Goal: Task Accomplishment & Management: Complete application form

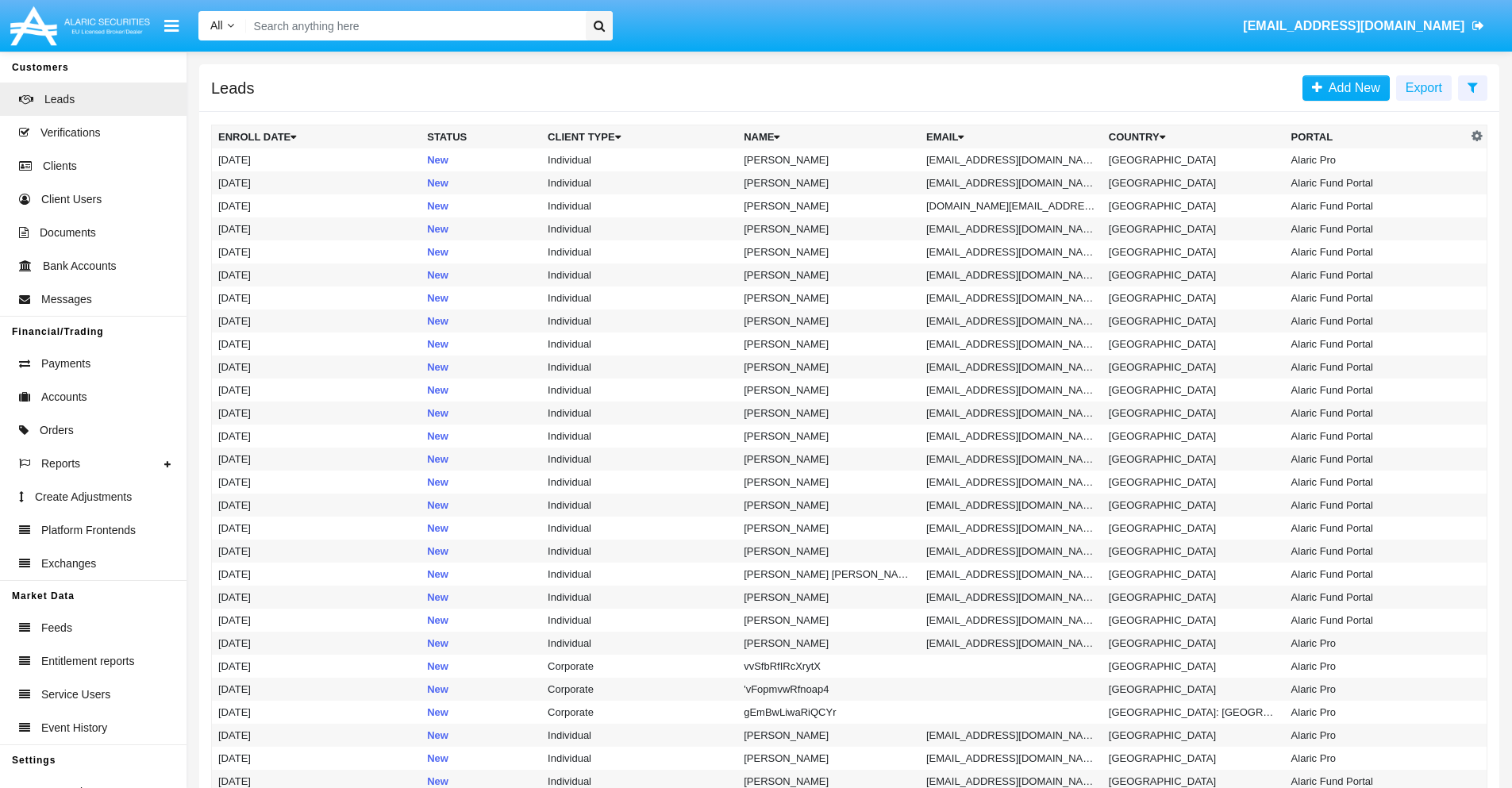
click at [1472, 86] on icon at bounding box center [1472, 87] width 10 height 13
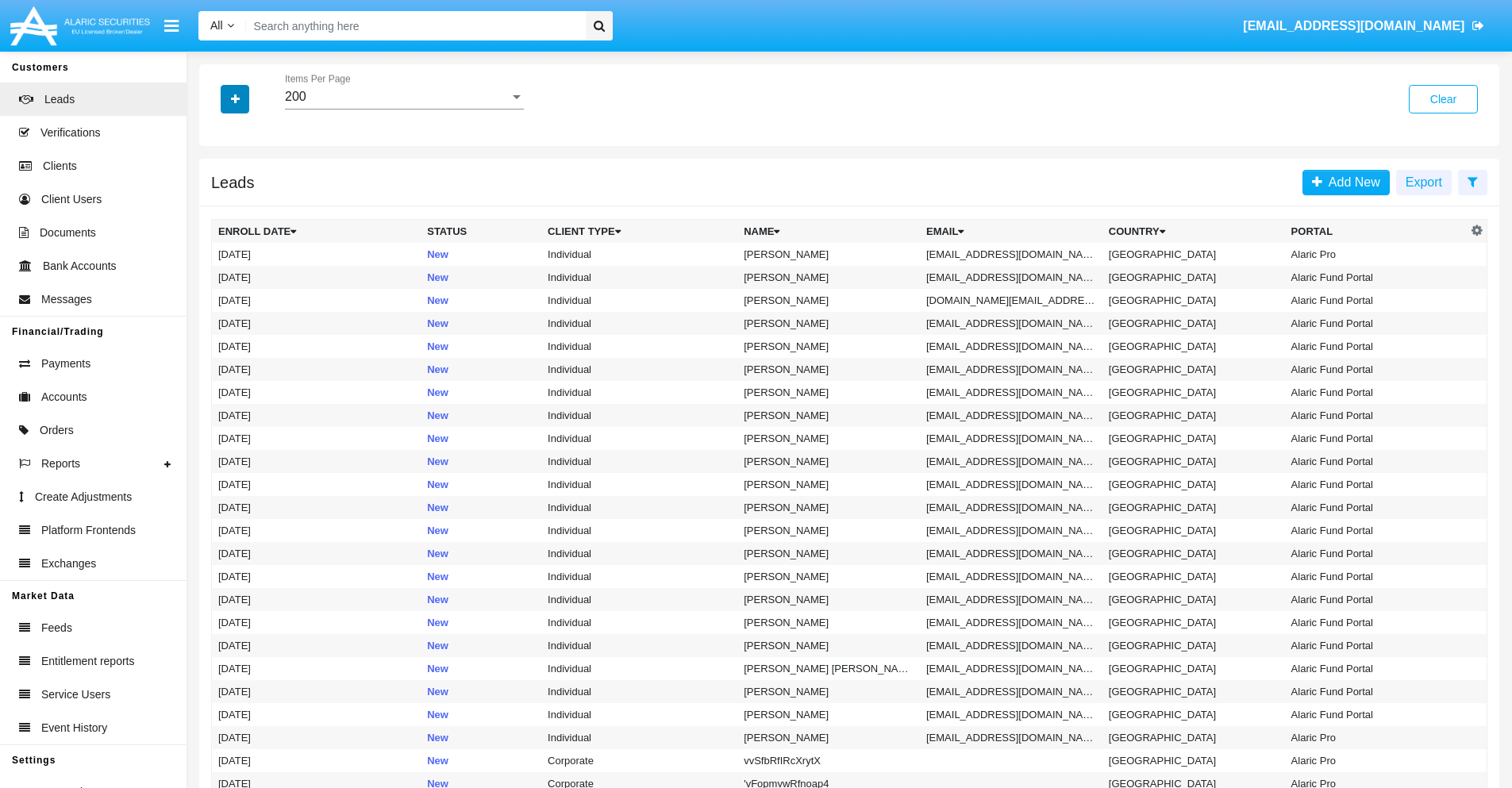
click at [235, 98] on icon "button" at bounding box center [235, 98] width 9 height 11
click at [247, 201] on span "Email" at bounding box center [247, 200] width 32 height 19
click at [218, 207] on input "Email" at bounding box center [217, 207] width 1 height 1
checkbox input "true"
click at [235, 98] on icon "button" at bounding box center [235, 98] width 9 height 11
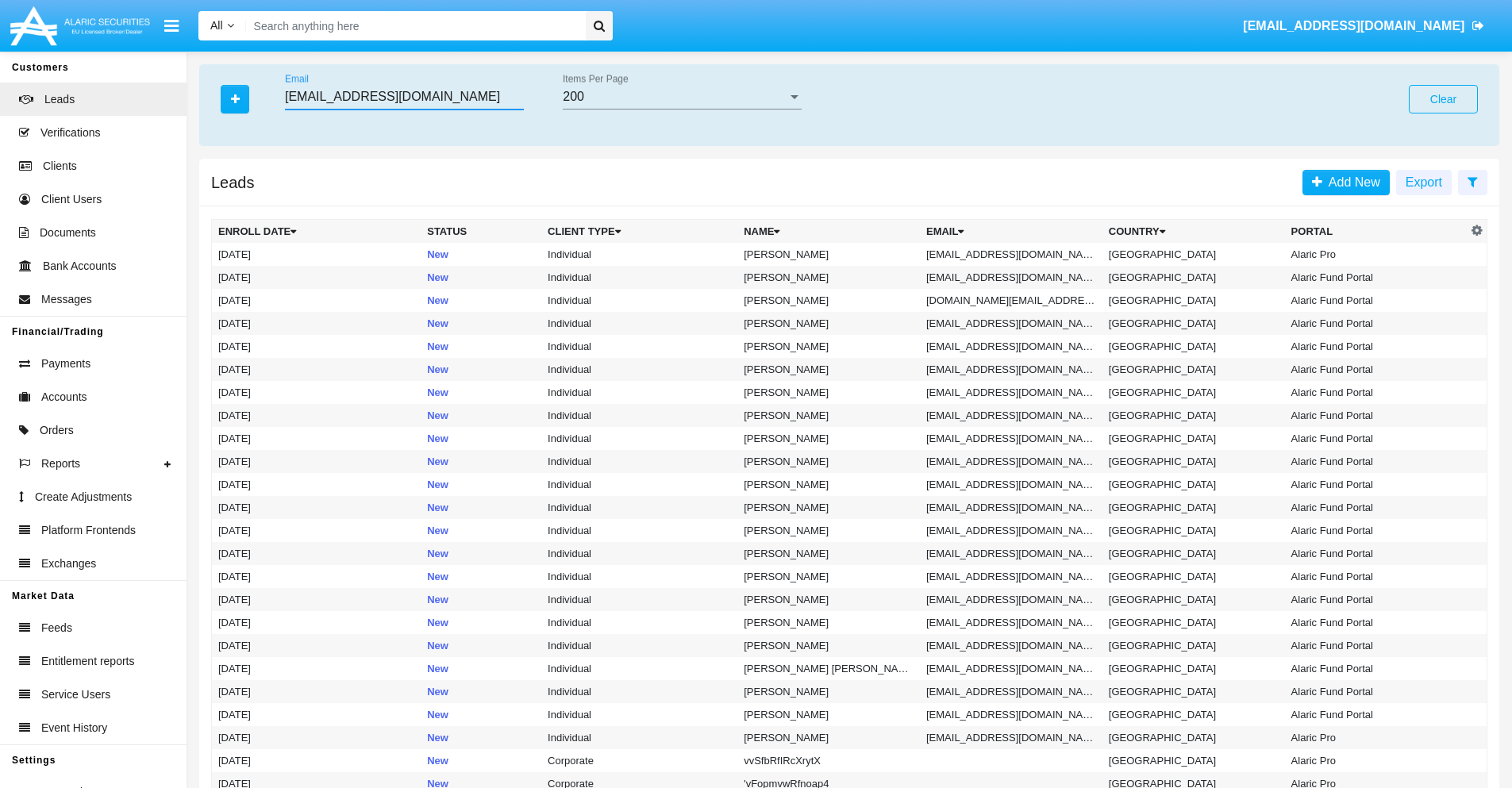
type input "[EMAIL_ADDRESS][DOMAIN_NAME]"
click at [1016, 254] on td "[EMAIL_ADDRESS][DOMAIN_NAME]" at bounding box center [1011, 254] width 182 height 23
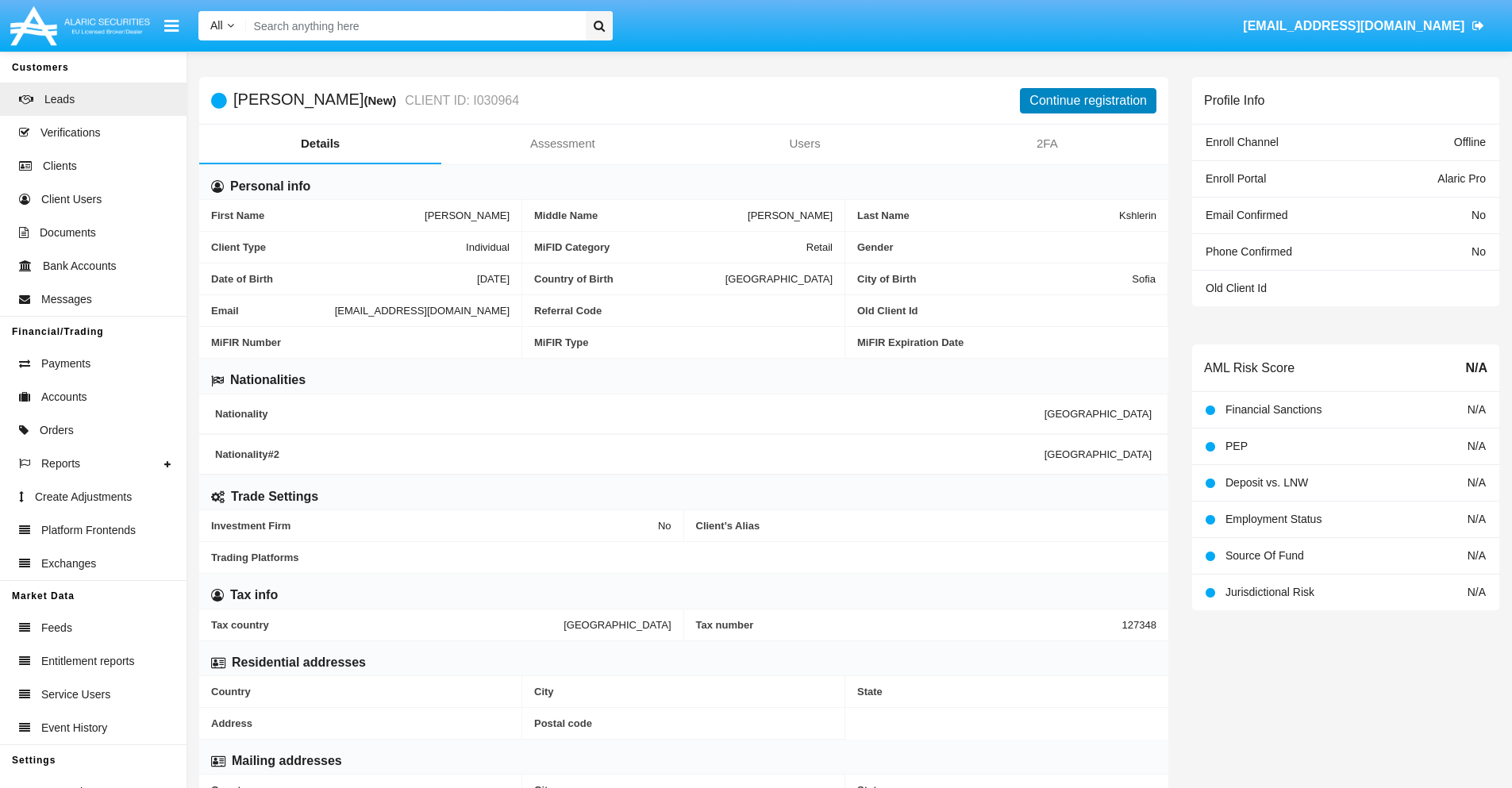
click at [1089, 100] on button "Continue registration" at bounding box center [1089, 101] width 137 height 26
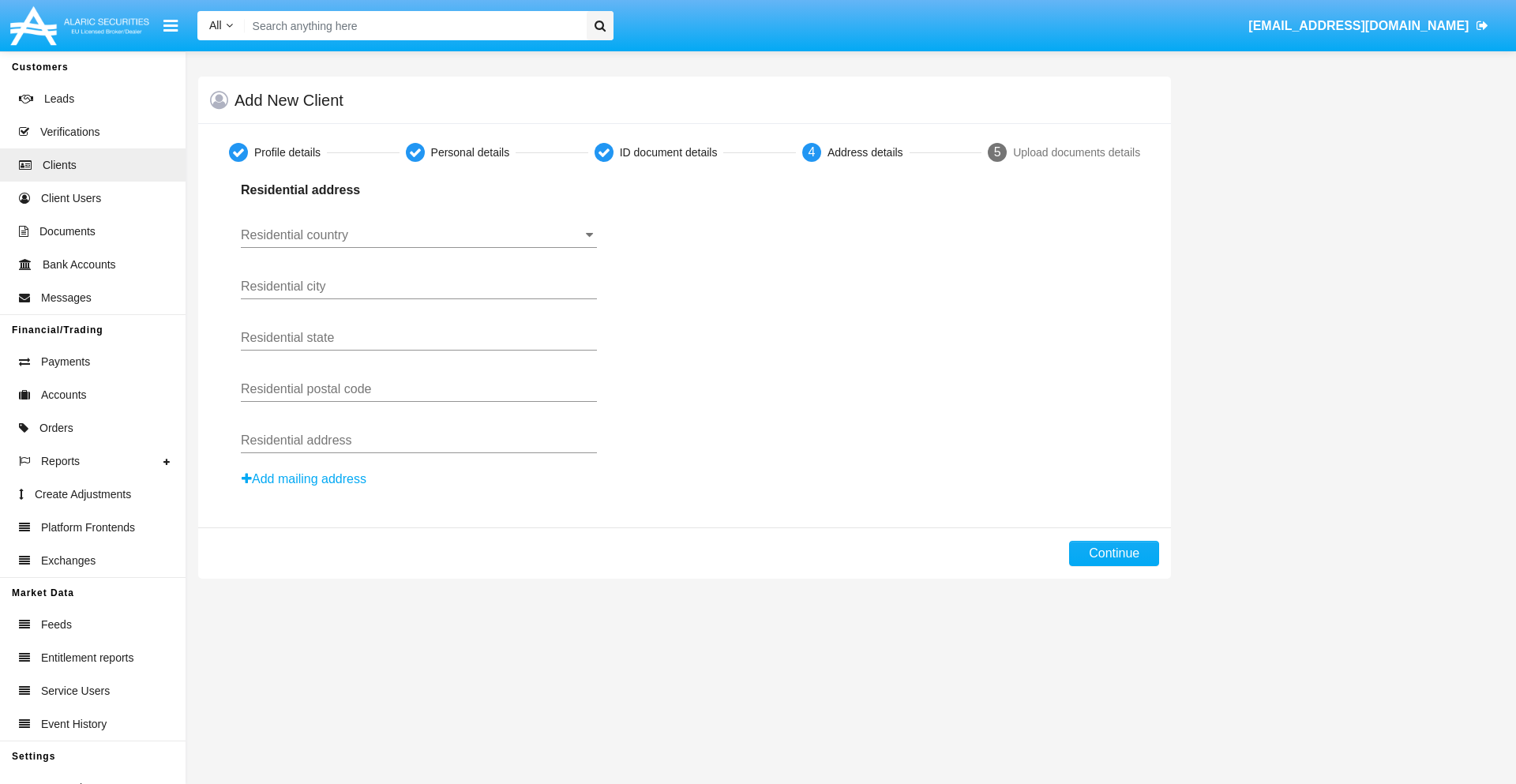
click at [418, 236] on input "Residential country" at bounding box center [418, 235] width 356 height 14
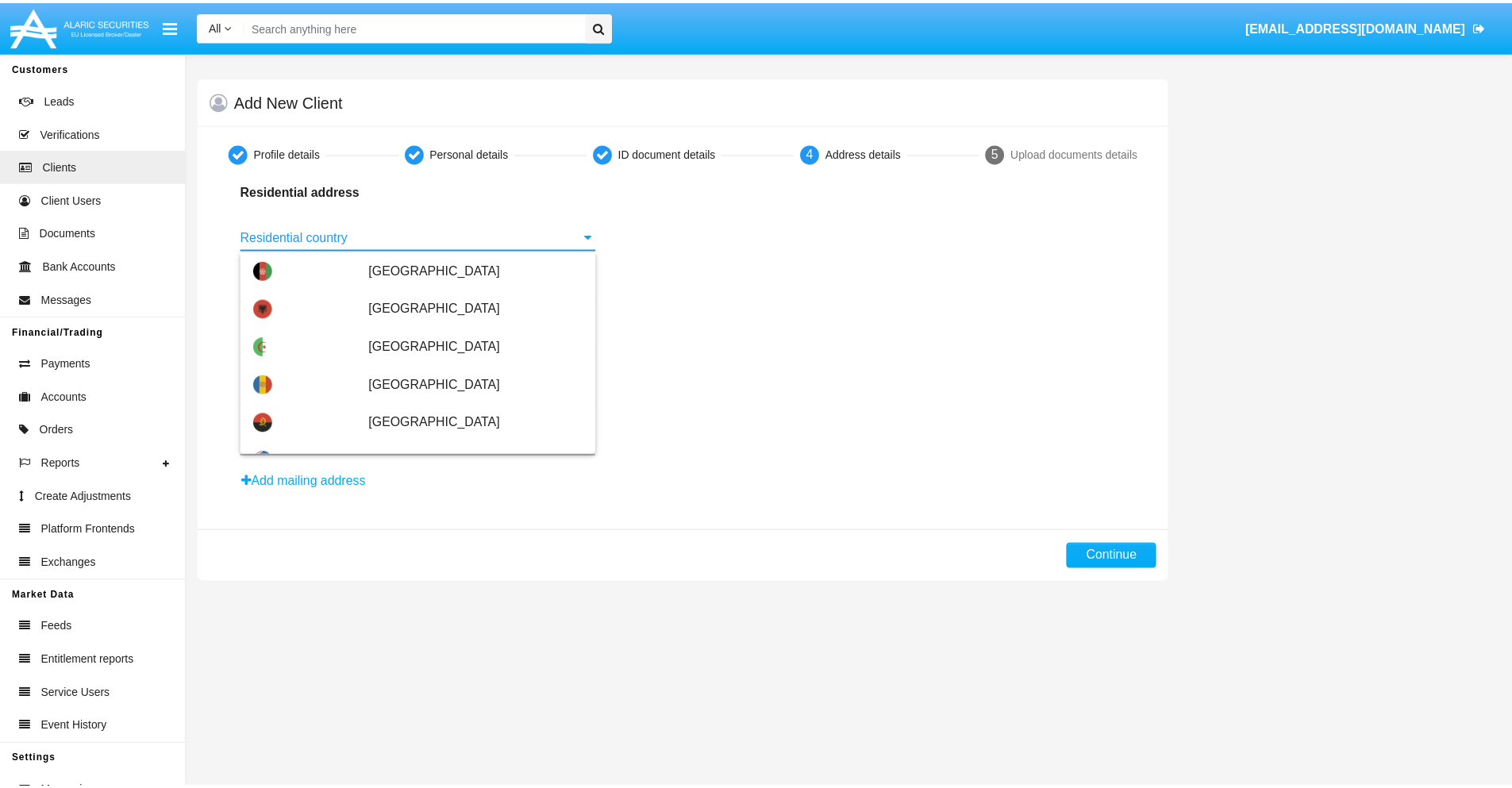
scroll to position [940, 0]
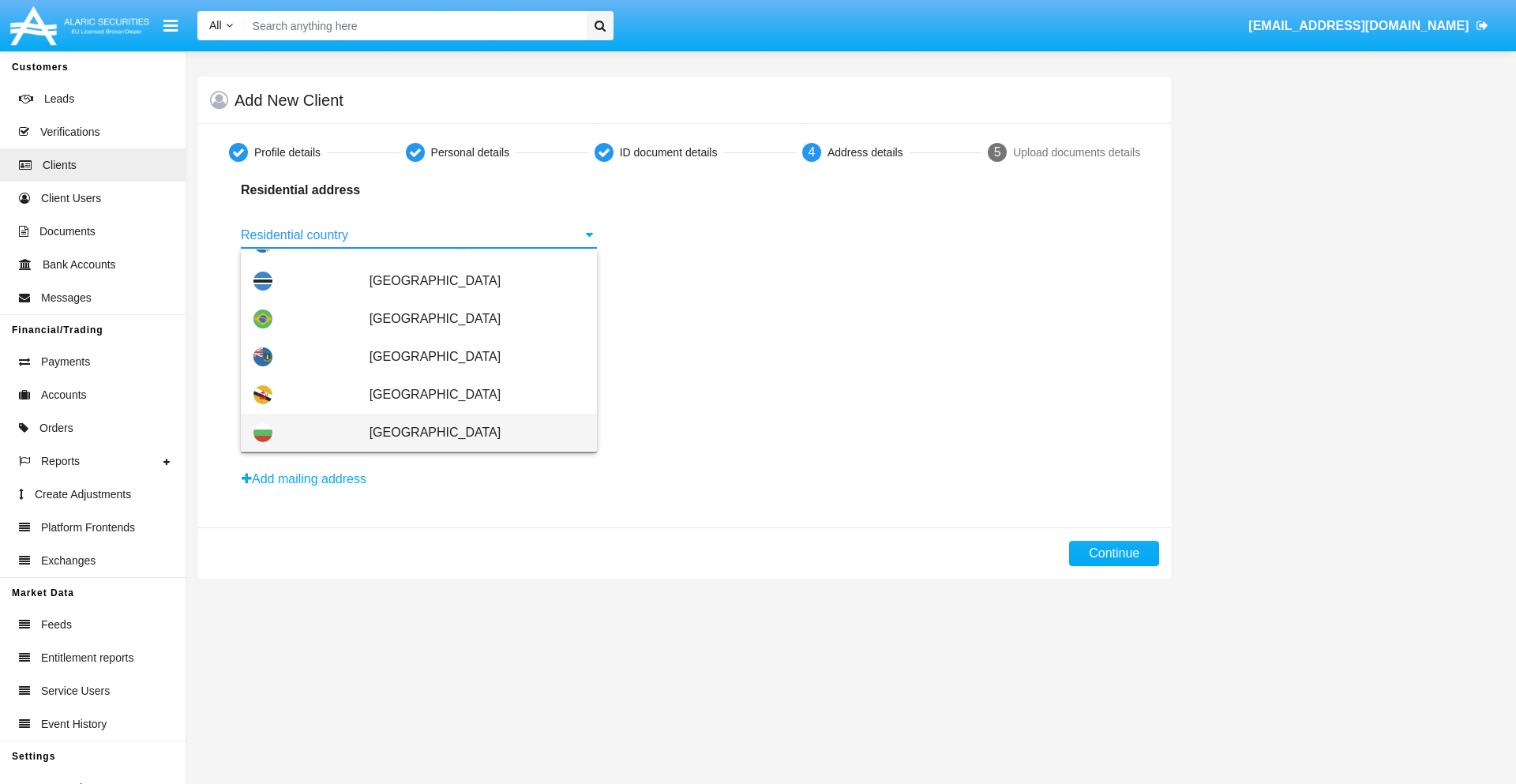
click at [469, 433] on span "[GEOGRAPHIC_DATA]" at bounding box center [477, 433] width 215 height 37
type input "[GEOGRAPHIC_DATA]"
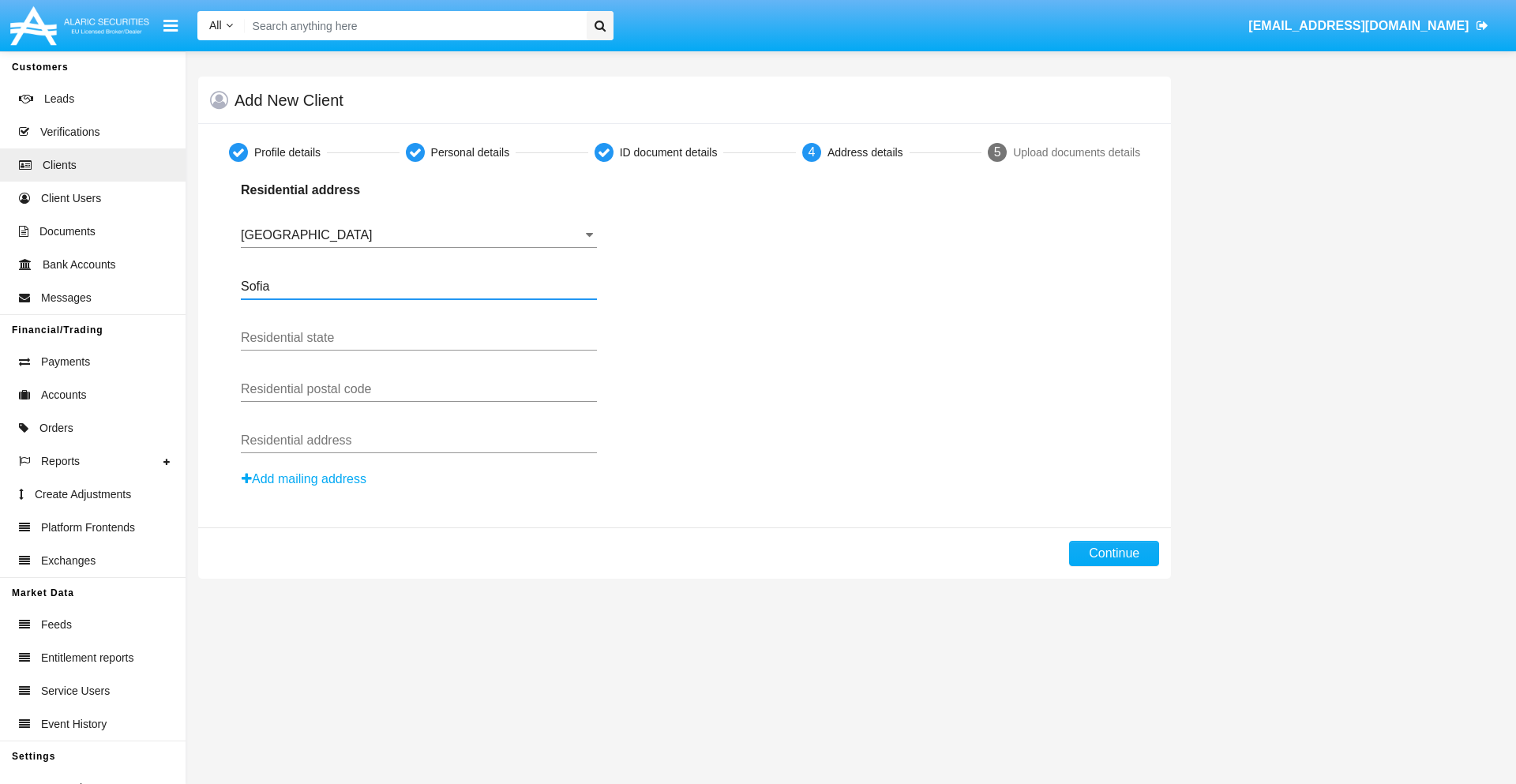
type input "Sofia"
type input "1000"
type input "Vasil Levski"
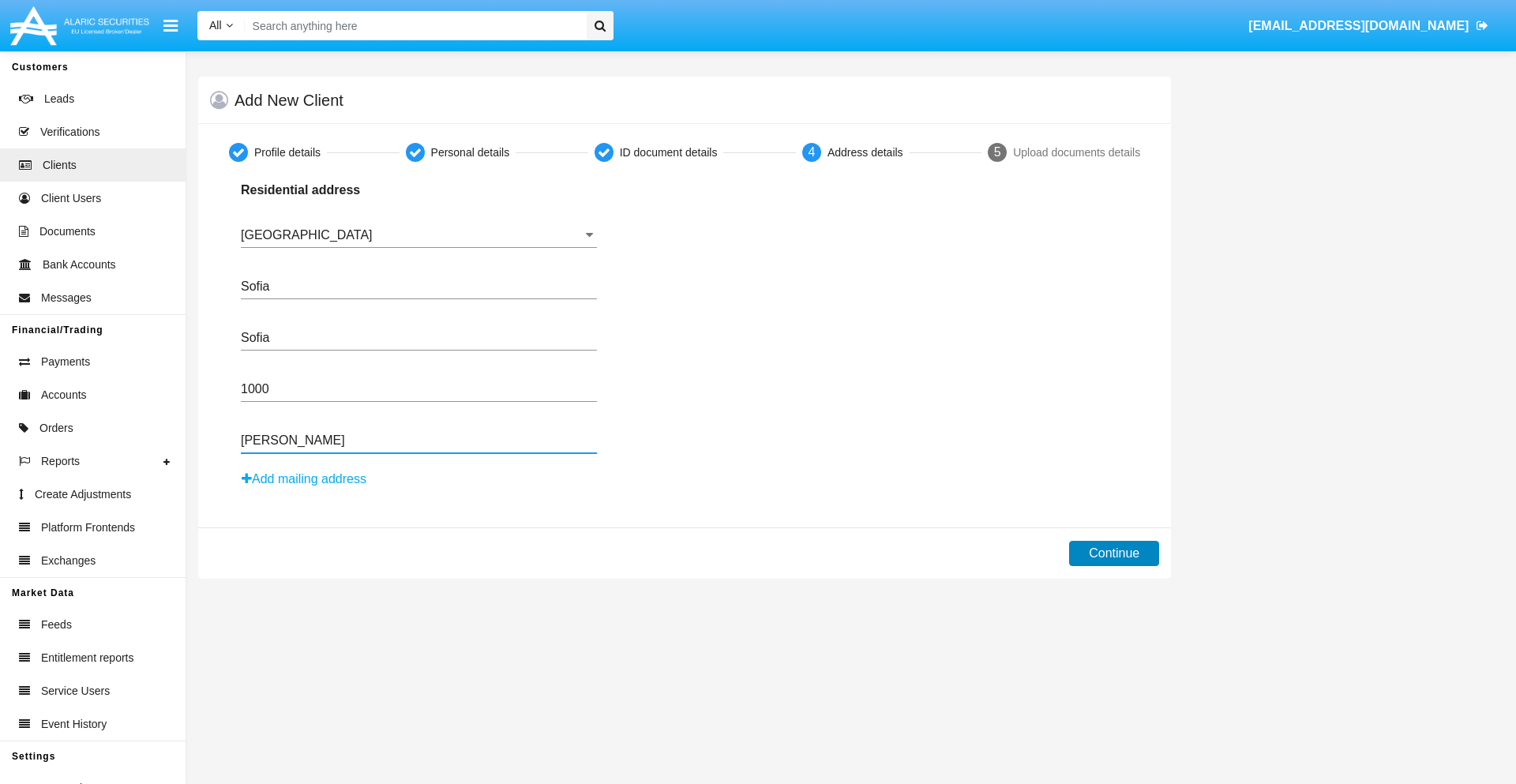
click at [1115, 553] on button "Continue" at bounding box center [1114, 553] width 90 height 26
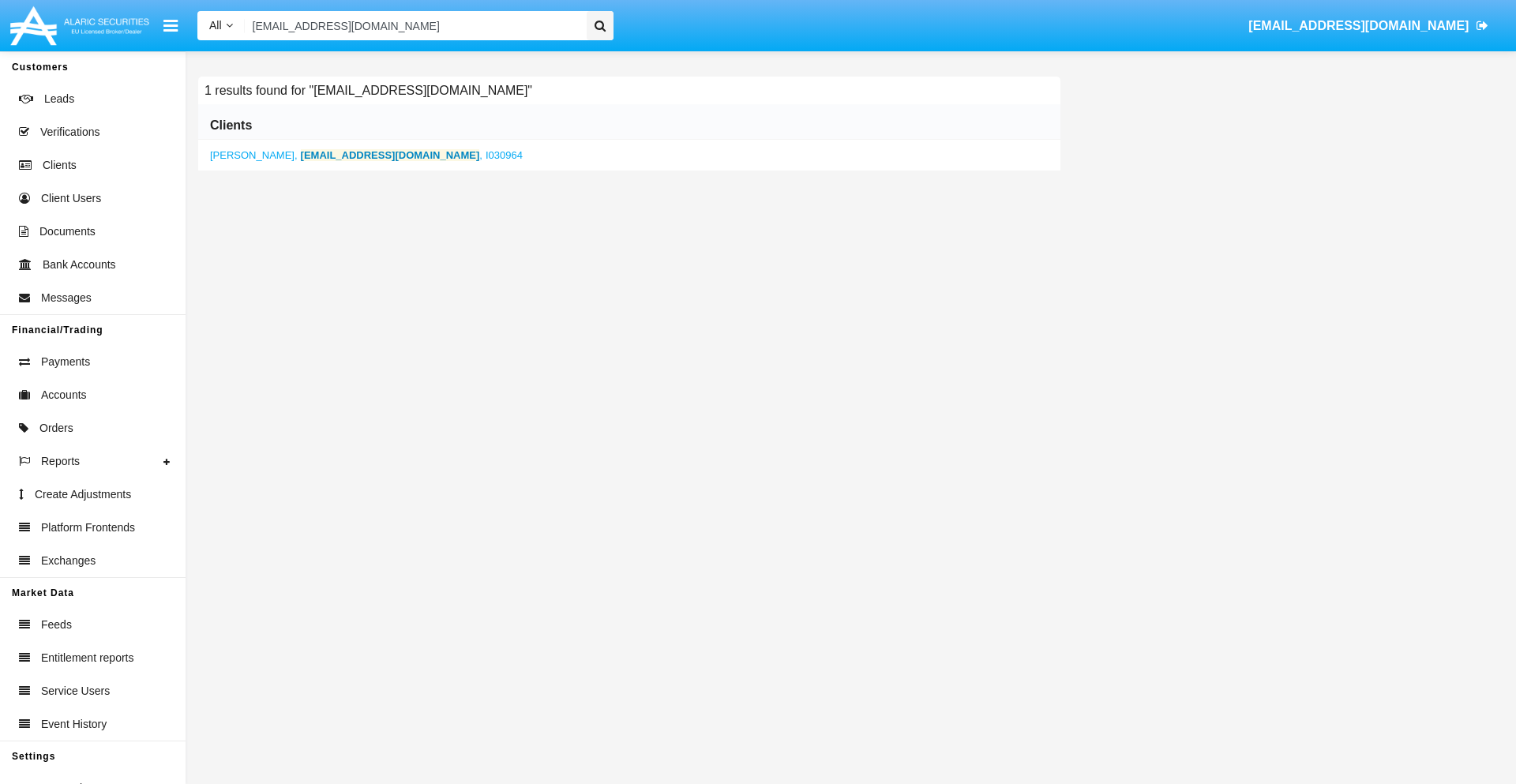
type input "btjcp@n.1ar.us"
click at [326, 155] on b "btjcp@n.1ar.us" at bounding box center [391, 155] width 180 height 12
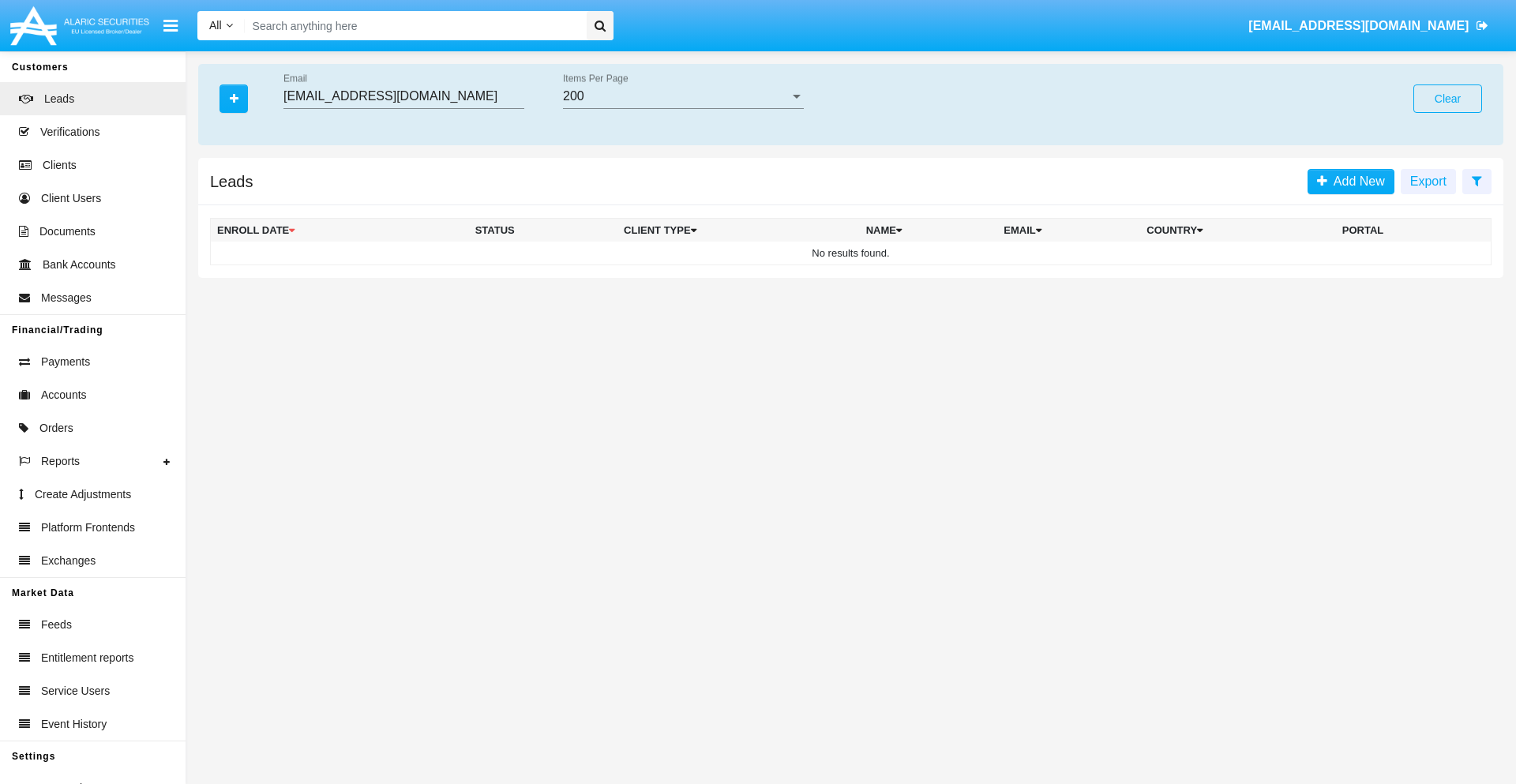
click at [1448, 99] on button "Clear" at bounding box center [1448, 99] width 69 height 29
click at [234, 98] on icon "button" at bounding box center [234, 98] width 9 height 11
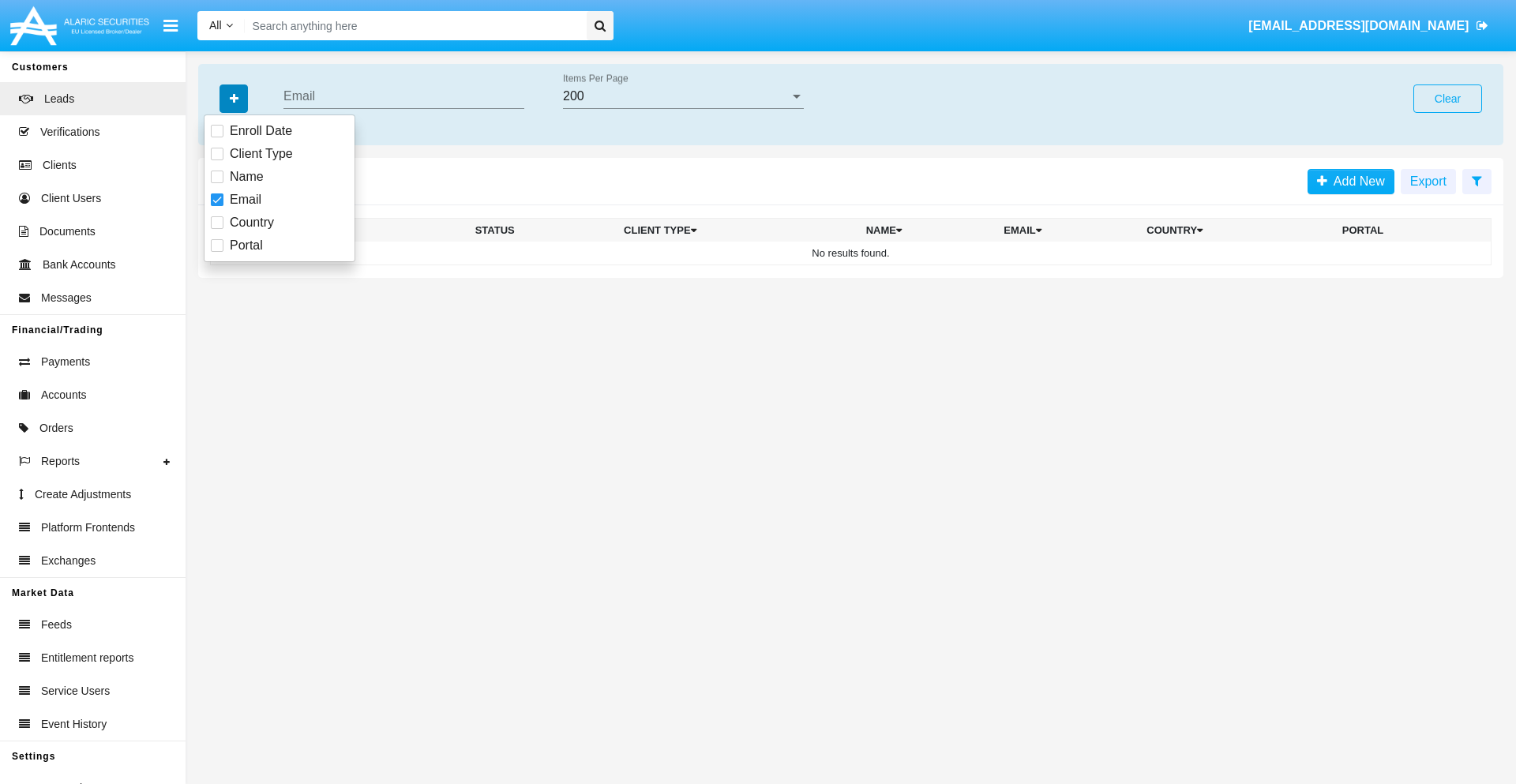
click at [234, 98] on icon "button" at bounding box center [234, 98] width 9 height 11
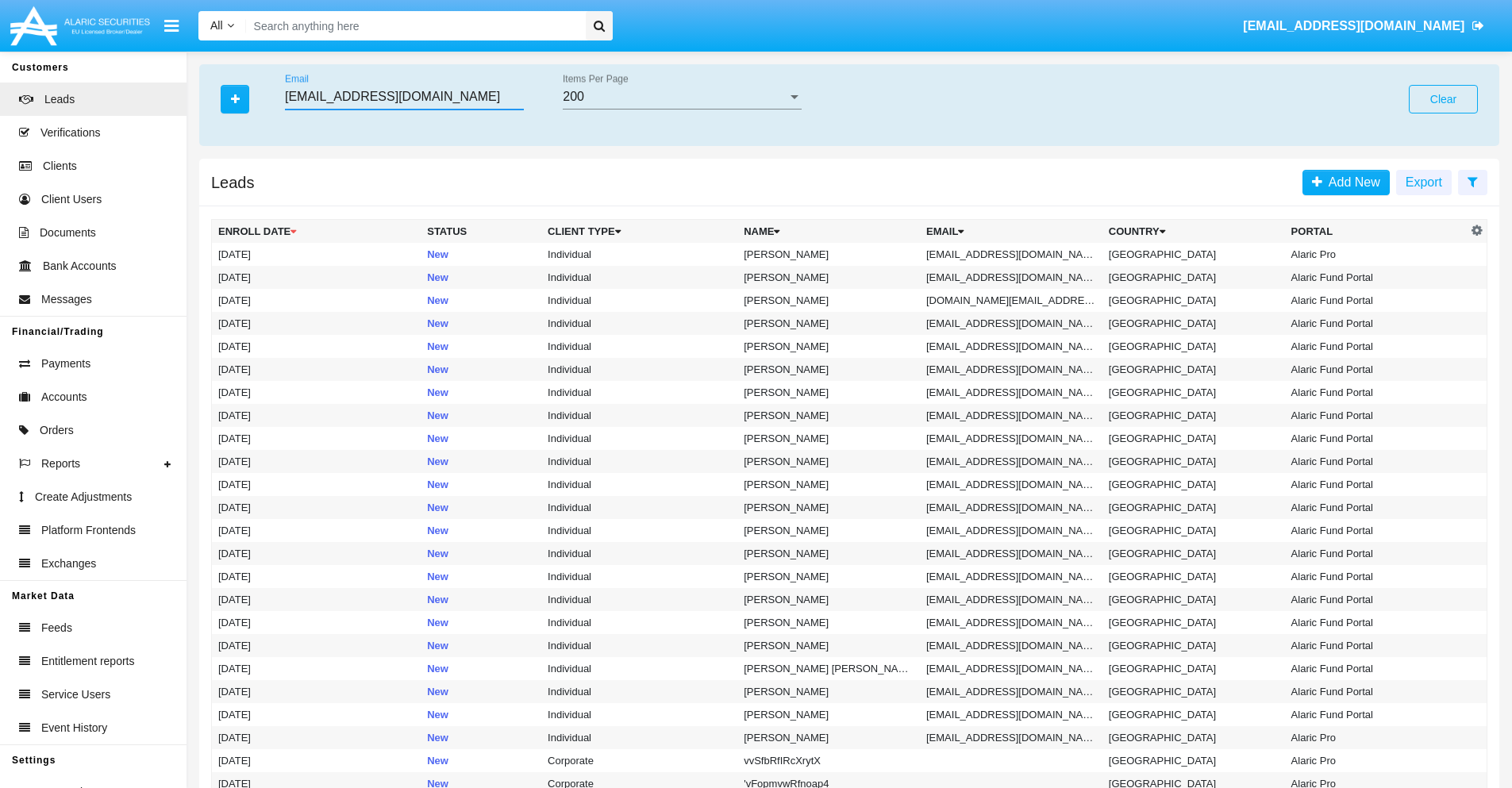
type input "f.8rud@34cl.4ar5.kr"
click at [1016, 254] on td "f.8rud@34cl.4ar5.kr" at bounding box center [1011, 254] width 182 height 23
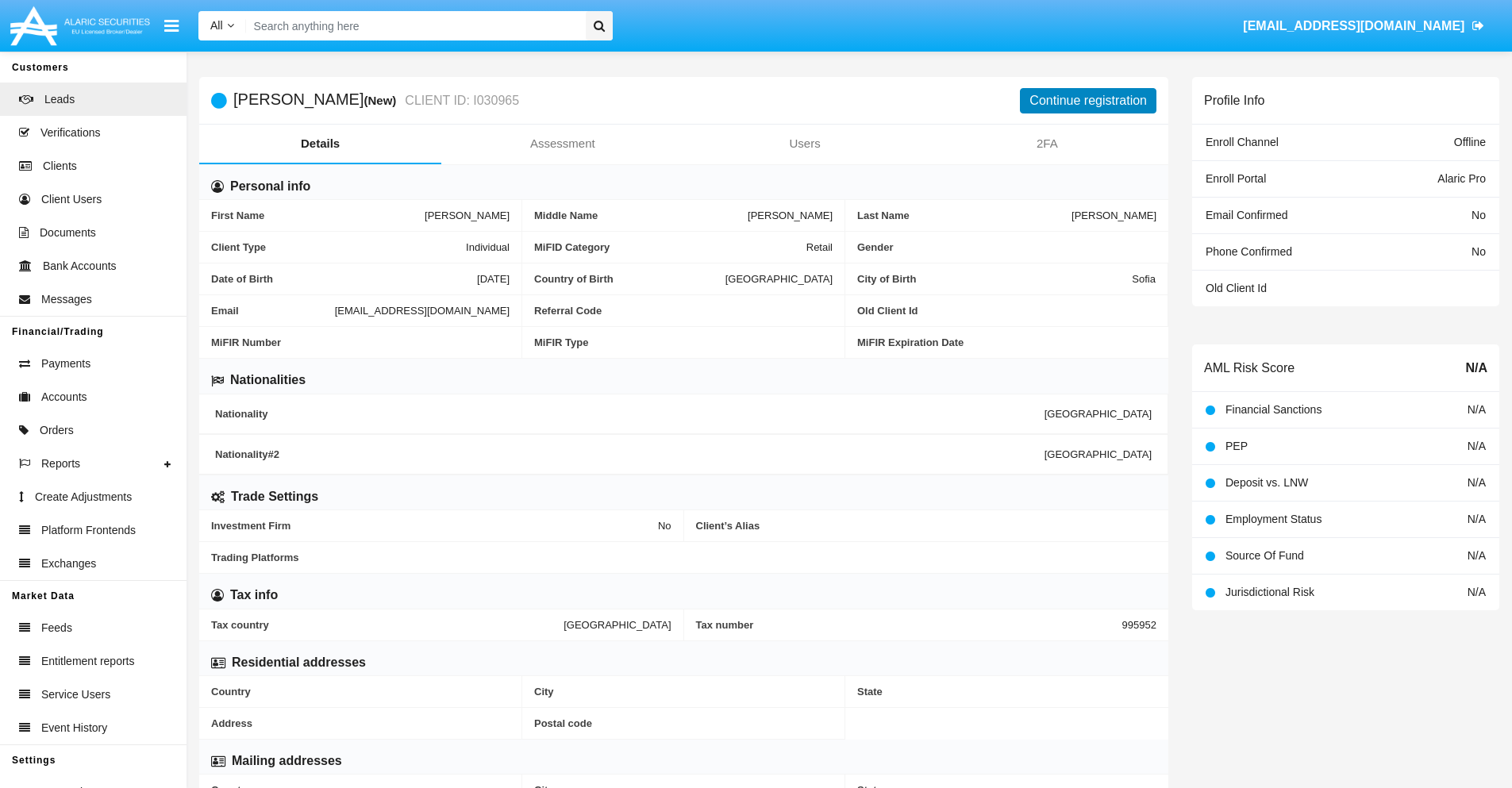
click at [1089, 100] on button "Continue registration" at bounding box center [1089, 101] width 137 height 26
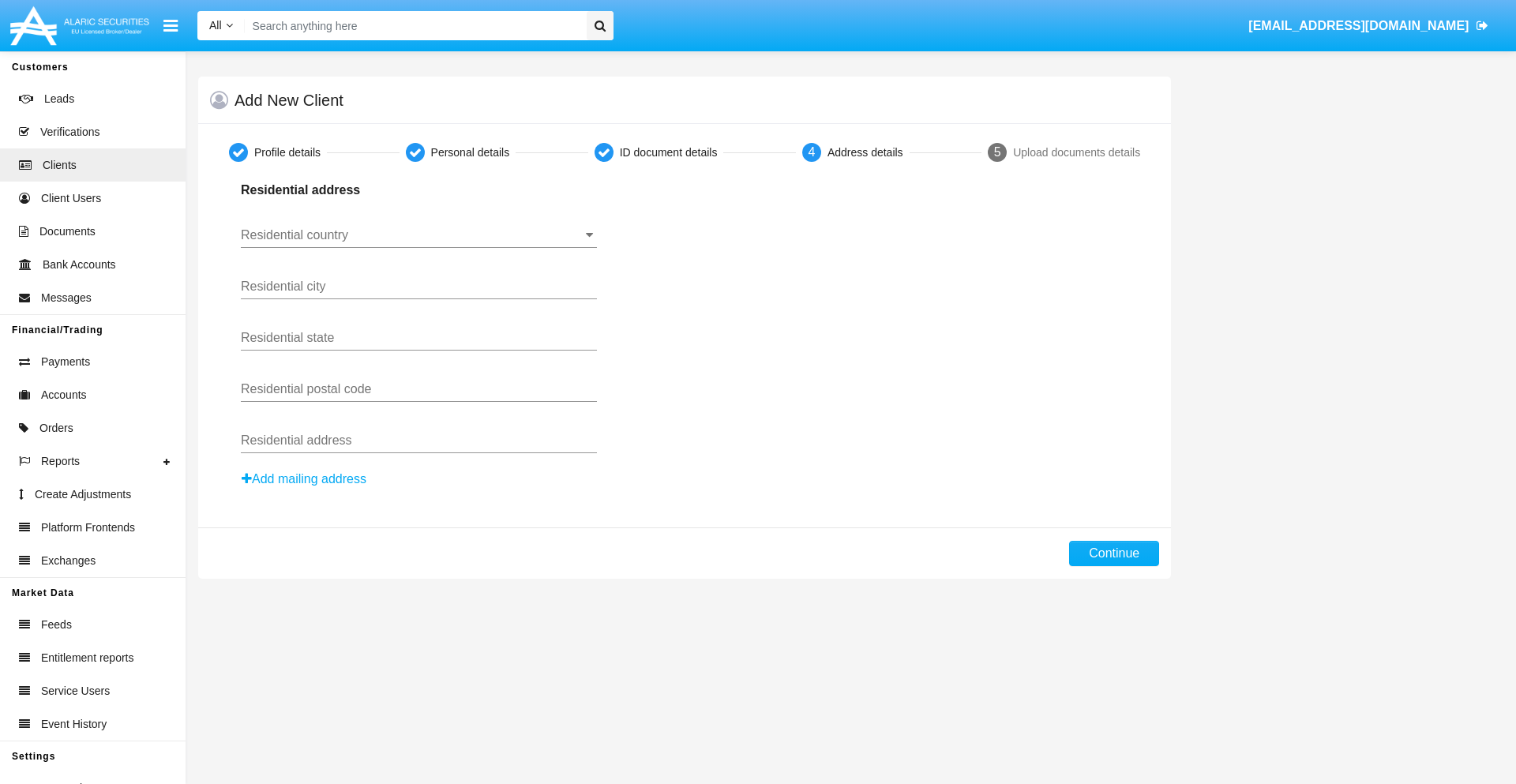
click at [305, 479] on button "Add mailing address" at bounding box center [304, 479] width 126 height 21
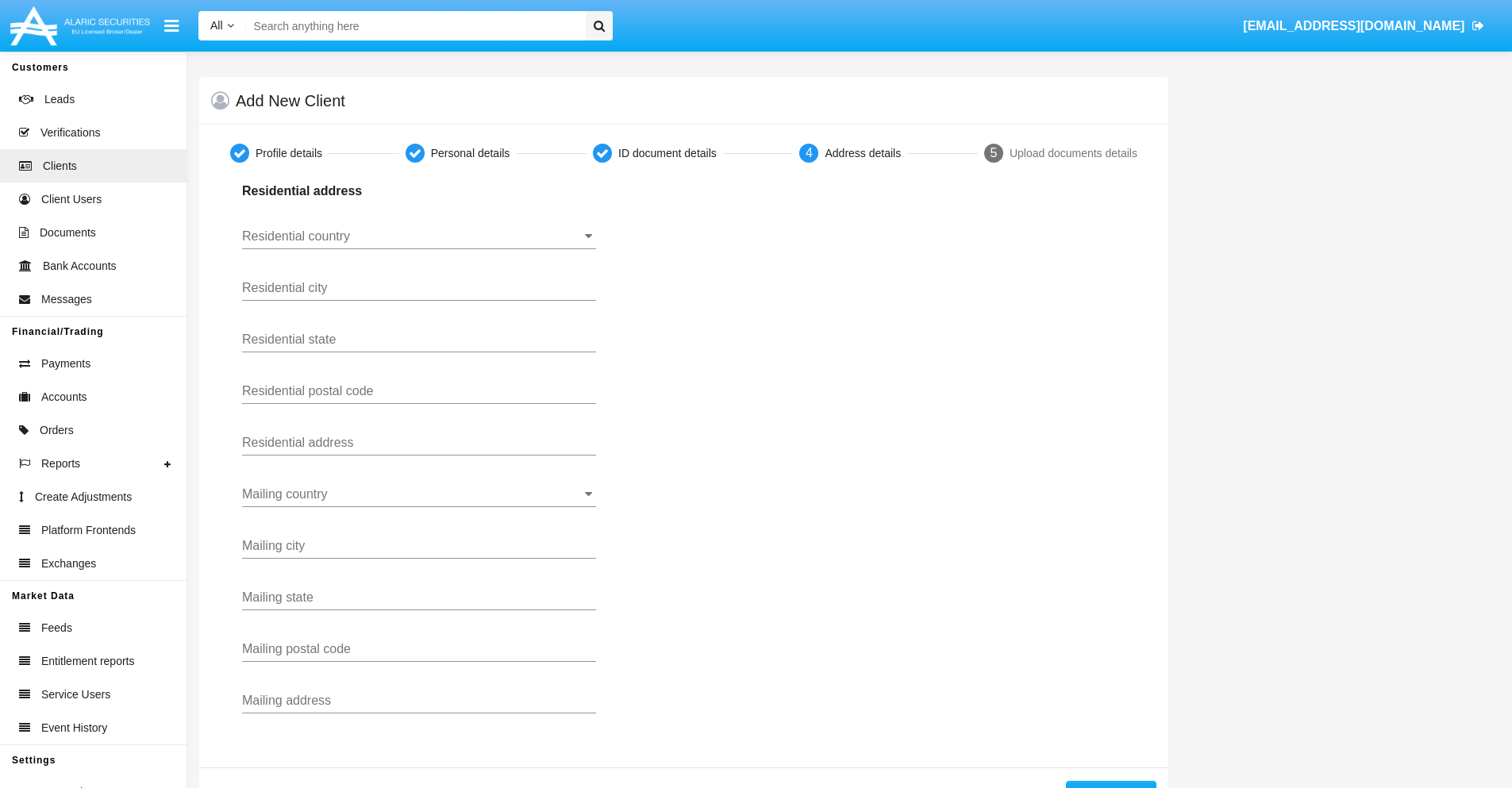
click at [419, 237] on input "Residential country" at bounding box center [418, 236] width 354 height 14
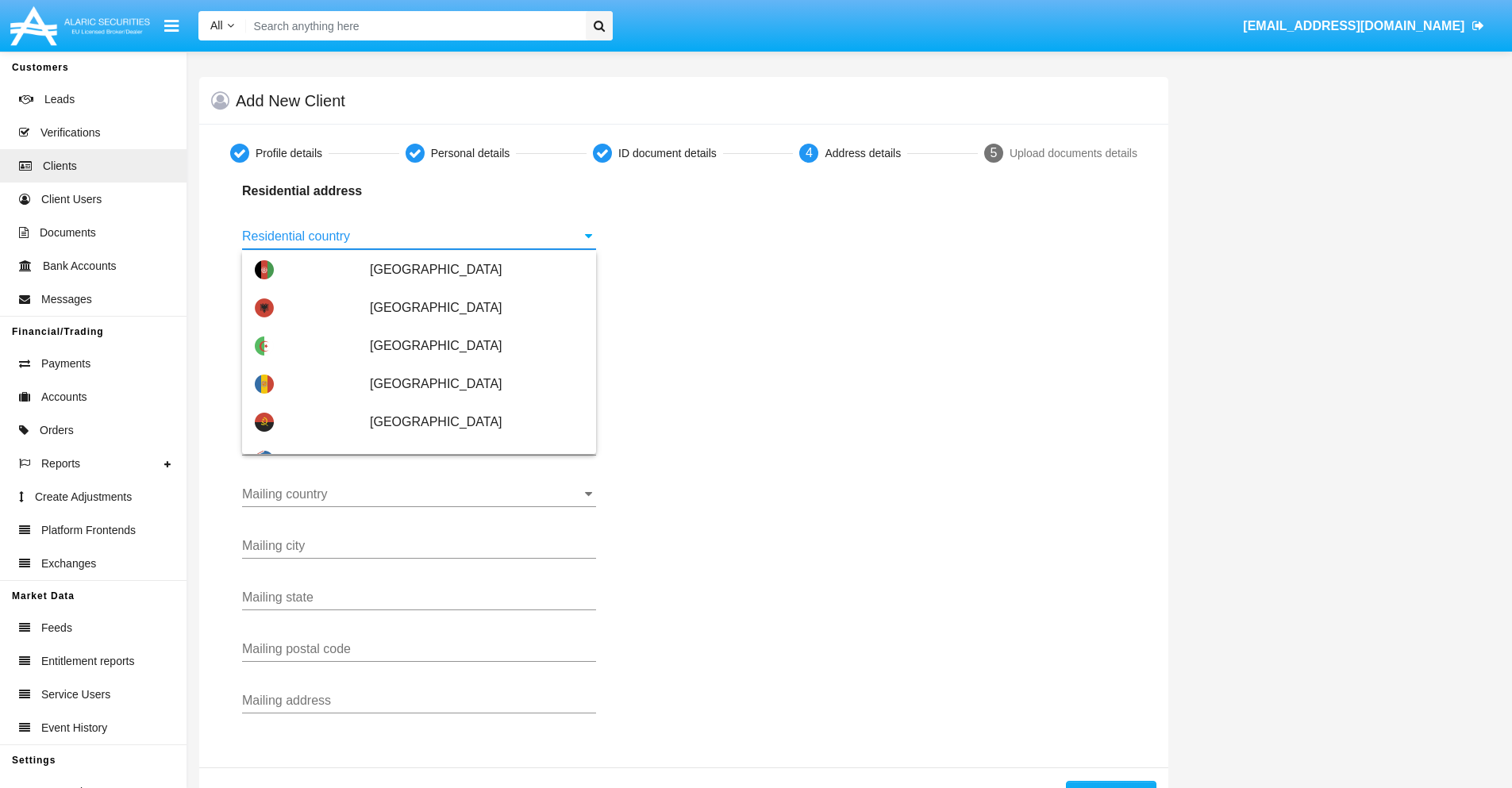
scroll to position [940, 0]
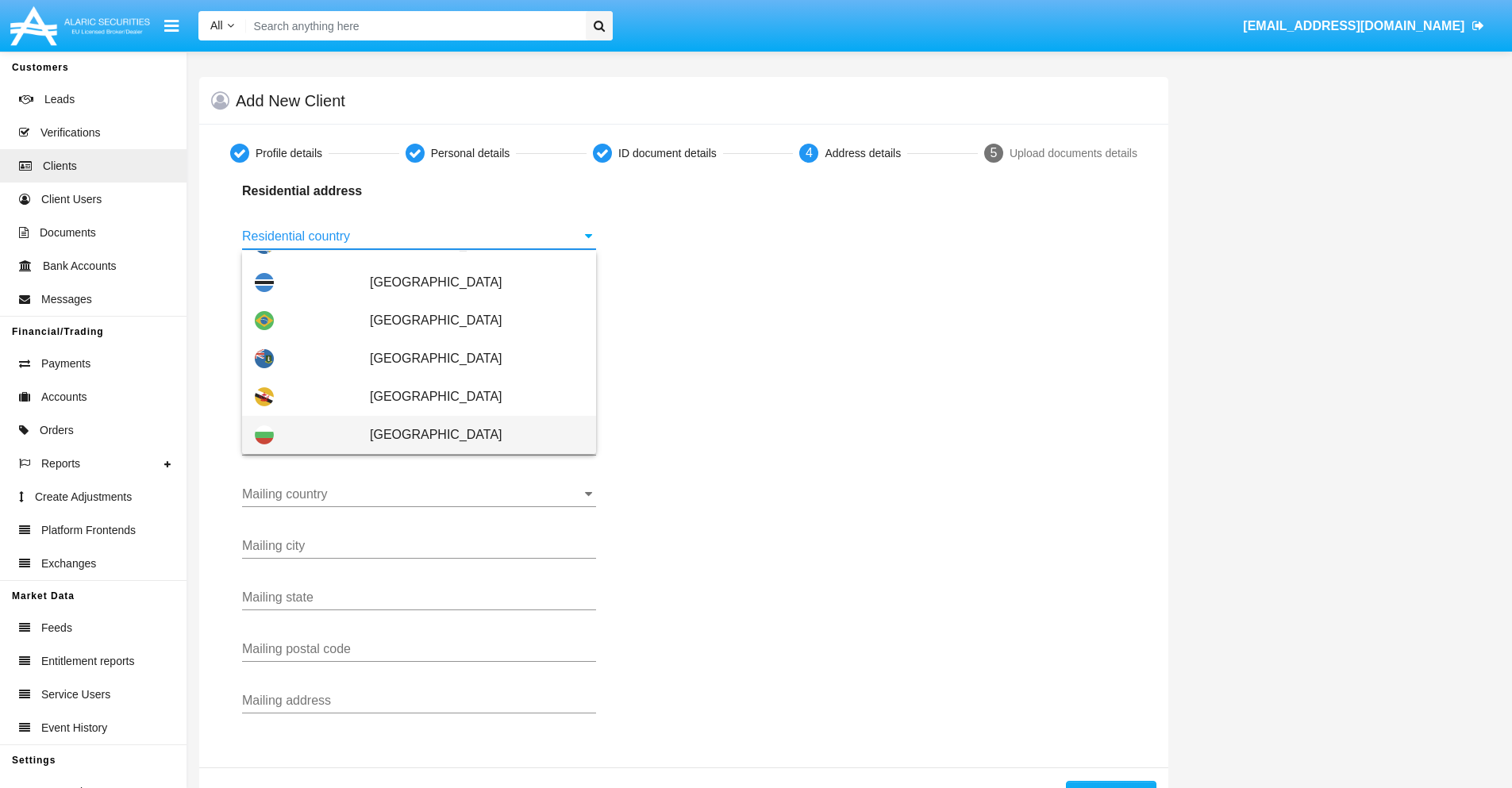
click at [468, 435] on span "[GEOGRAPHIC_DATA]" at bounding box center [476, 435] width 213 height 38
type input "[GEOGRAPHIC_DATA]"
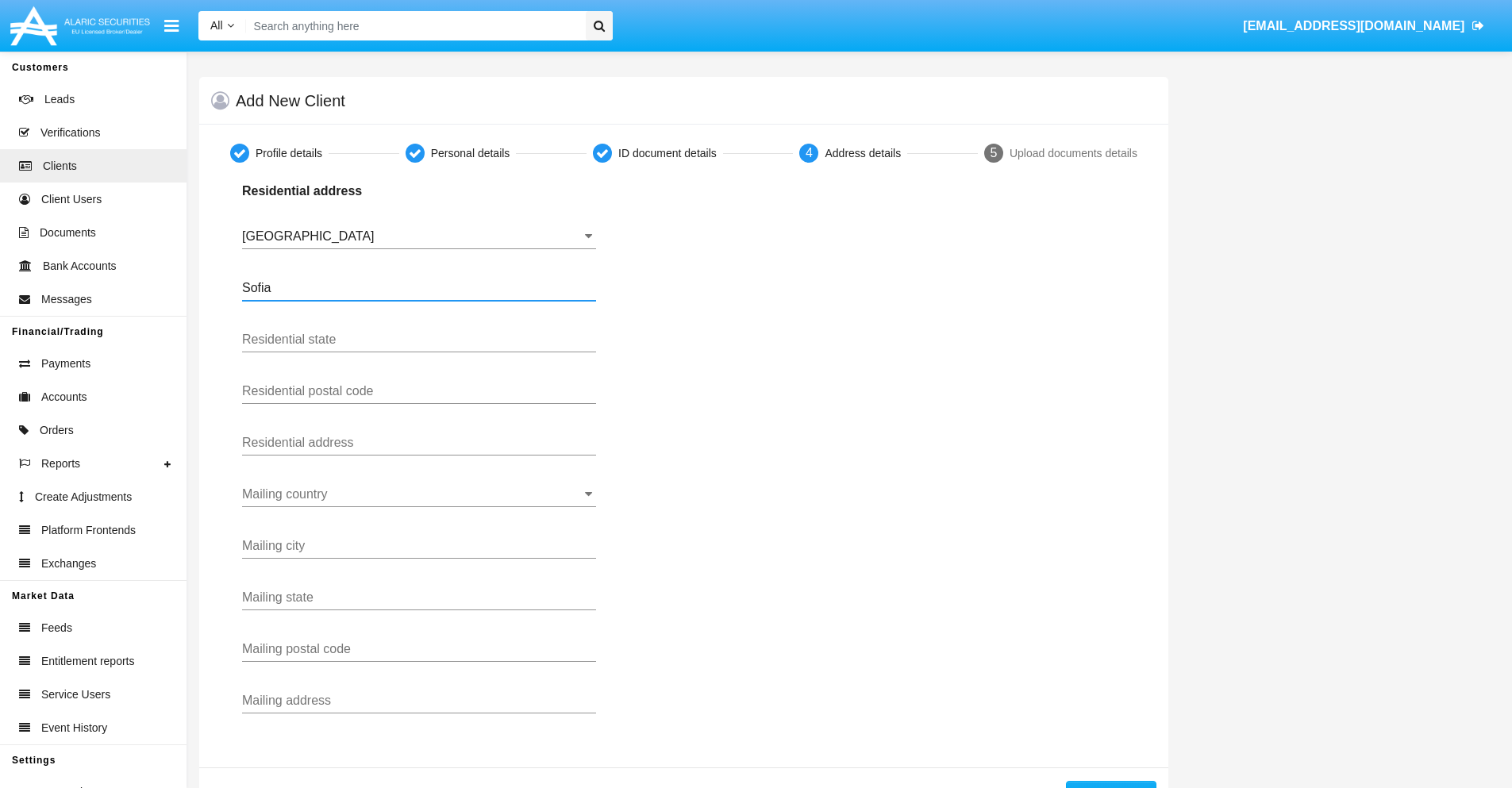
type input "Sofia"
type input "1000"
type input "Vasil Levski"
click at [419, 495] on input "Mailing country" at bounding box center [418, 495] width 354 height 14
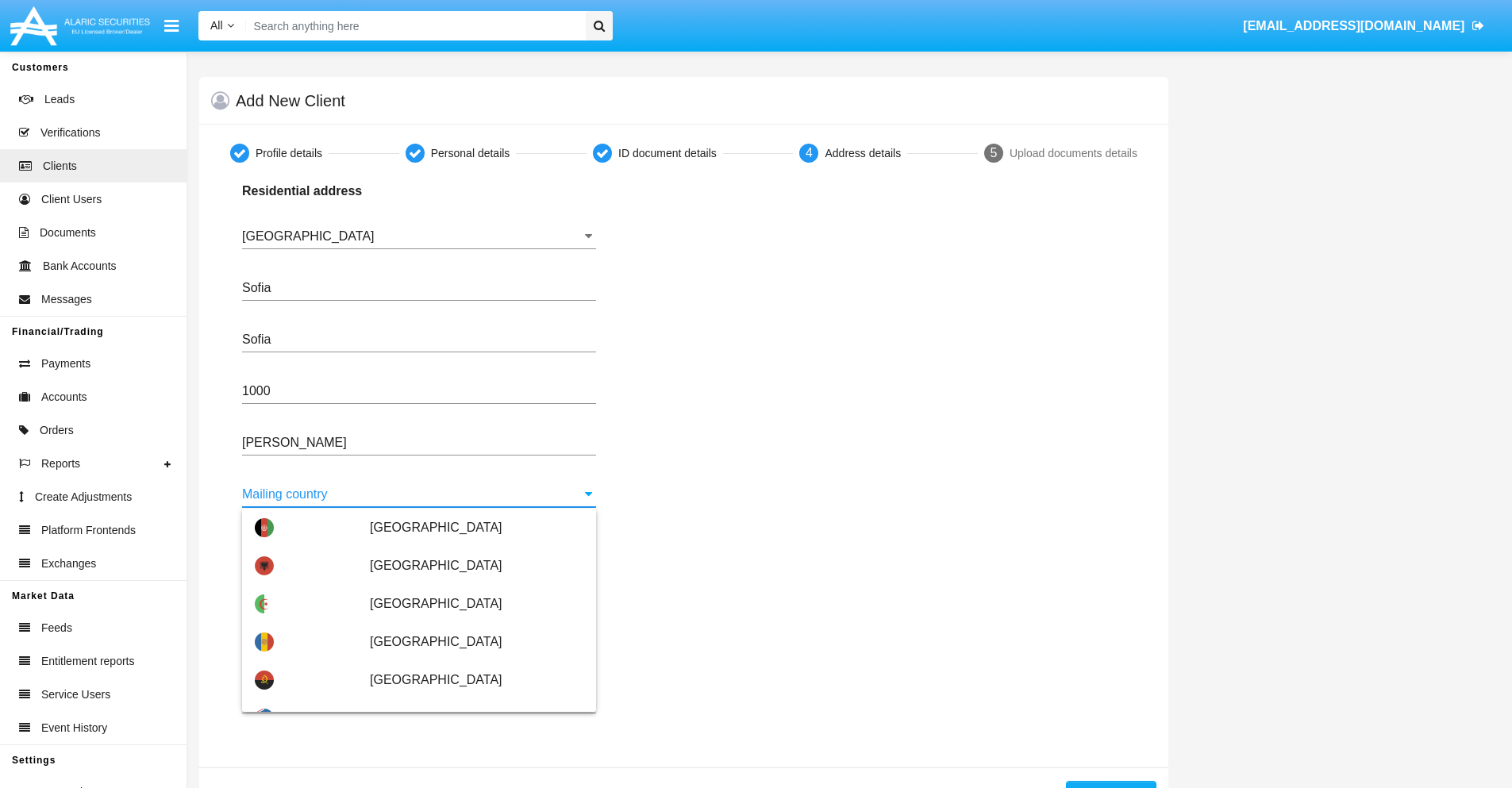
scroll to position [101, 0]
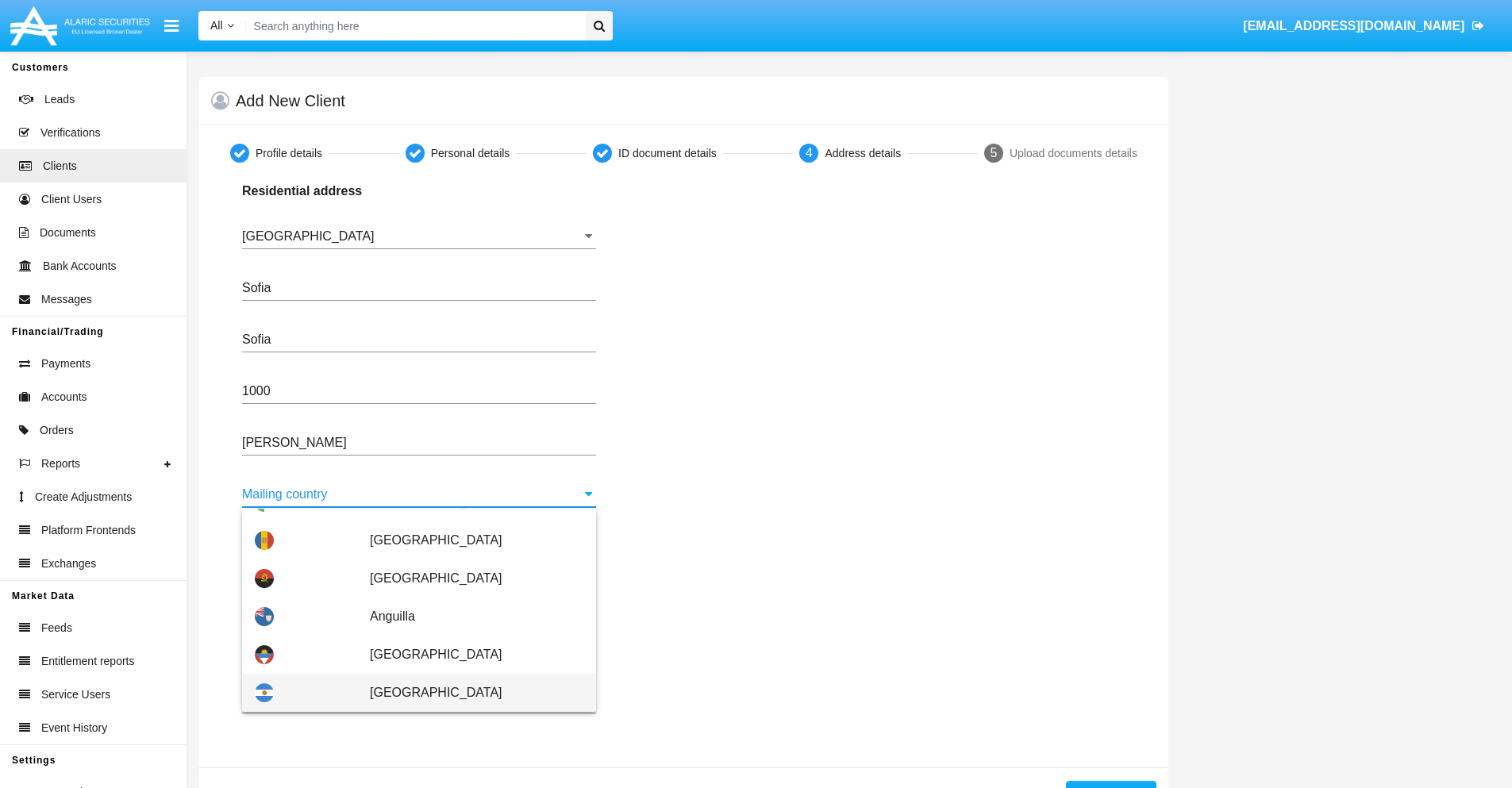
click at [468, 693] on span "[GEOGRAPHIC_DATA]" at bounding box center [476, 693] width 213 height 38
type input "[GEOGRAPHIC_DATA]"
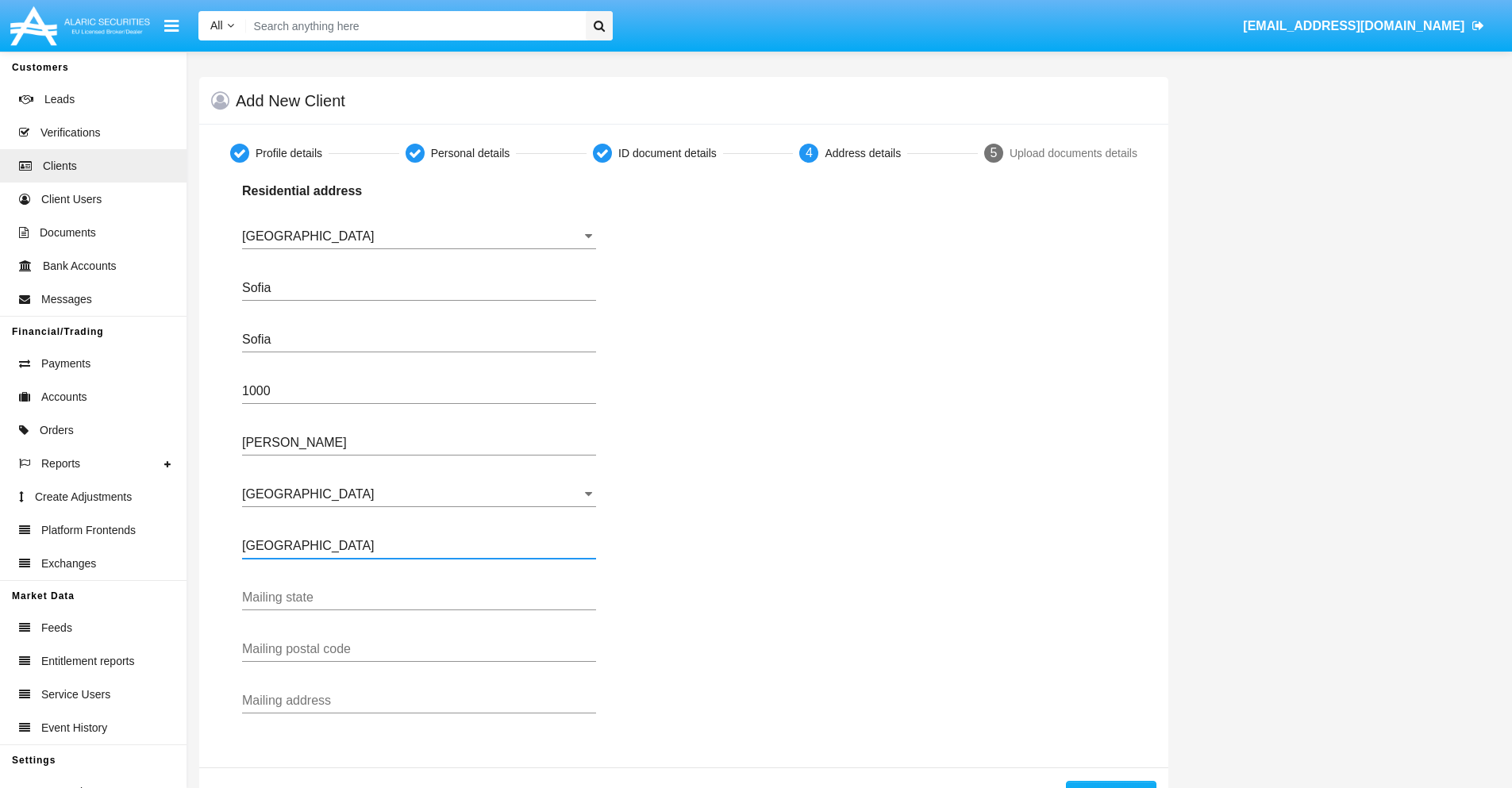
type input "Buenos Aires"
type input "7777"
type input "Test Mail Address"
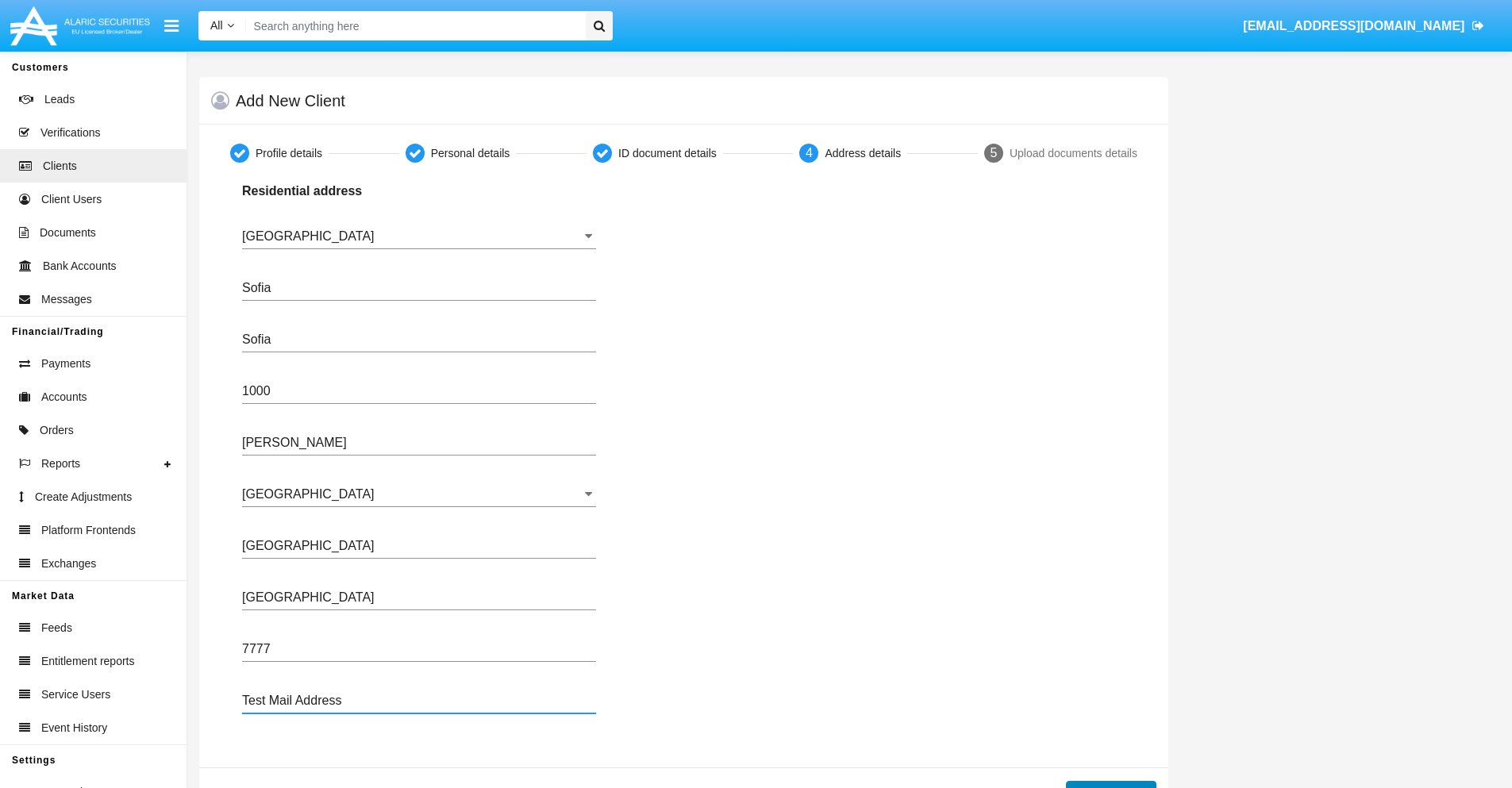
click at [1110, 784] on button "Continue" at bounding box center [1110, 794] width 90 height 26
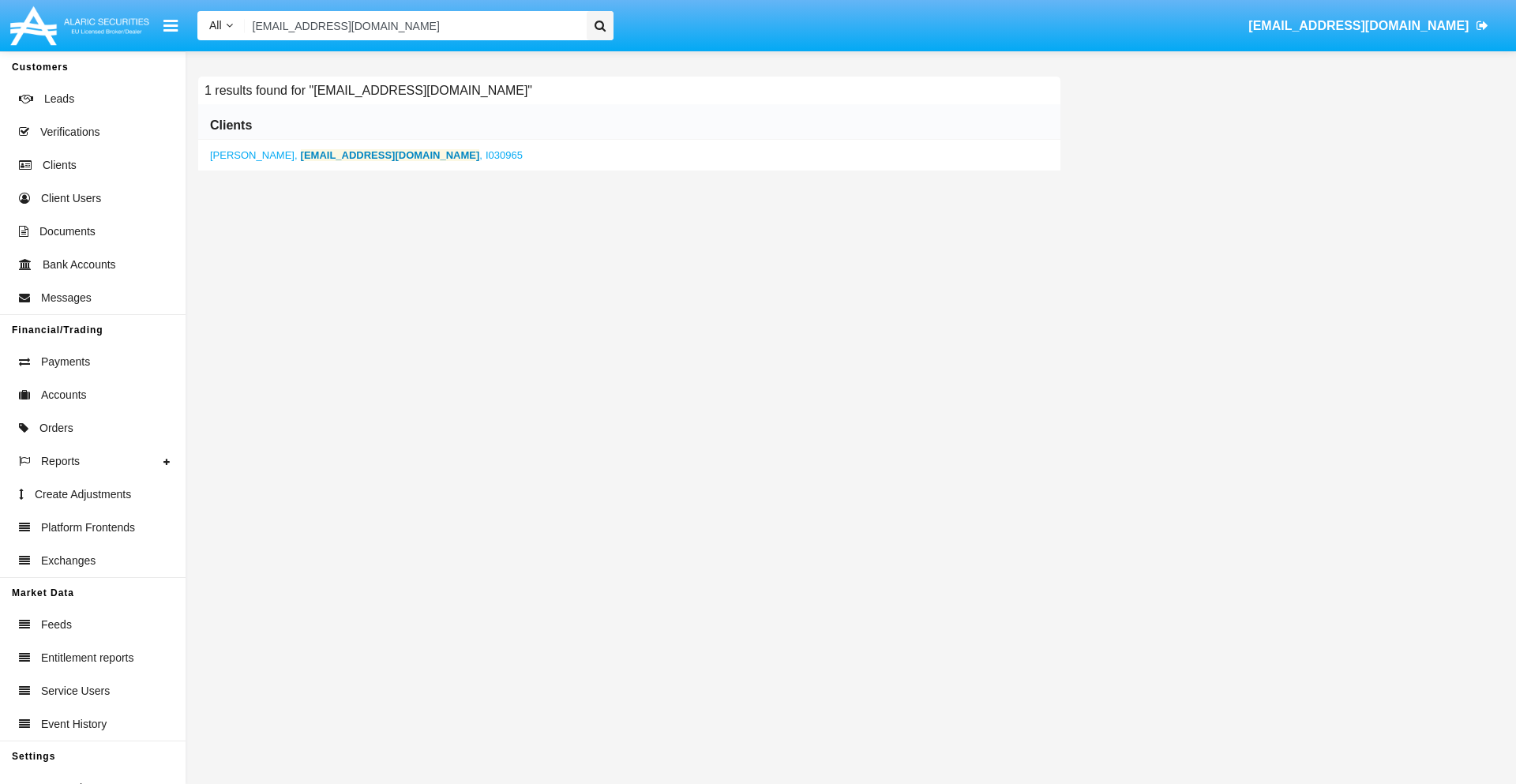
type input "f.8rud@34cl.4ar5.kr"
click at [353, 155] on b "f.8rud@34cl.4ar5.kr" at bounding box center [391, 155] width 180 height 12
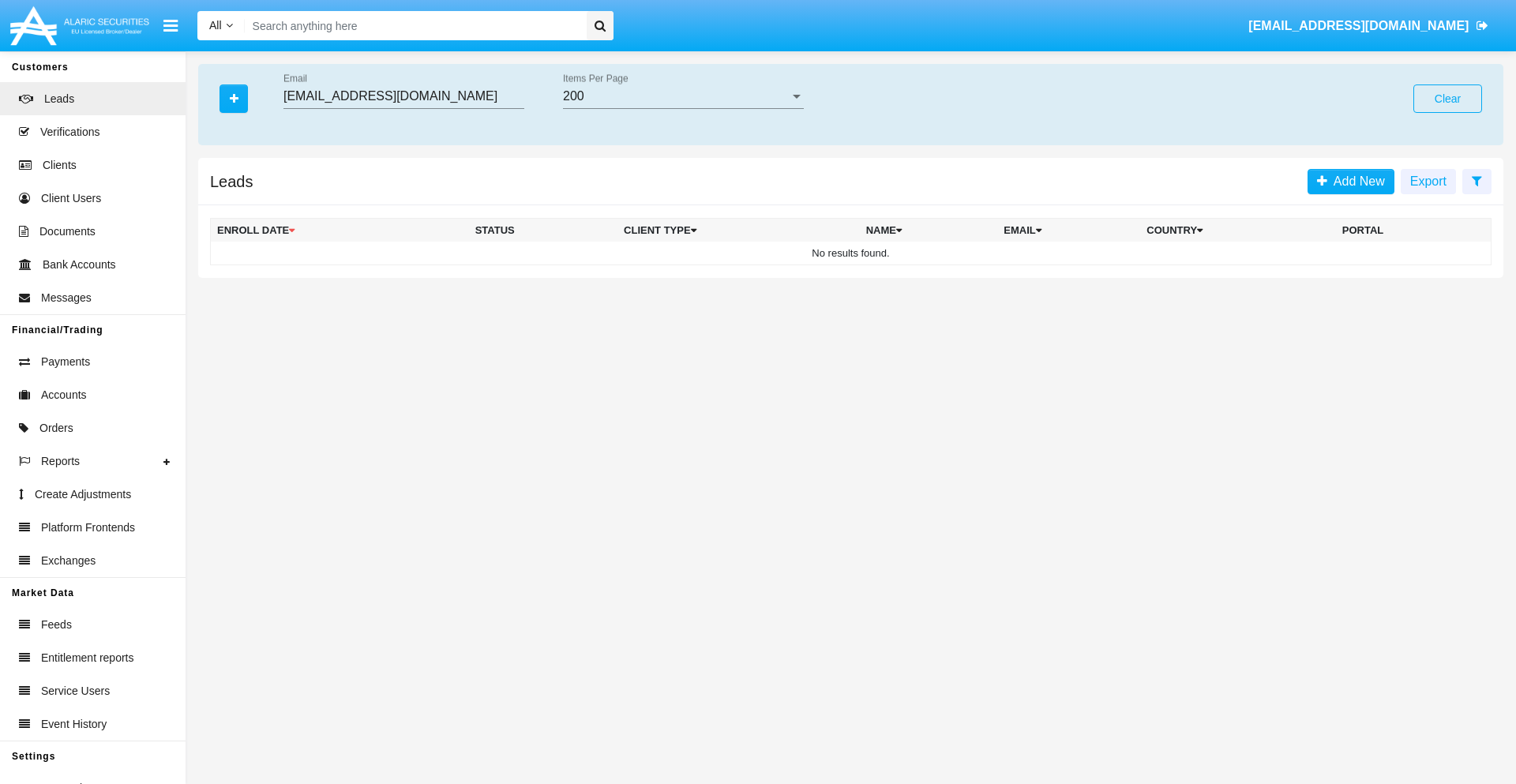
click at [1448, 99] on button "Clear" at bounding box center [1448, 99] width 69 height 29
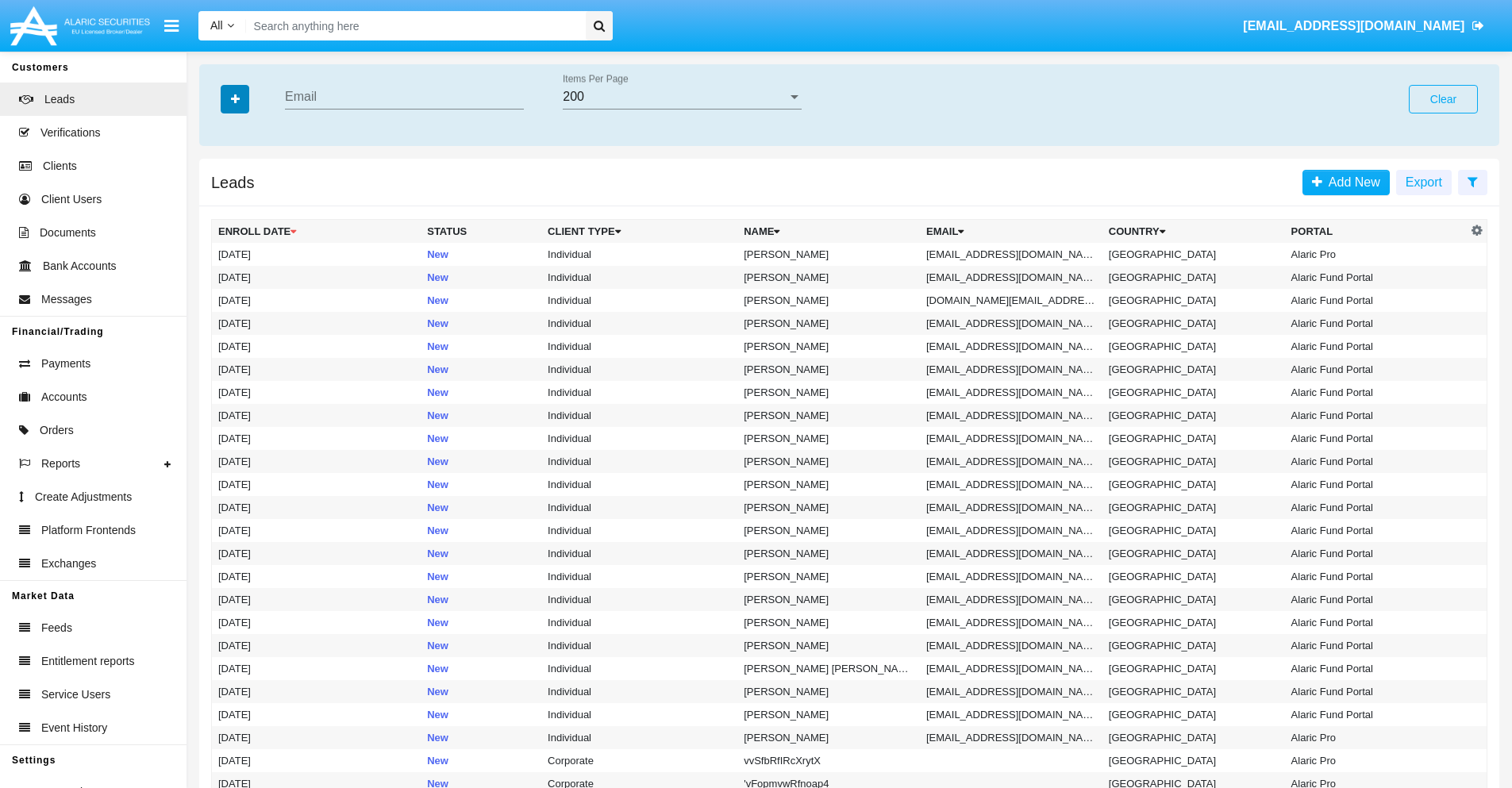
click at [235, 98] on icon "button" at bounding box center [235, 98] width 9 height 11
type input "kyou_rjgr5i@top-2mb4j.mil"
click at [1016, 254] on td "kyou_rjgr5i@top-2mb4j.mil" at bounding box center [1011, 254] width 182 height 23
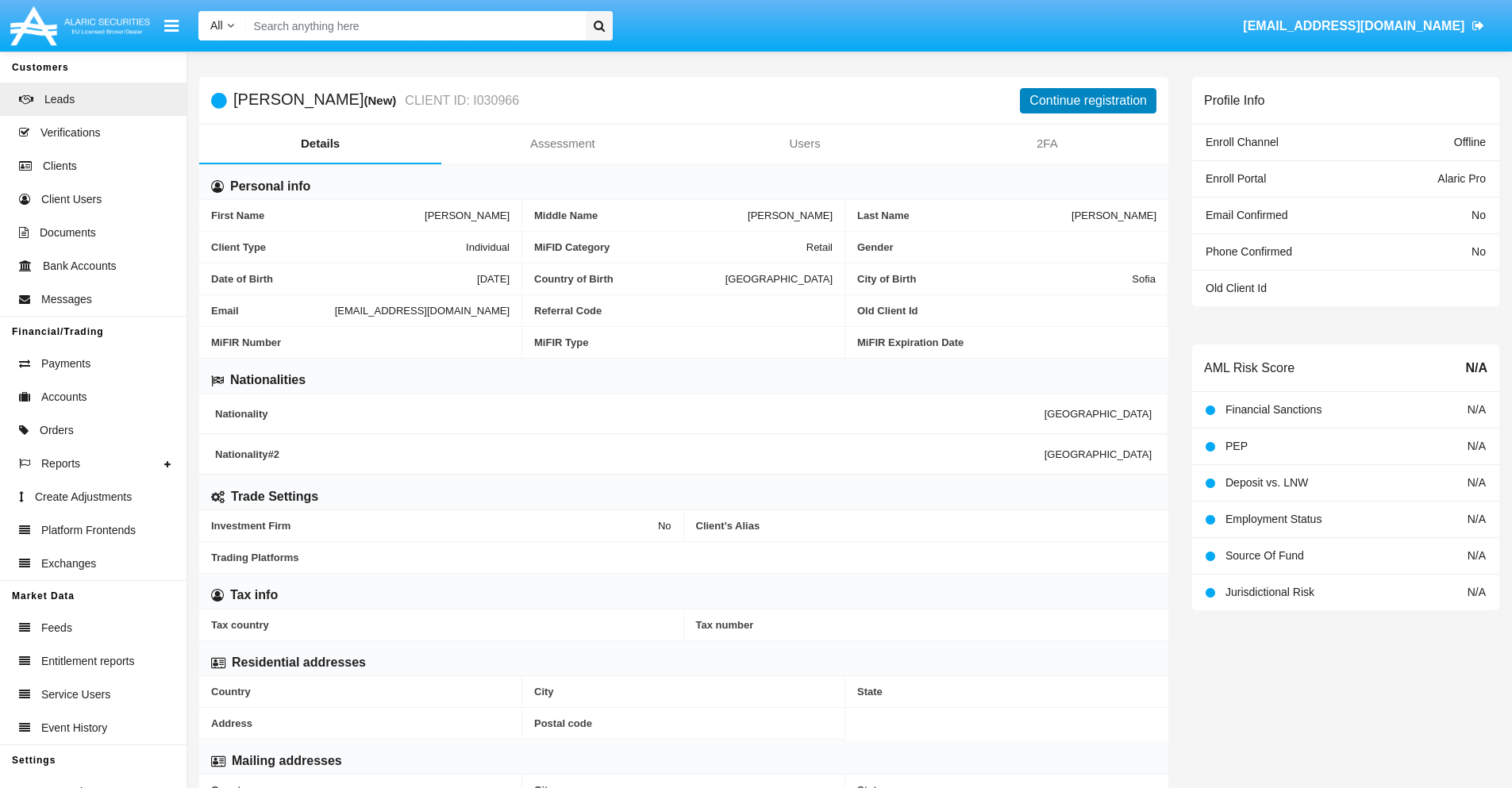
click at [1089, 100] on button "Continue registration" at bounding box center [1089, 101] width 137 height 26
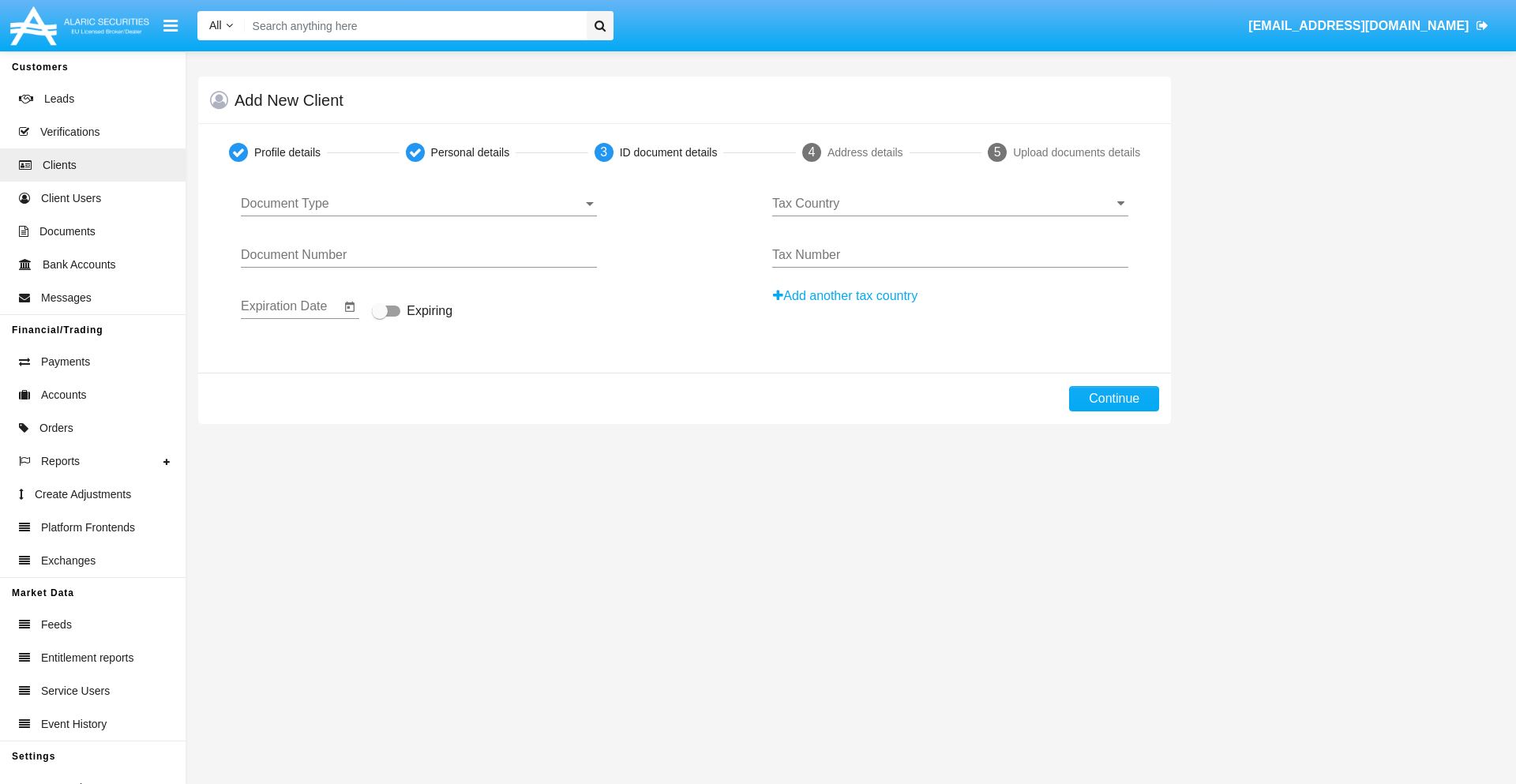
click at [418, 204] on span "Document Type" at bounding box center [411, 203] width 342 height 14
click at [418, 216] on span "Passport" at bounding box center [418, 215] width 356 height 37
type input "WlfEpXTSxMewSoA"
click at [412, 312] on span "Expiring" at bounding box center [429, 311] width 45 height 19
click at [380, 317] on input "Expiring" at bounding box center [379, 317] width 1 height 1
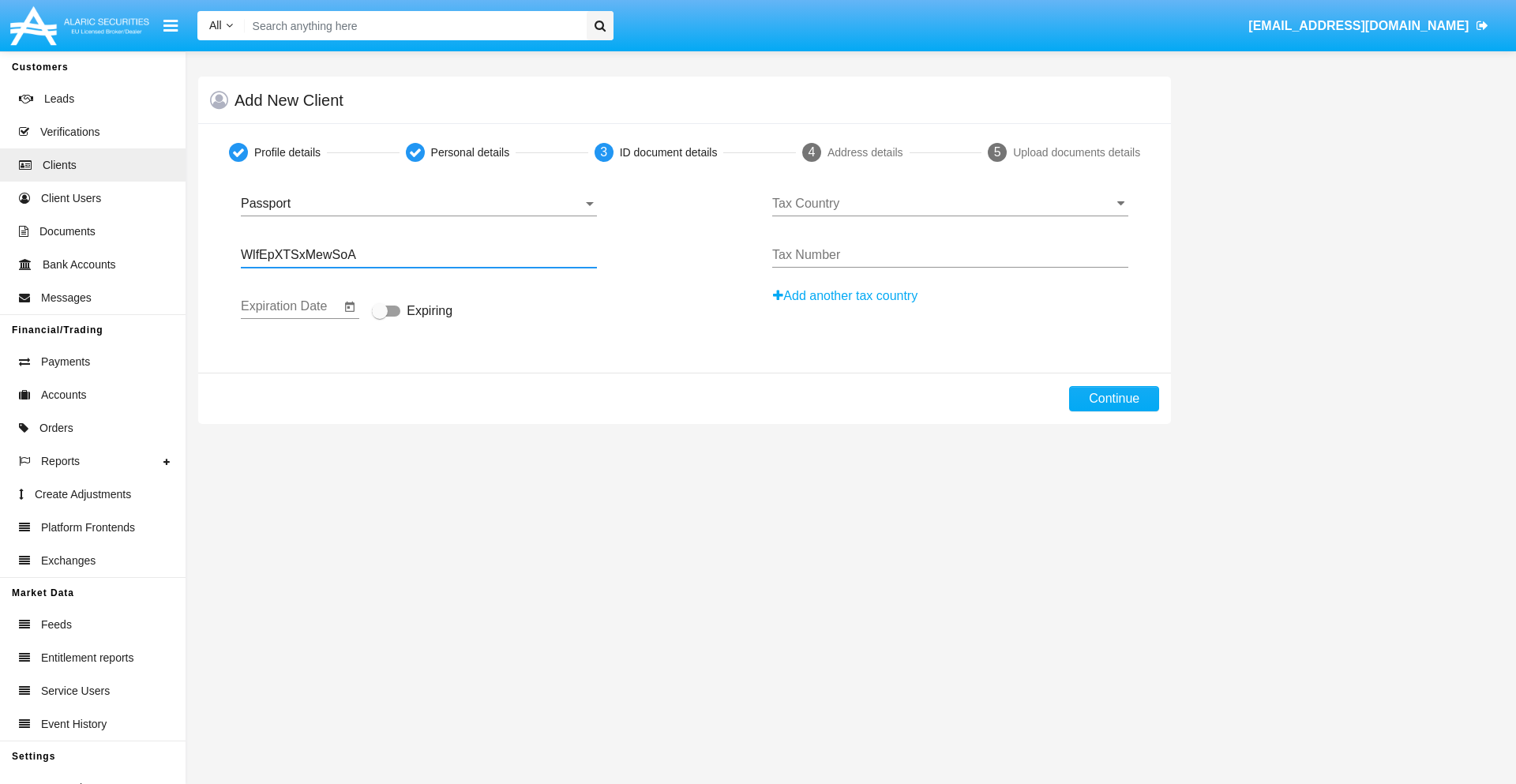
checkbox input "true"
click at [950, 204] on input "Tax Country" at bounding box center [950, 203] width 356 height 14
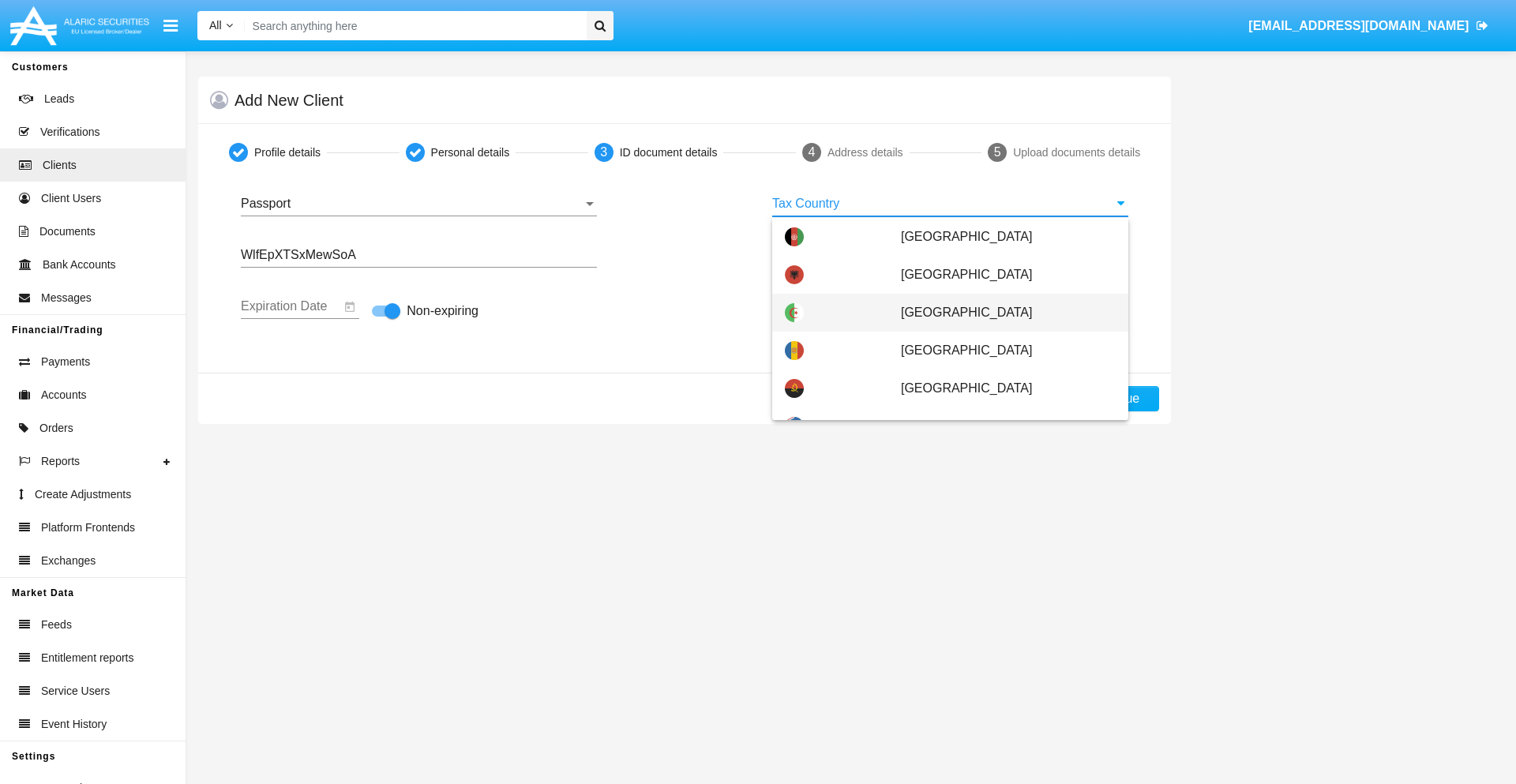
click at [1000, 313] on span "[GEOGRAPHIC_DATA]" at bounding box center [1009, 313] width 215 height 37
type input "[GEOGRAPHIC_DATA]"
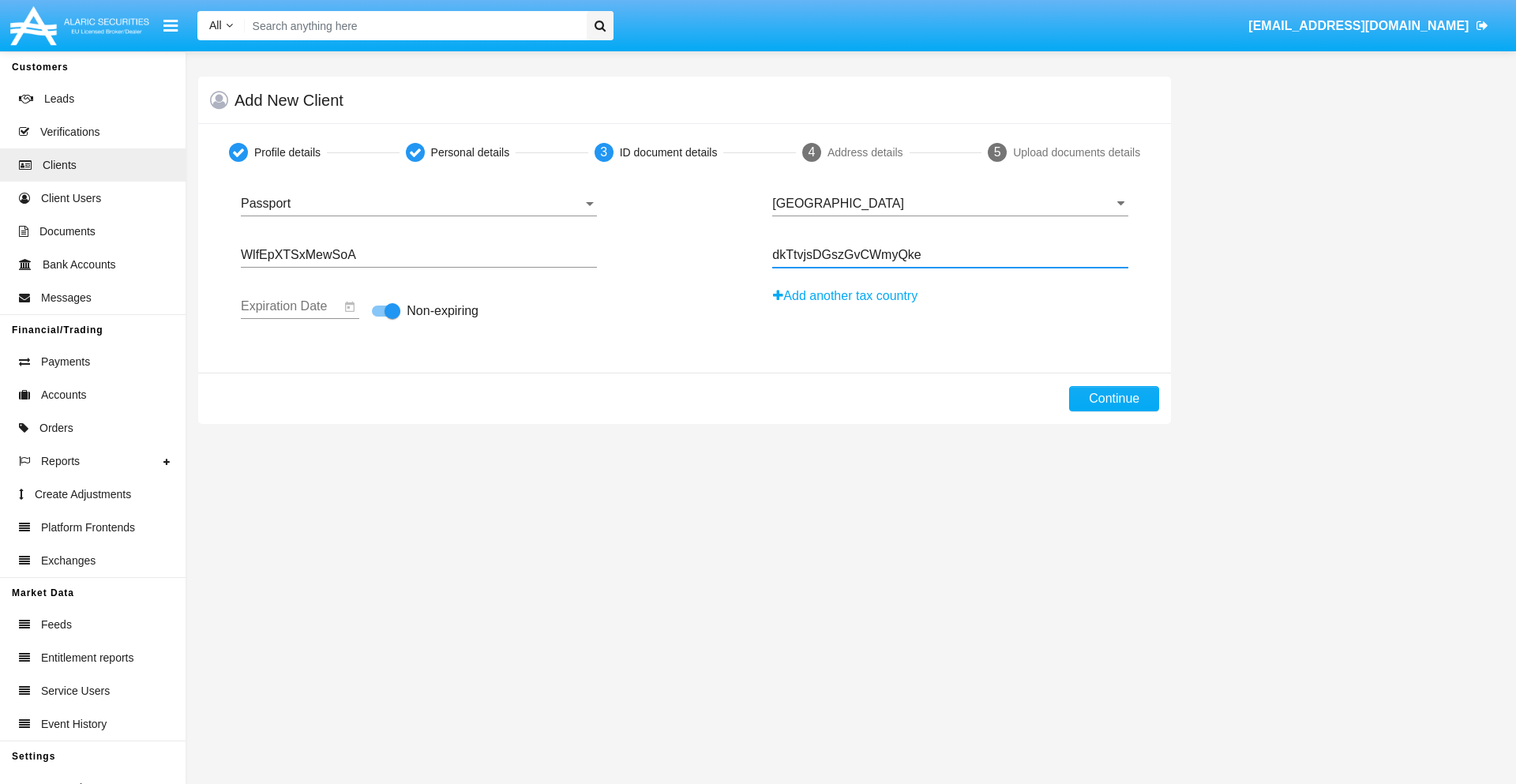
type input "dkTtvjsDGszGvCWmyQke"
click at [1115, 398] on button "Continue" at bounding box center [1114, 399] width 90 height 26
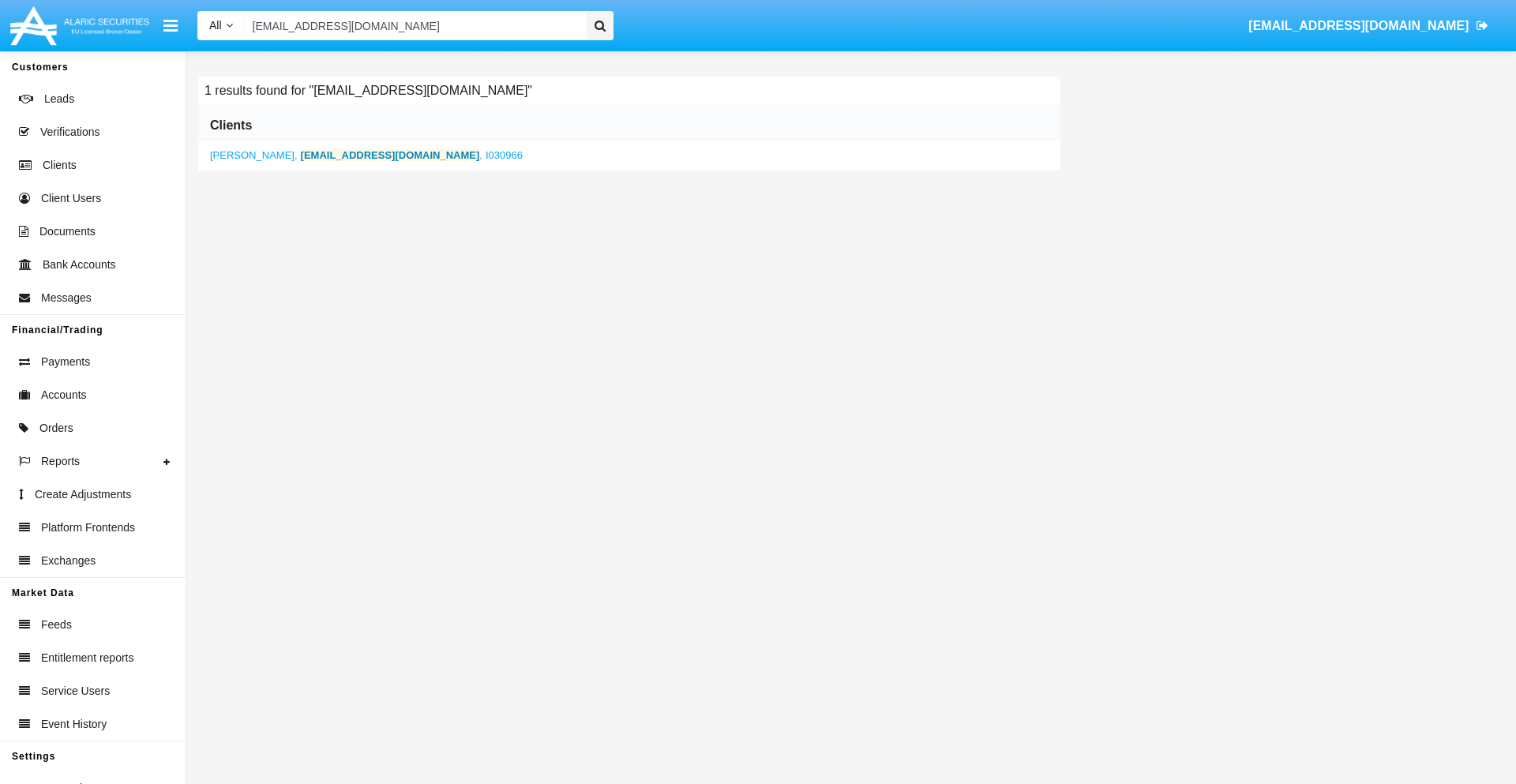
type input "[EMAIL_ADDRESS][DOMAIN_NAME]"
click at [356, 155] on b "[EMAIL_ADDRESS][DOMAIN_NAME]" at bounding box center [391, 155] width 180 height 12
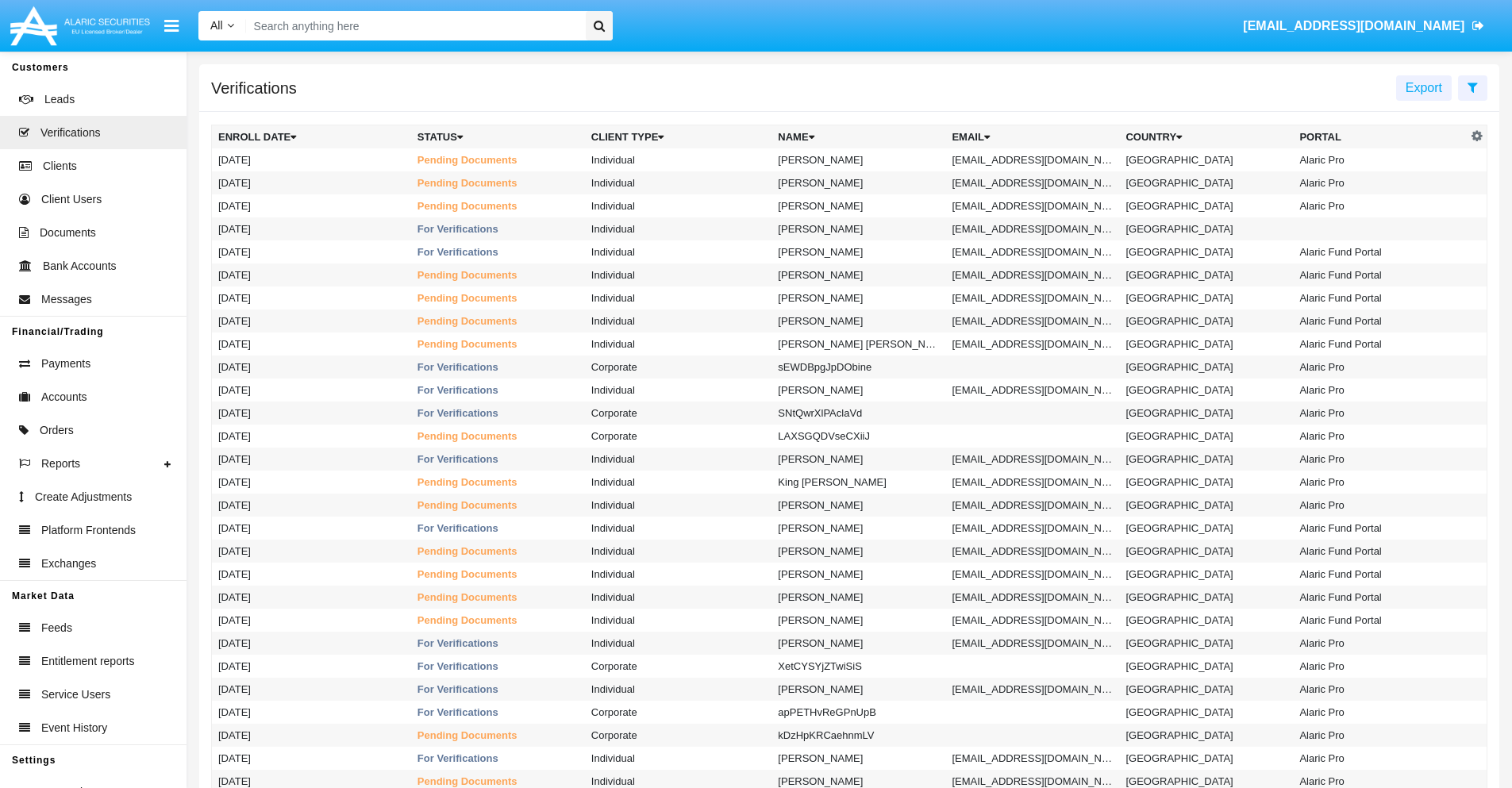
click at [1472, 86] on icon at bounding box center [1472, 87] width 10 height 13
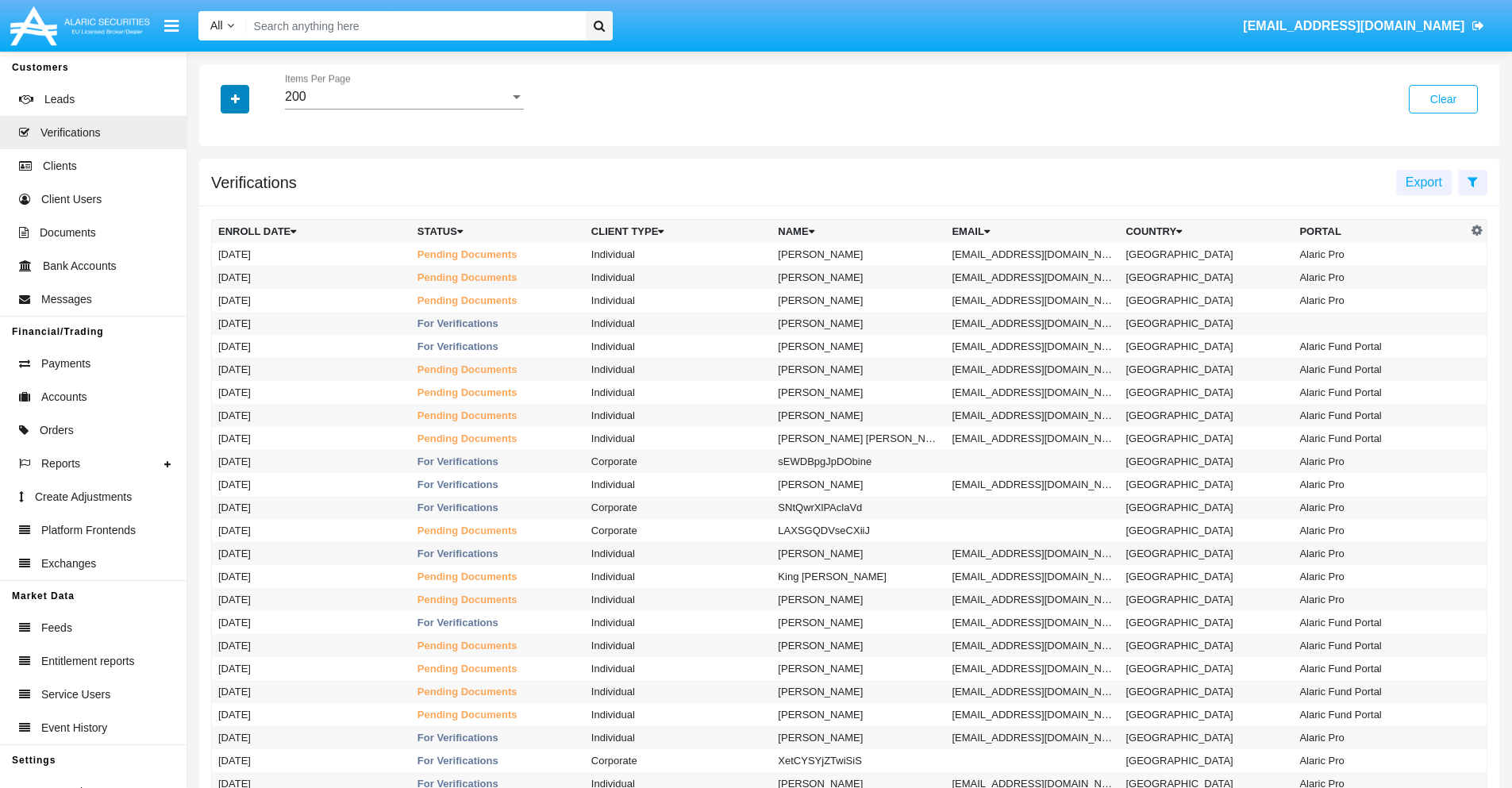
click at [235, 98] on icon "button" at bounding box center [235, 98] width 9 height 11
click at [247, 224] on span "Email" at bounding box center [247, 223] width 32 height 19
click at [218, 230] on input "Email" at bounding box center [217, 230] width 1 height 1
checkbox input "true"
click at [235, 98] on icon "button" at bounding box center [235, 98] width 9 height 11
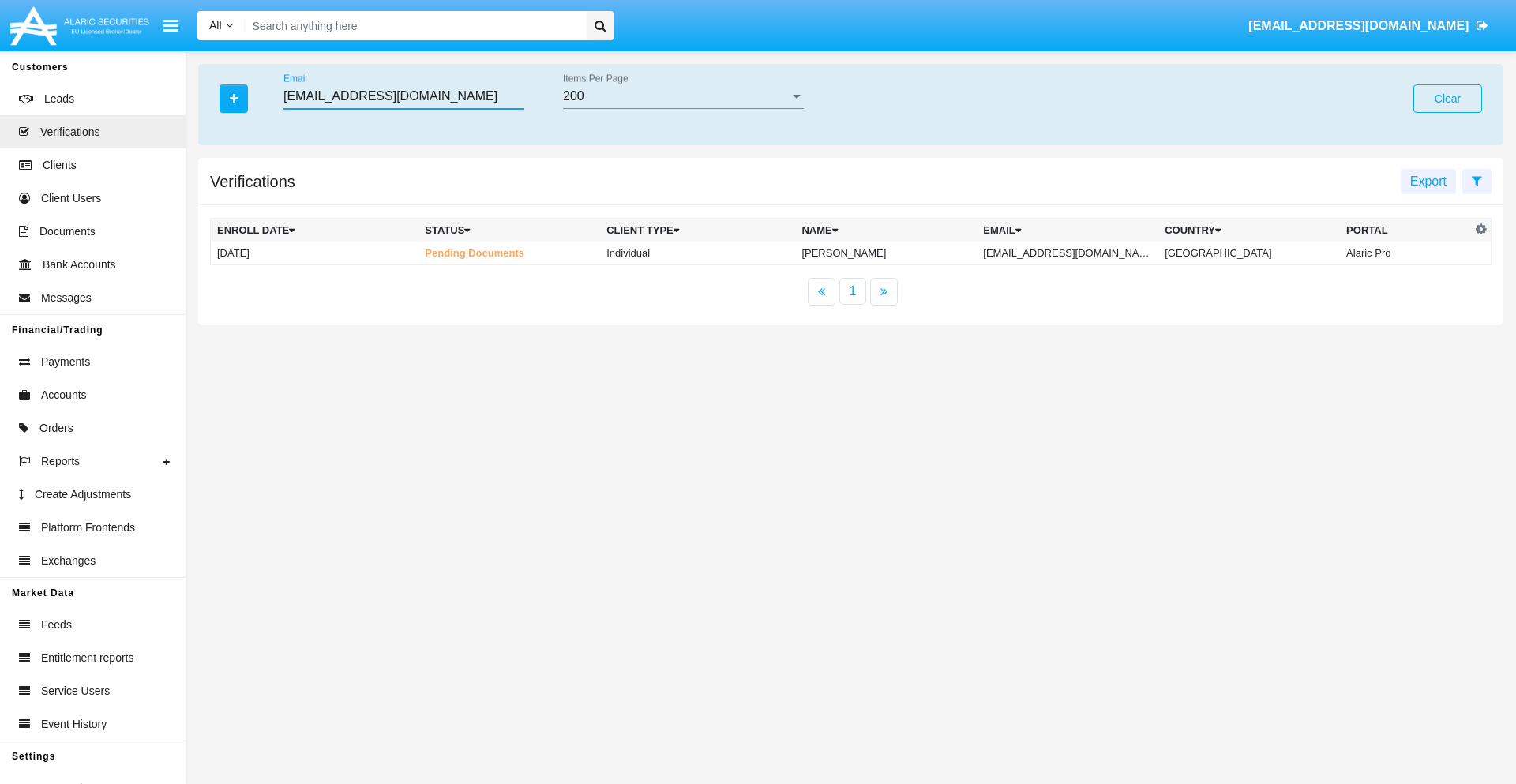
type input "yt.smqtt@t3pk64s.hk"
click at [1081, 252] on td "yt.smqtt@t3pk64s.hk" at bounding box center [1067, 253] width 181 height 24
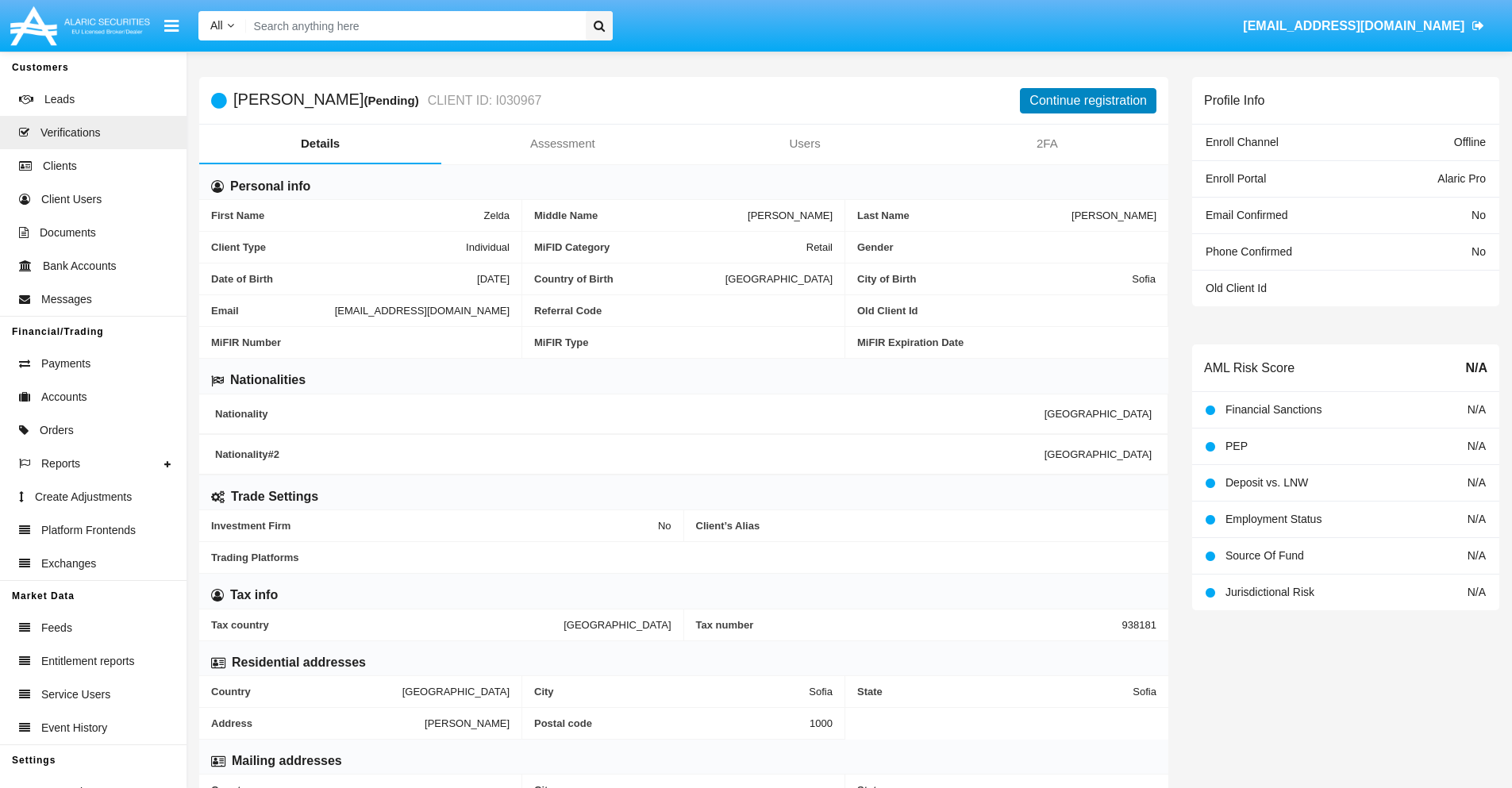
click at [1089, 100] on button "Continue registration" at bounding box center [1089, 101] width 137 height 26
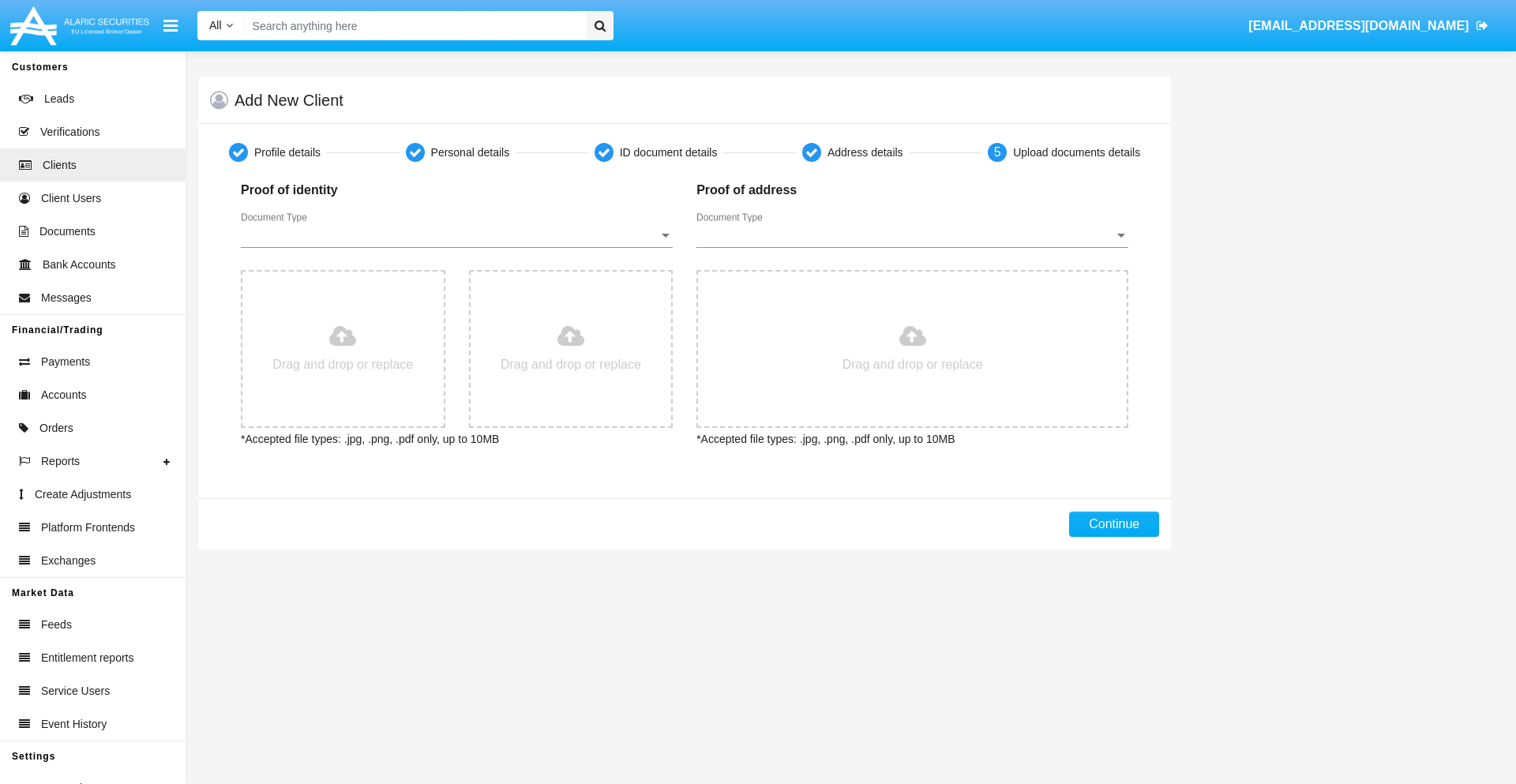
click at [457, 236] on span "Document Type" at bounding box center [450, 235] width 418 height 14
click at [457, 248] on span "Passport" at bounding box center [457, 247] width 432 height 37
type input "C:\fakepath\passport.png"
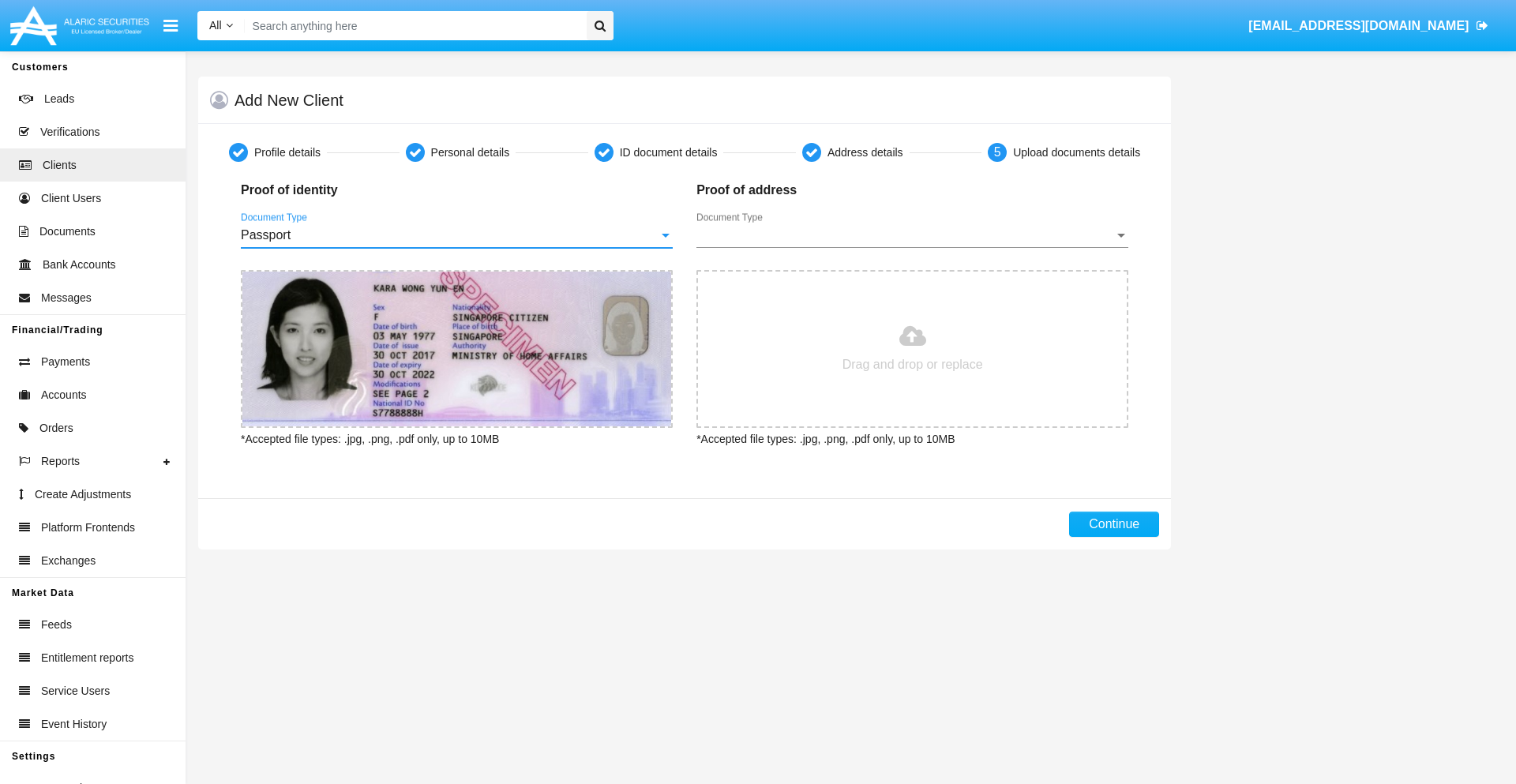
click at [912, 236] on span "Document Type" at bounding box center [905, 235] width 418 height 14
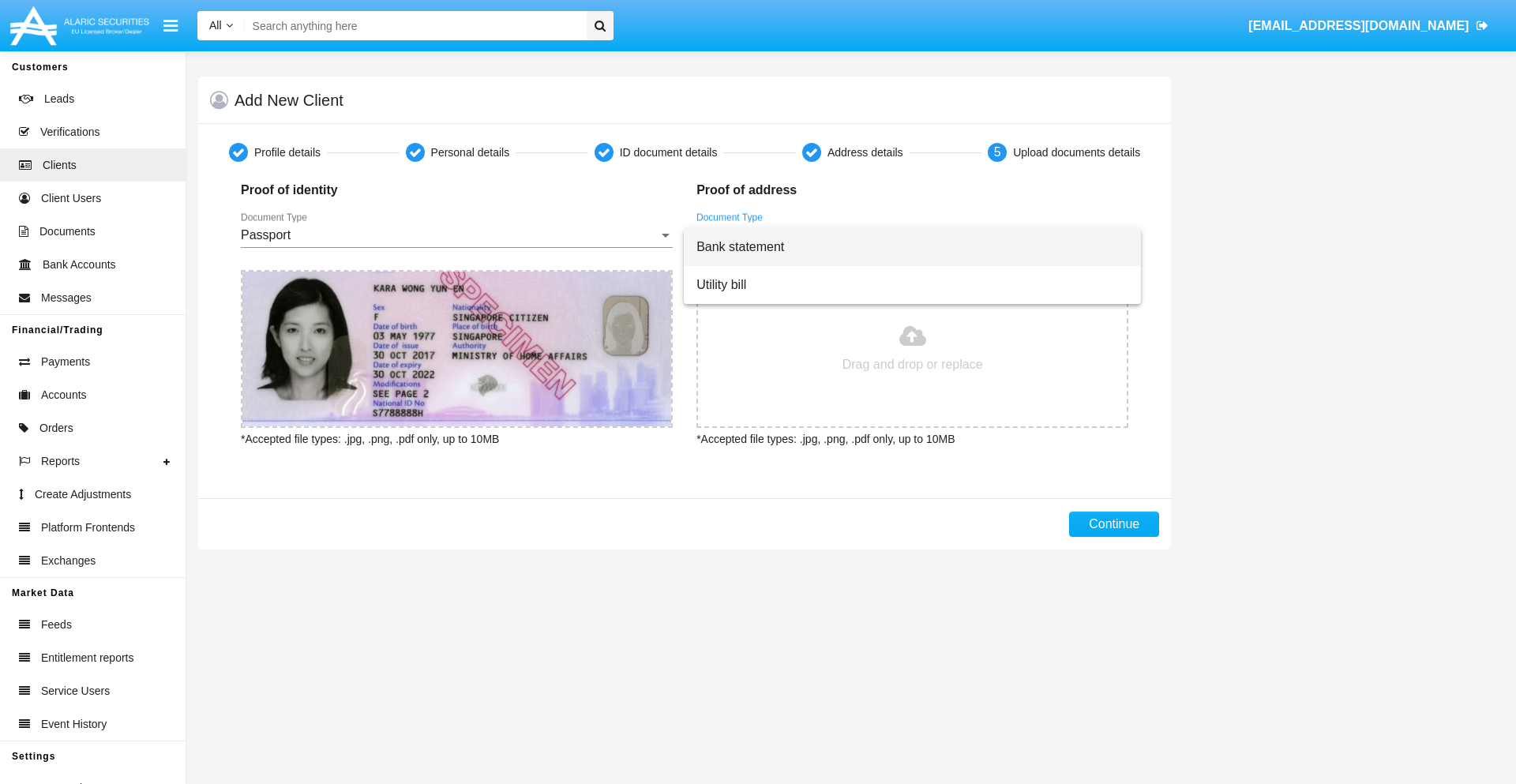
click at [912, 248] on span "Bank statement" at bounding box center [912, 247] width 432 height 37
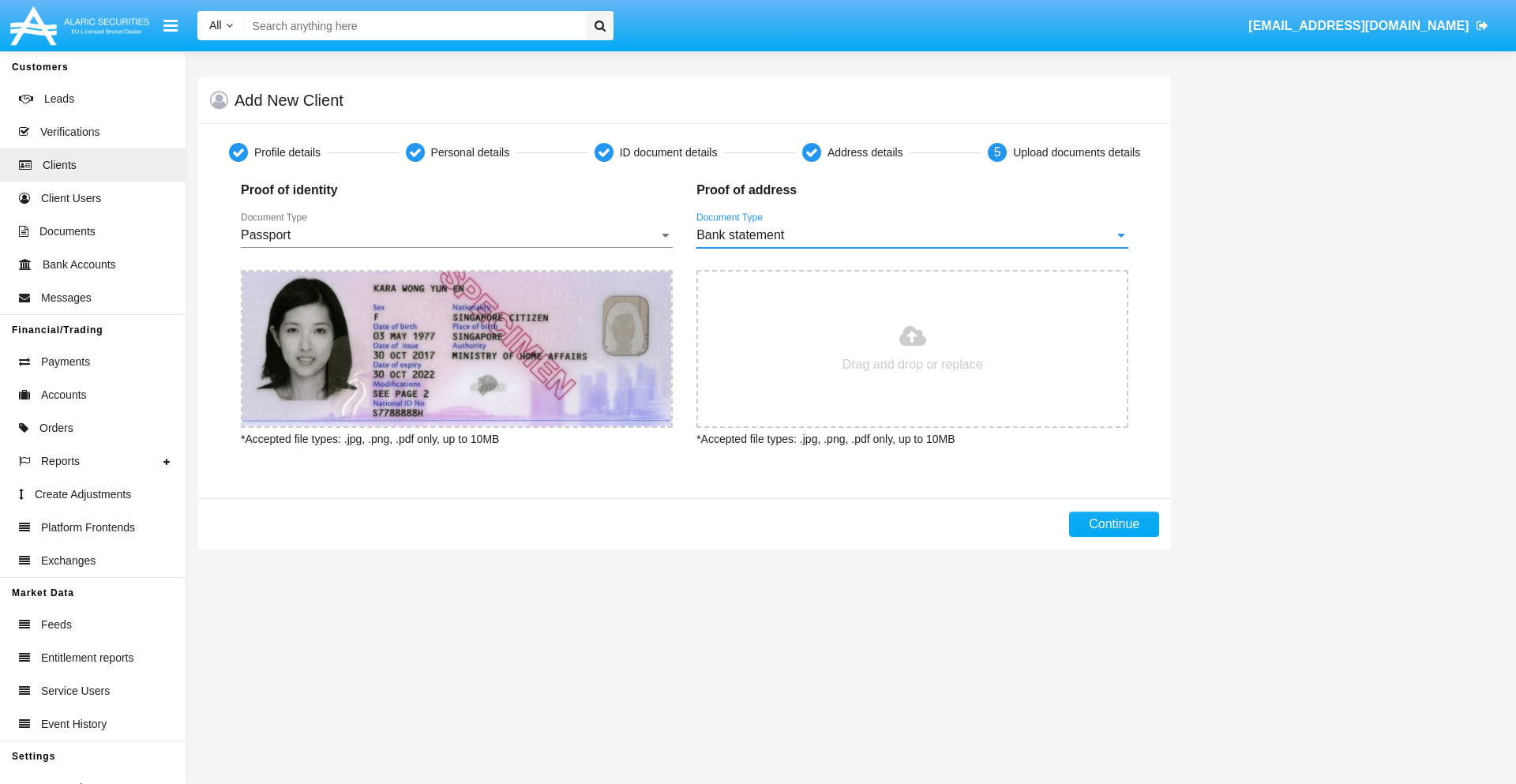
type input "C:\fakepath\bank-statement.png"
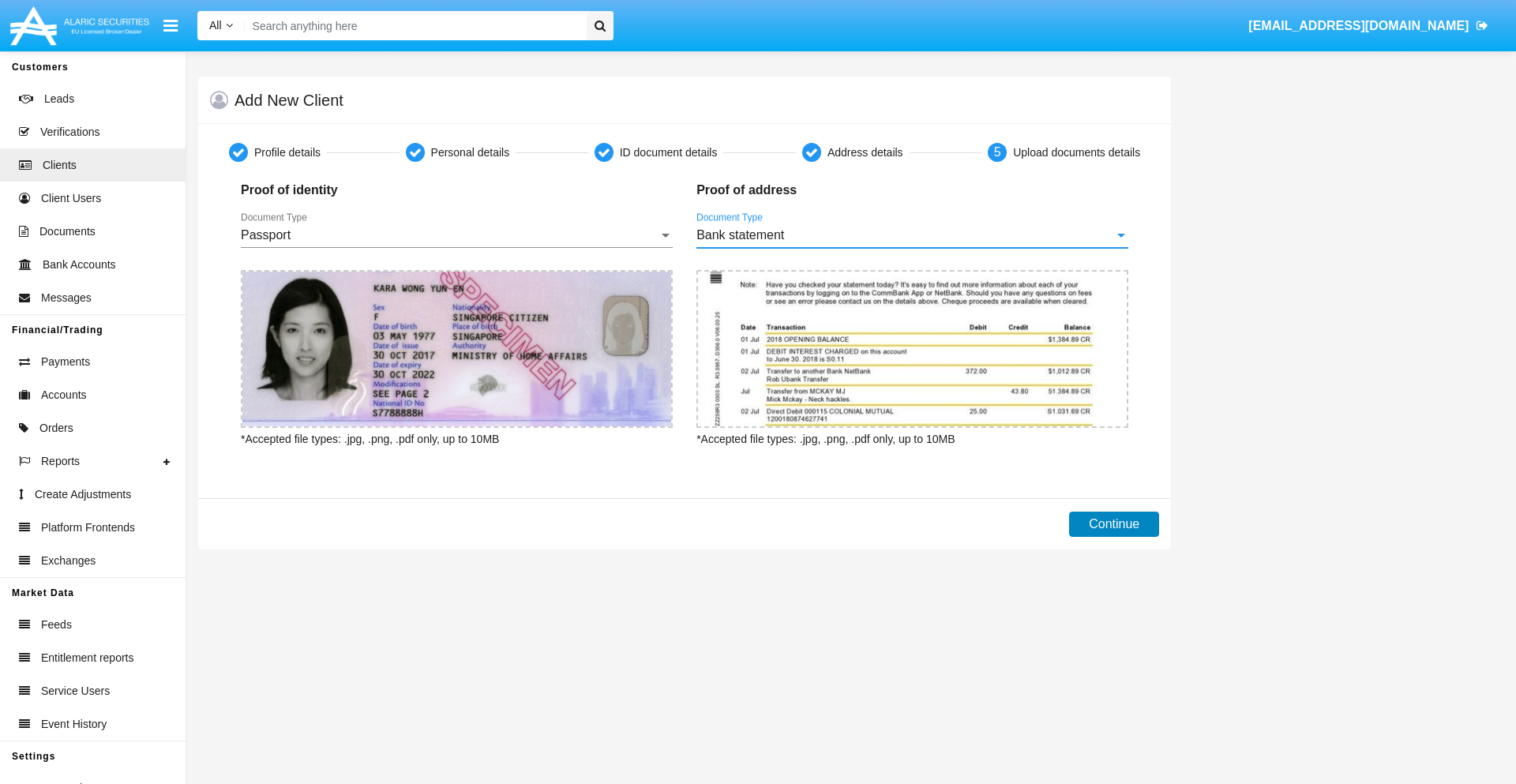
click at [1115, 525] on button "Continue" at bounding box center [1114, 525] width 90 height 26
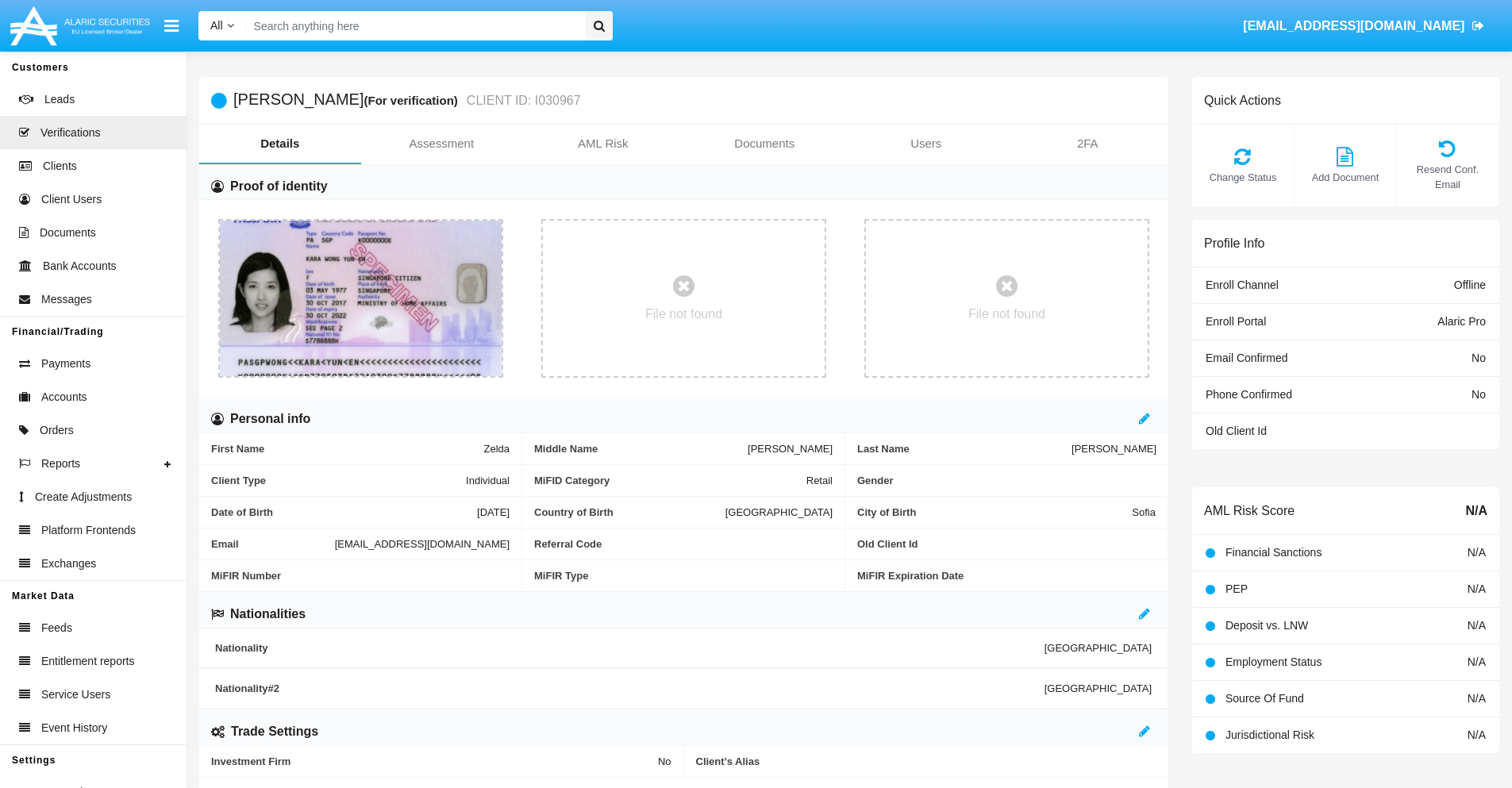
click at [764, 144] on link "Documents" at bounding box center [764, 144] width 162 height 38
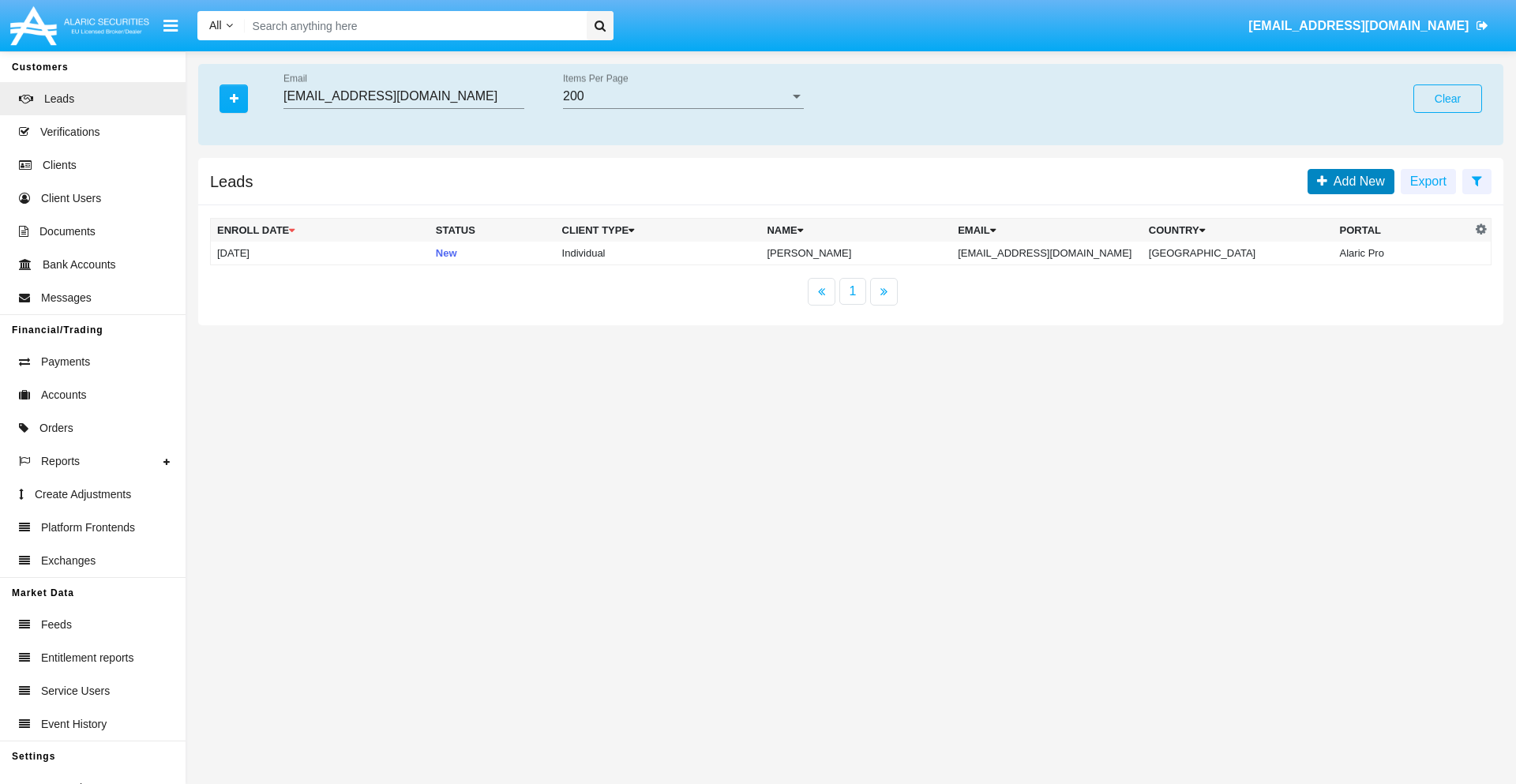
click at [1356, 180] on span "Add New" at bounding box center [1356, 181] width 57 height 14
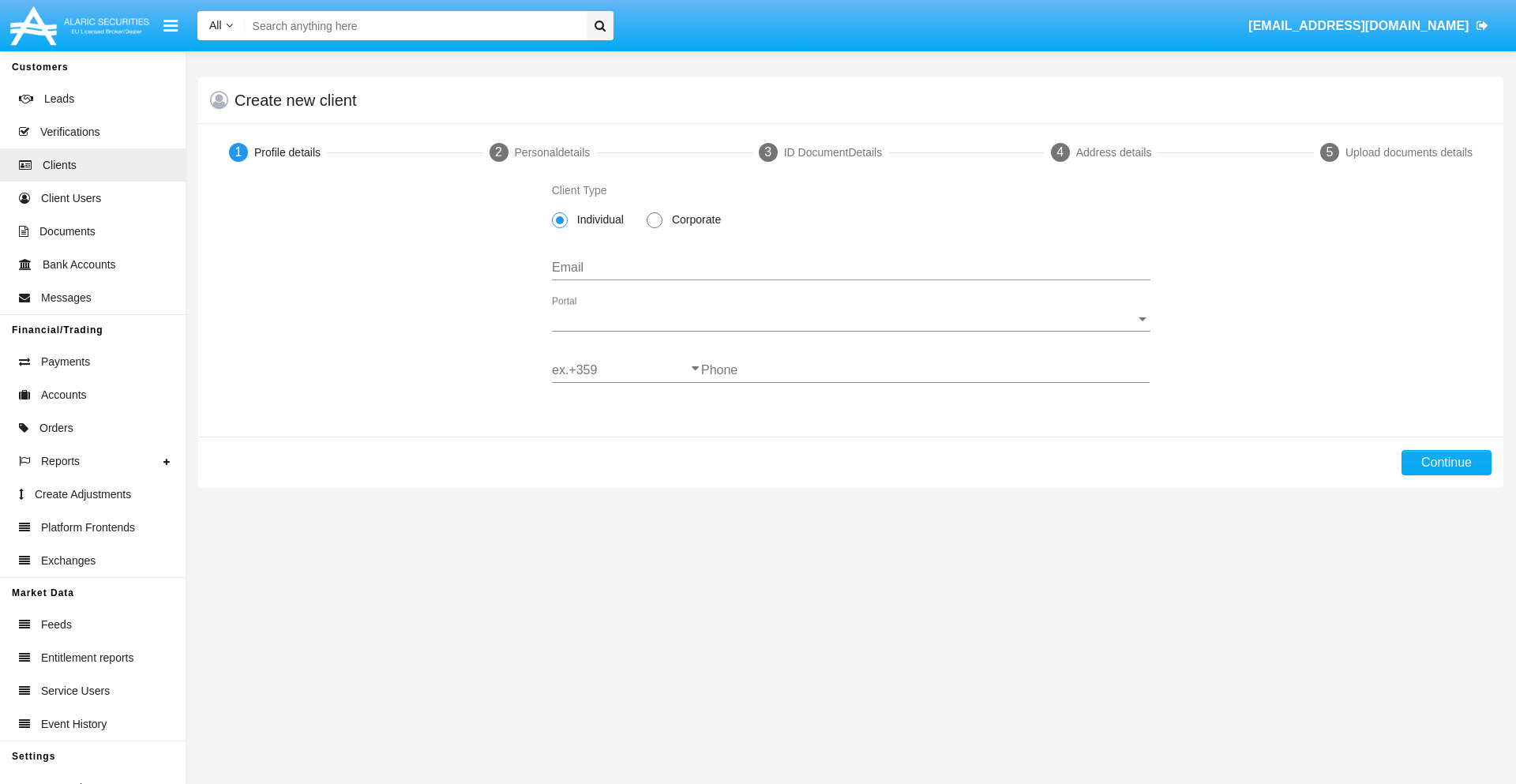
click at [597, 220] on span "Individual" at bounding box center [598, 220] width 60 height 17
click at [560, 228] on input "Individual" at bounding box center [559, 228] width 1 height 1
type input "[EMAIL_ADDRESS][DOMAIN_NAME]"
click at [850, 319] on span "Portal" at bounding box center [844, 319] width 584 height 14
click at [845, 330] on span "Alaric Pro" at bounding box center [851, 330] width 599 height 37
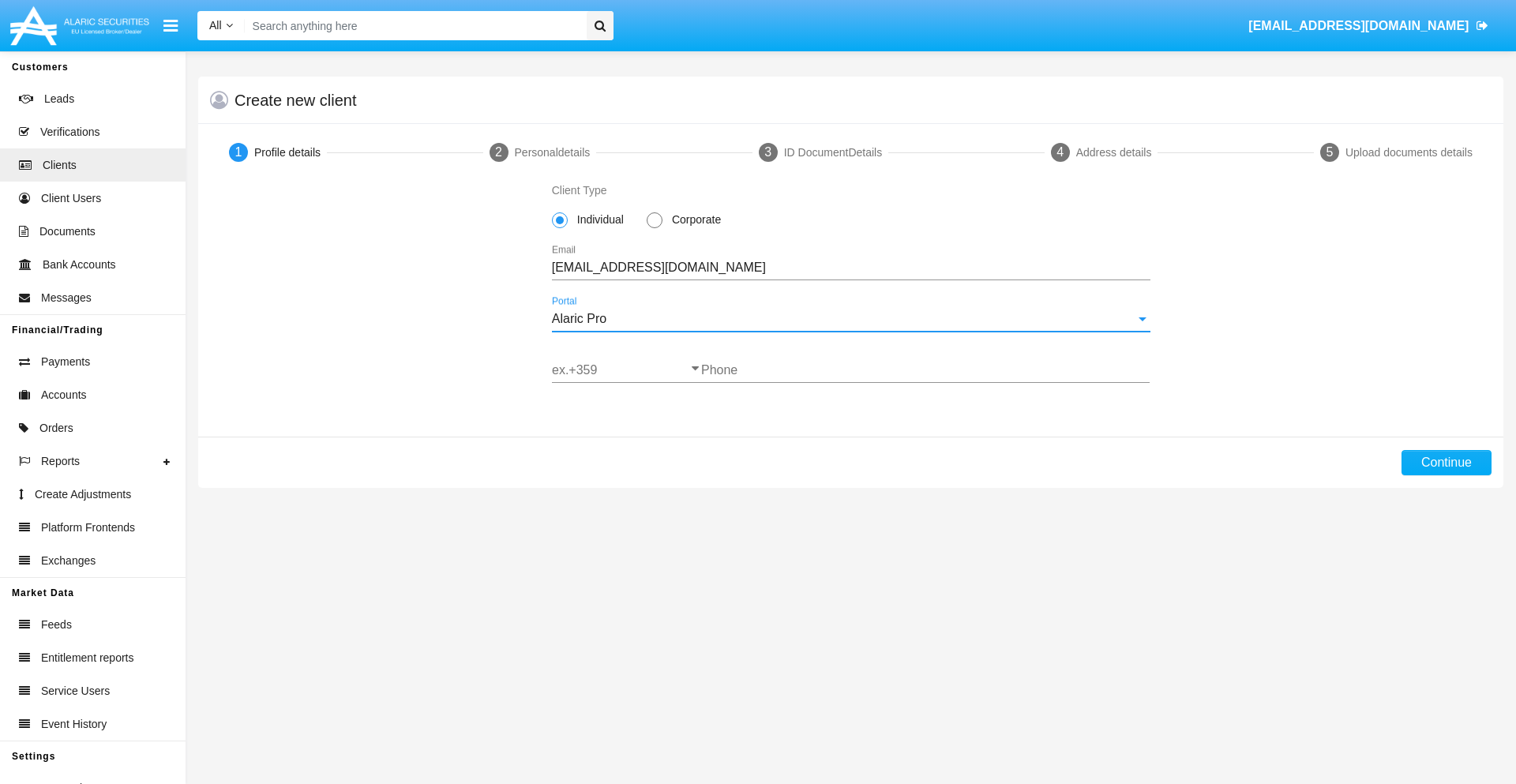
click at [626, 371] on input "ex.+359" at bounding box center [626, 370] width 149 height 14
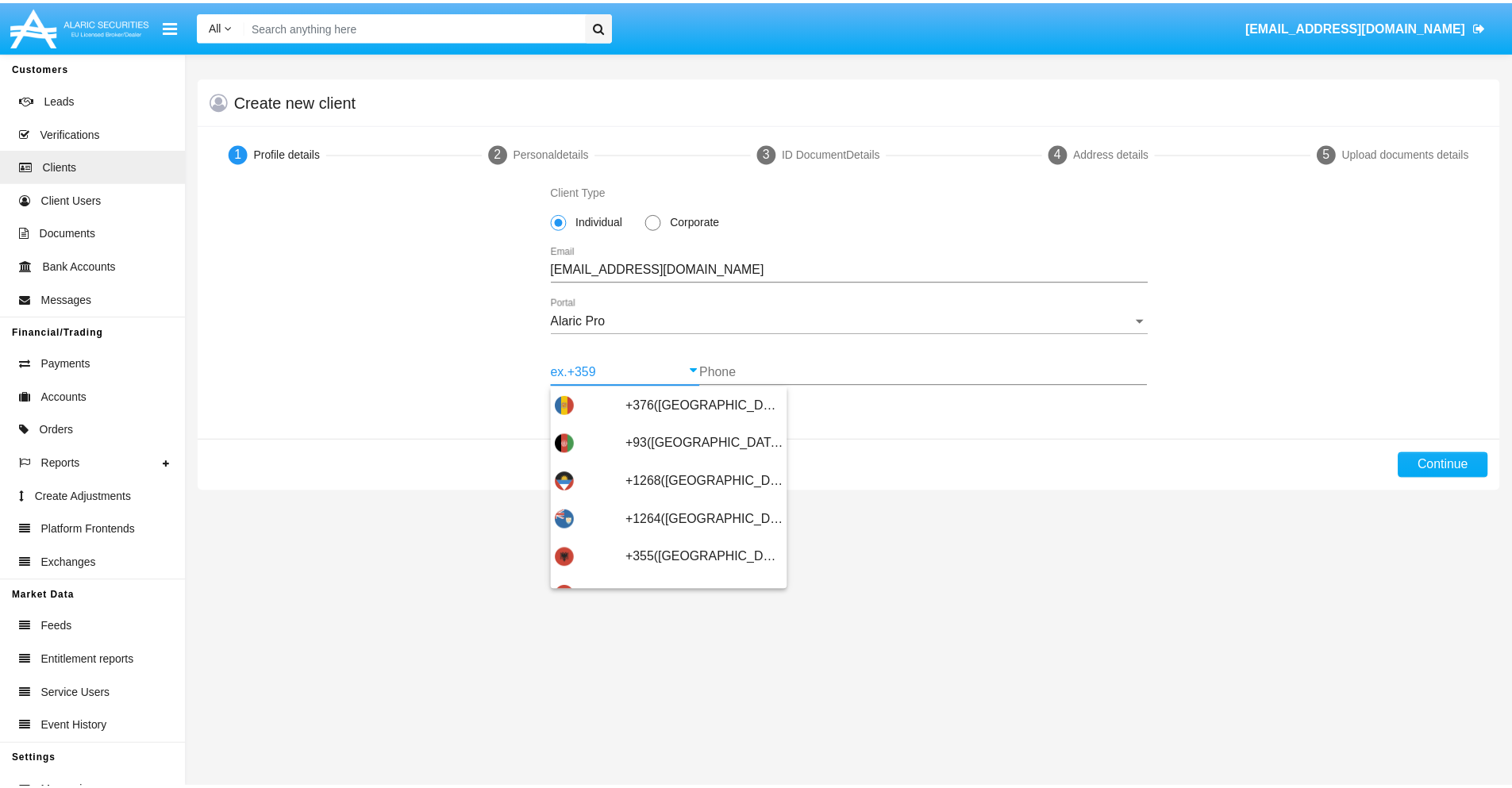
scroll to position [520, 0]
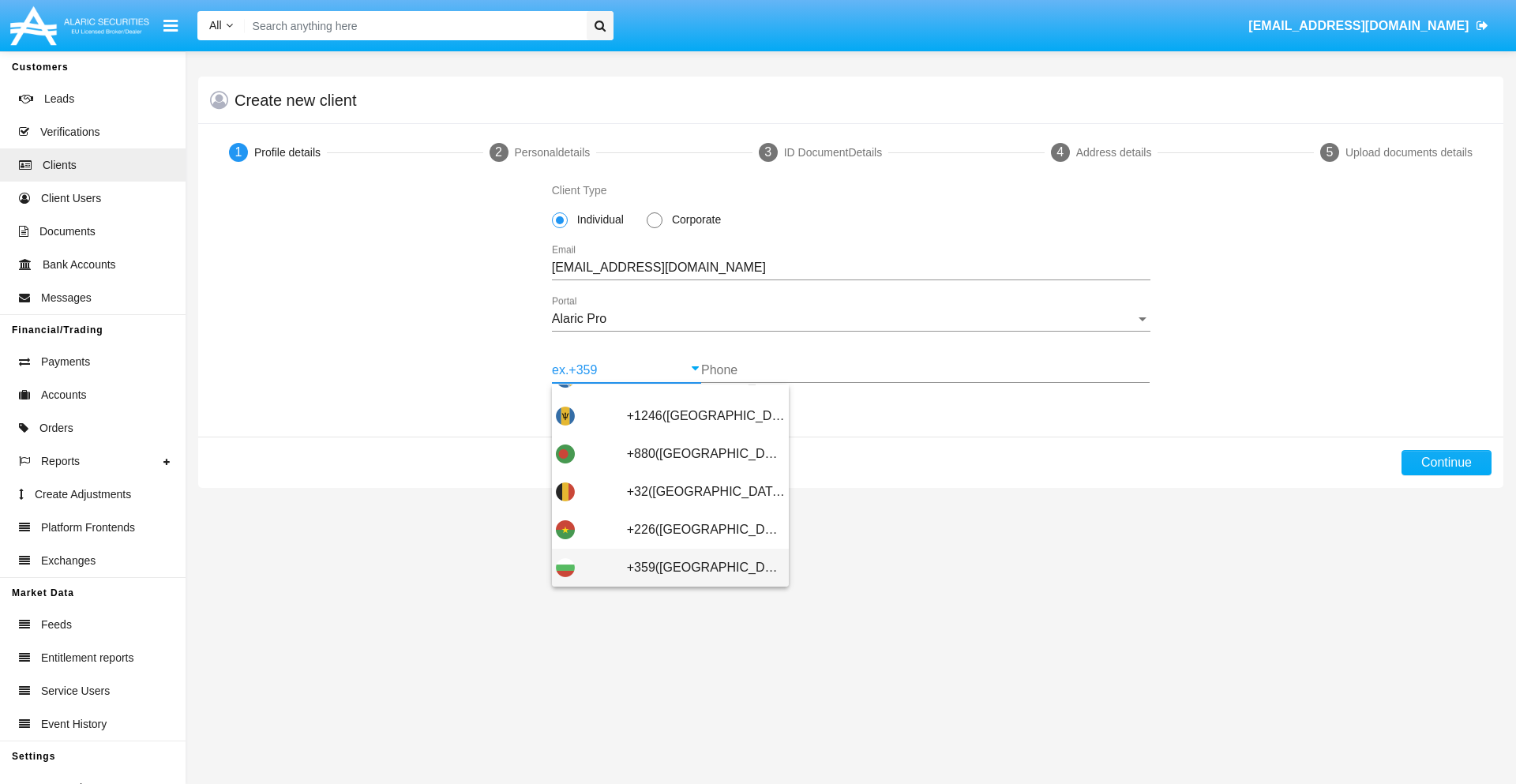
click at [693, 568] on span "+359([GEOGRAPHIC_DATA])" at bounding box center [706, 567] width 158 height 37
type input "+359([GEOGRAPHIC_DATA])"
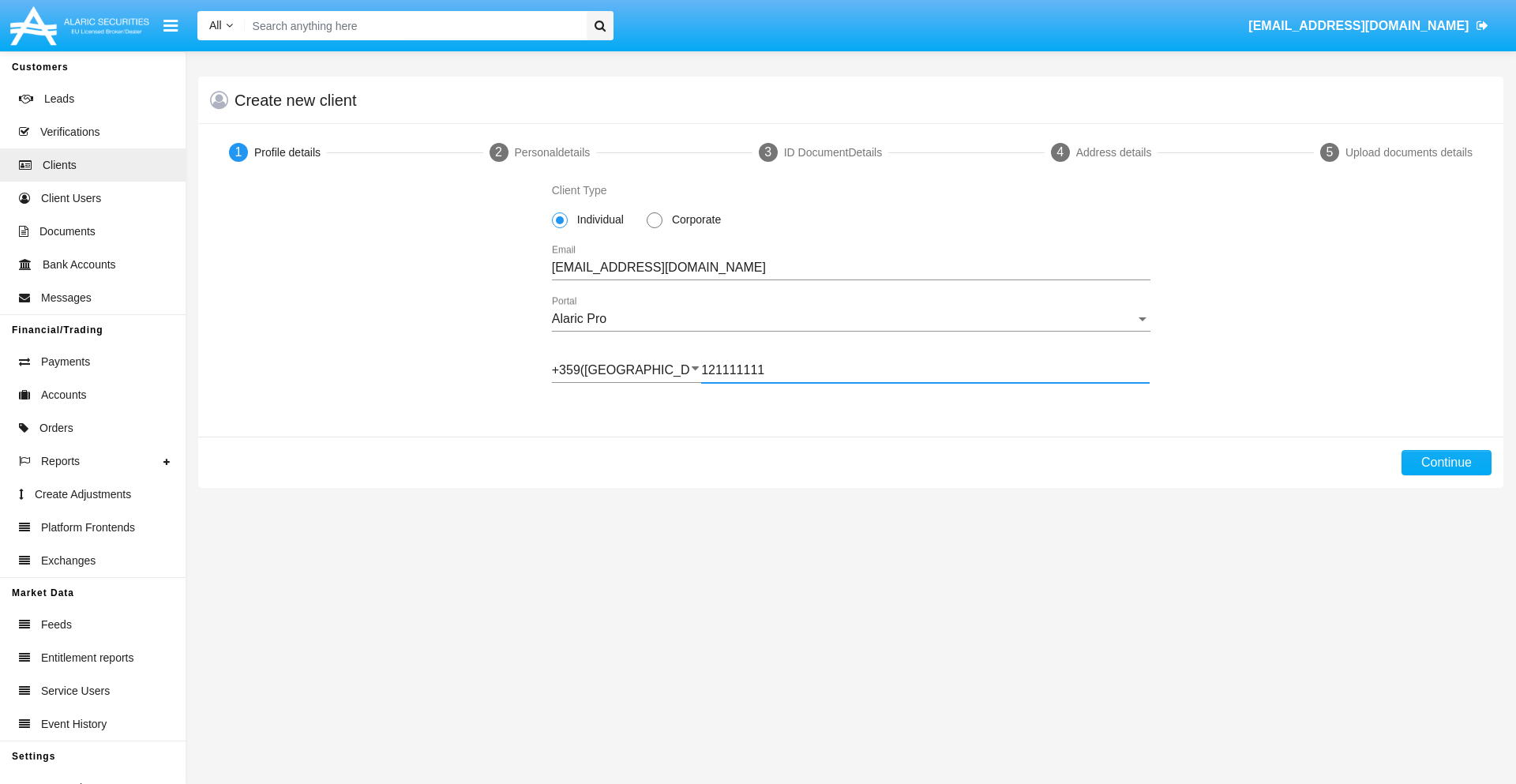
type input "121111111"
click at [1446, 463] on button "Continue" at bounding box center [1446, 463] width 90 height 26
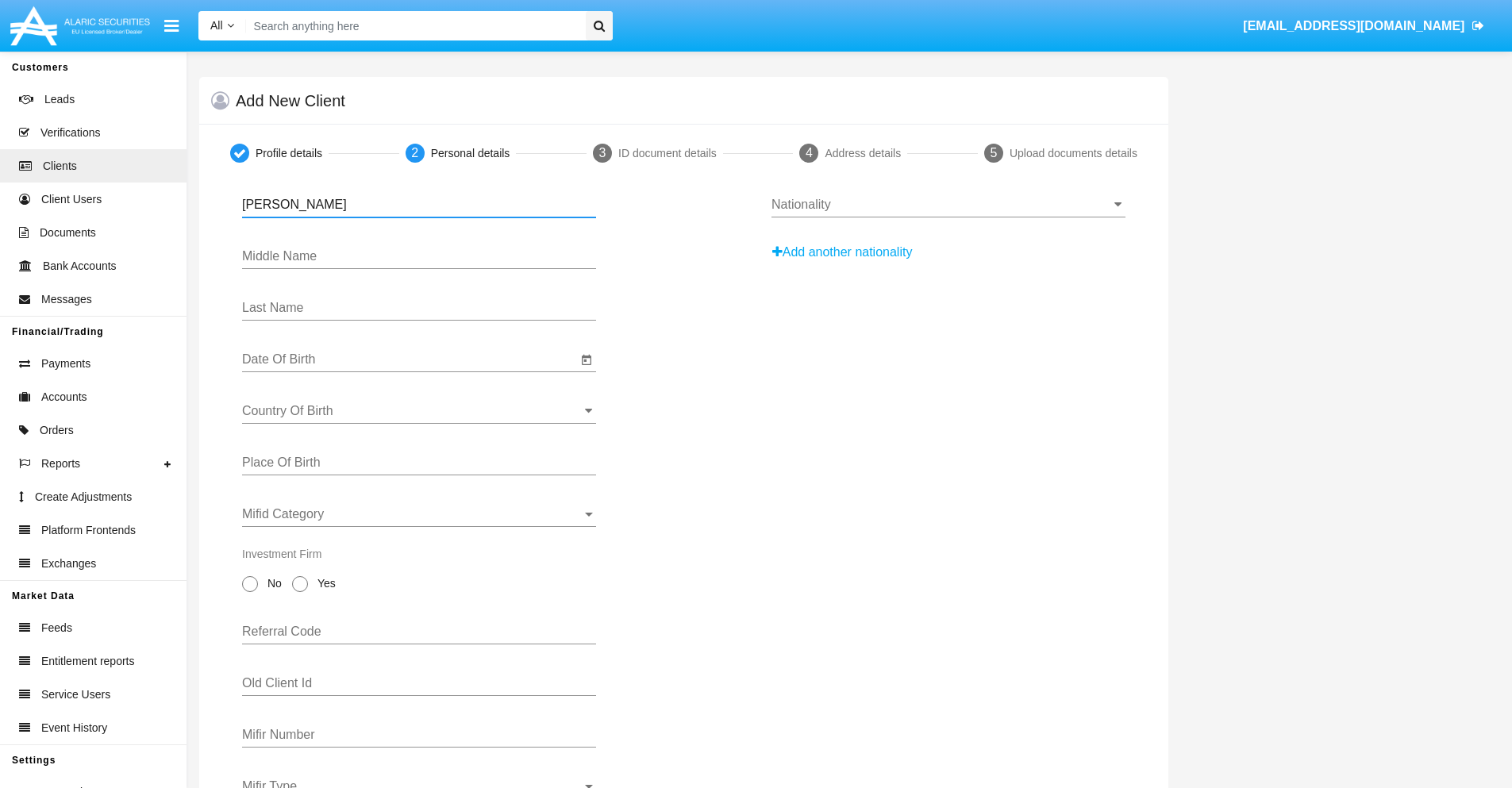
type input "[PERSON_NAME]"
click at [409, 360] on input "Date Of Birth" at bounding box center [409, 359] width 335 height 14
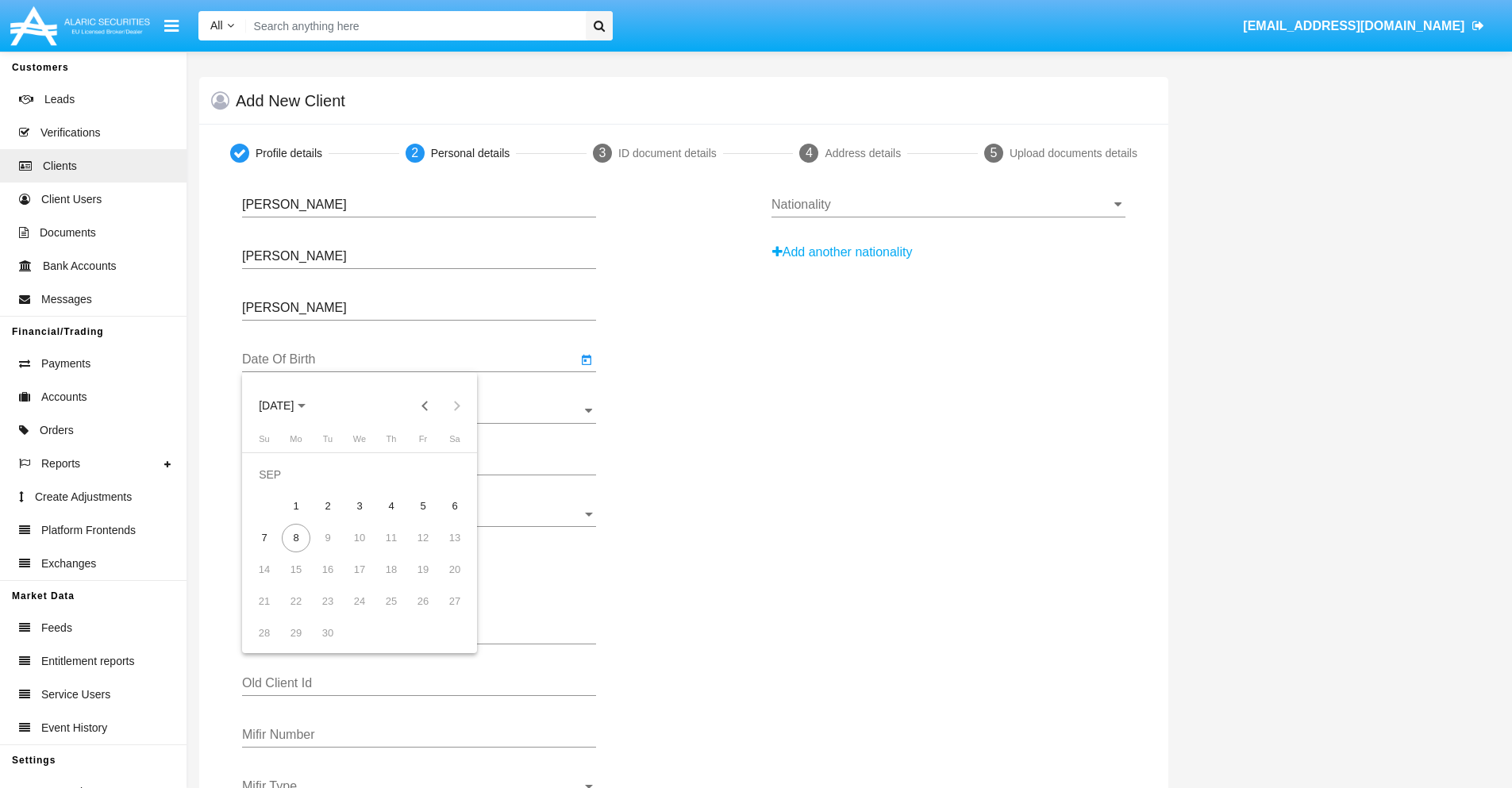
click at [290, 405] on span "[DATE]" at bounding box center [276, 406] width 35 height 13
click at [424, 405] on button "Previous 20 years" at bounding box center [425, 405] width 32 height 32
click at [388, 614] on div "2000" at bounding box center [388, 613] width 50 height 29
click at [277, 487] on div "JAN" at bounding box center [277, 486] width 50 height 29
click at [455, 474] on div "1" at bounding box center [454, 474] width 29 height 29
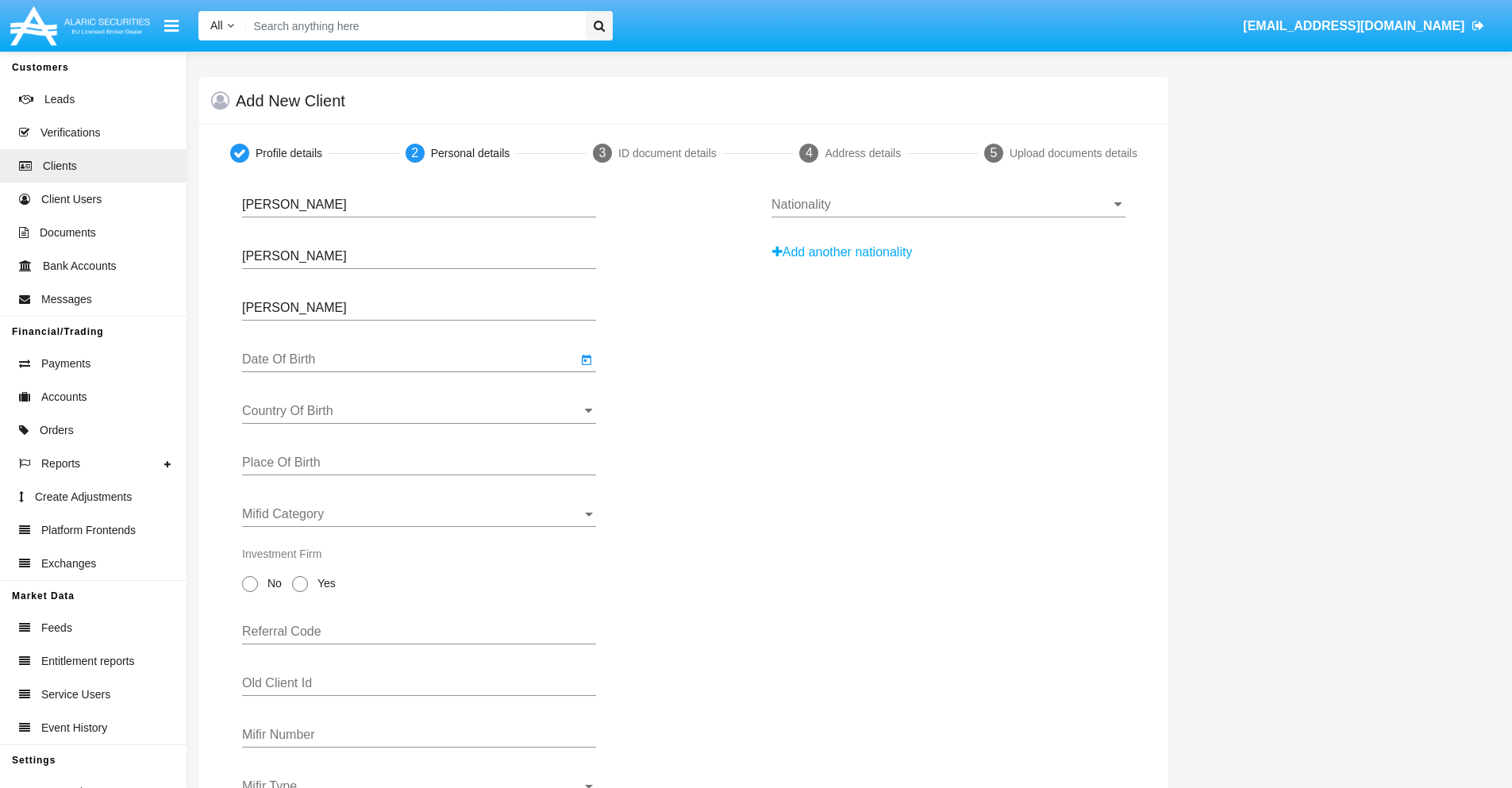
type input "[DATE]"
click at [419, 411] on input "Country Of Birth" at bounding box center [418, 411] width 354 height 14
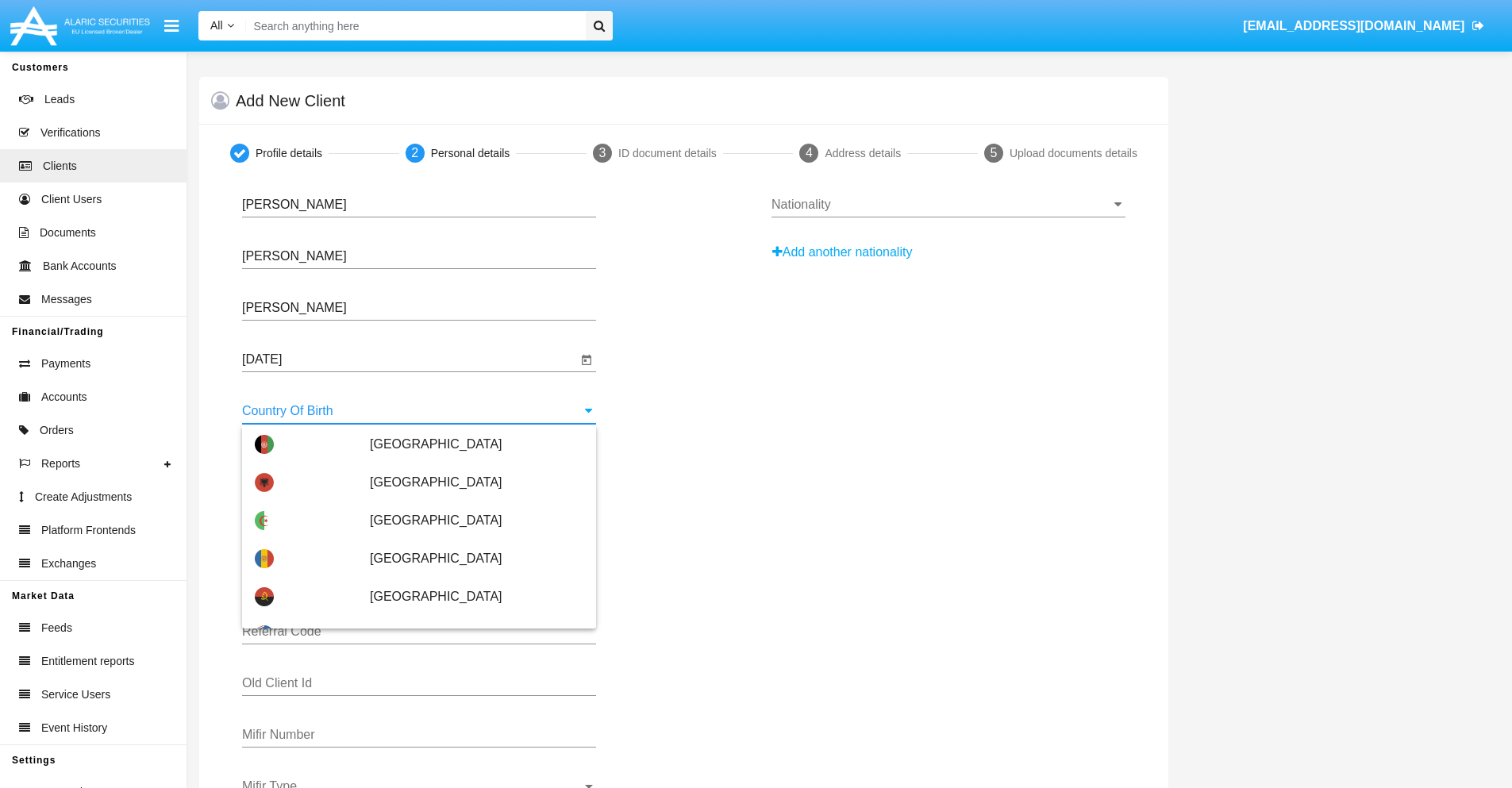
scroll to position [2920, 0]
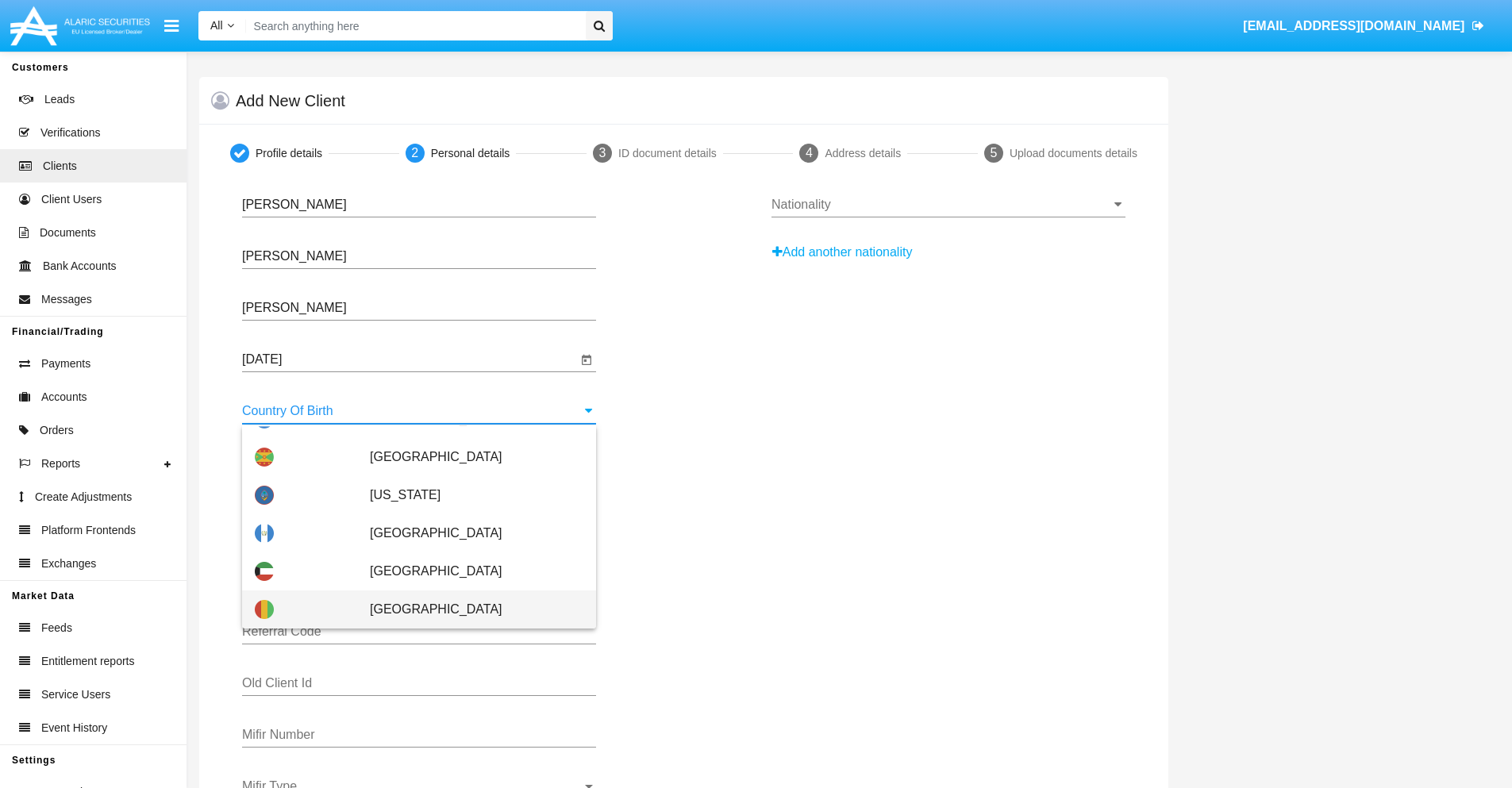
click at [468, 610] on span "[GEOGRAPHIC_DATA]" at bounding box center [476, 610] width 213 height 38
type input "[GEOGRAPHIC_DATA]"
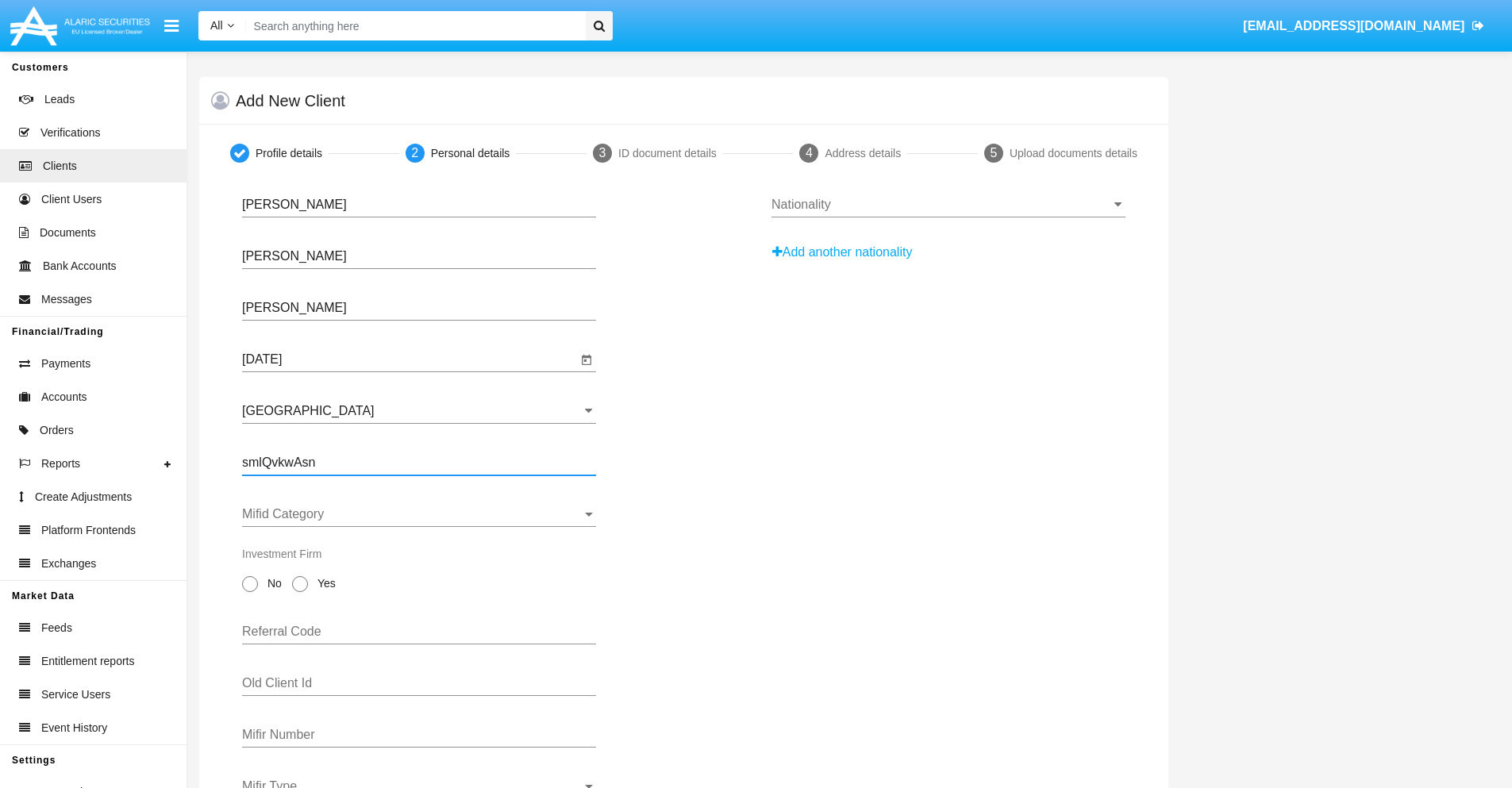
type input "smlQvkwAsn"
click at [419, 514] on span "Mifid Category" at bounding box center [411, 514] width 340 height 14
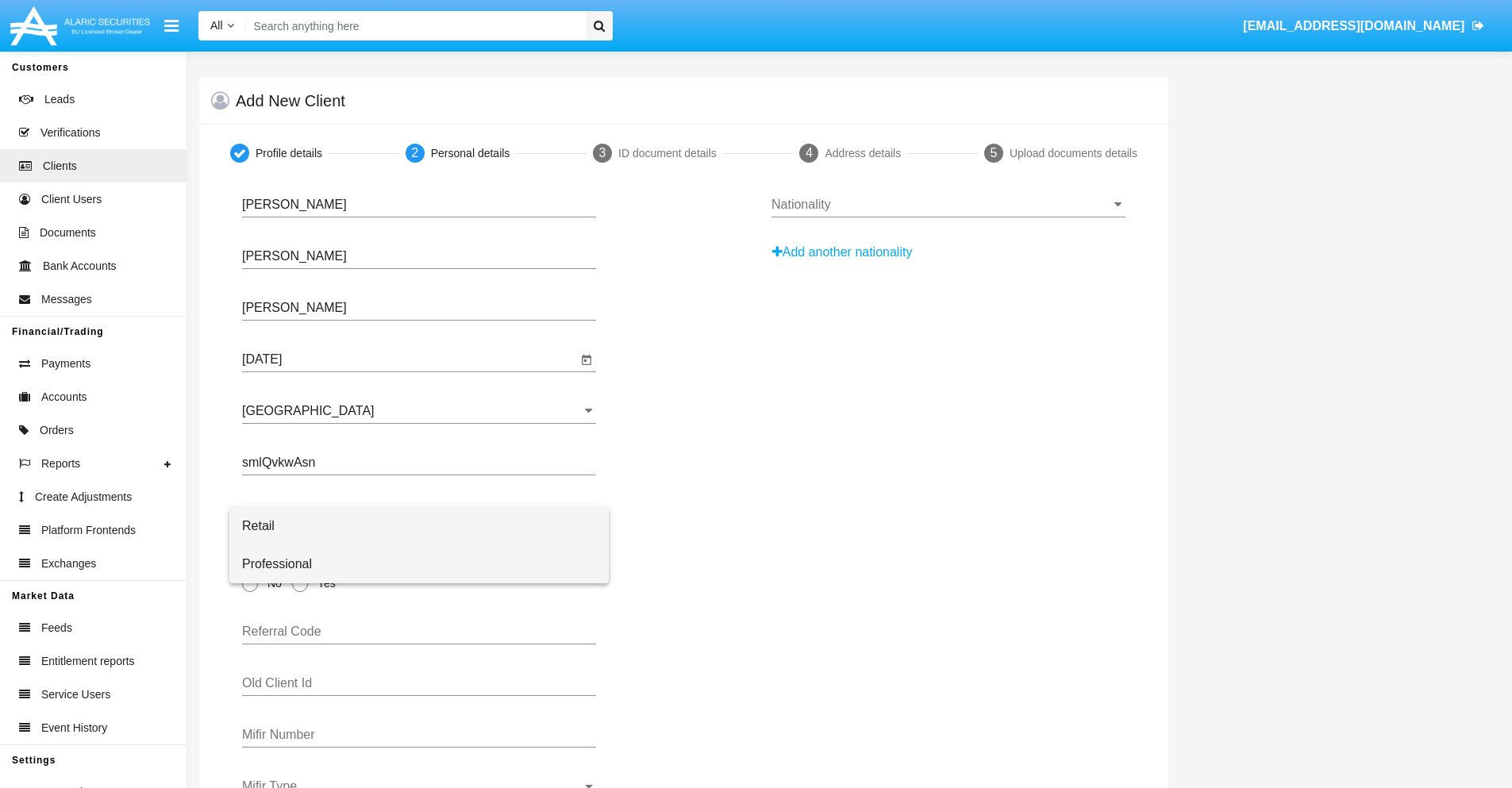
click at [419, 564] on span "Professional" at bounding box center [418, 564] width 354 height 38
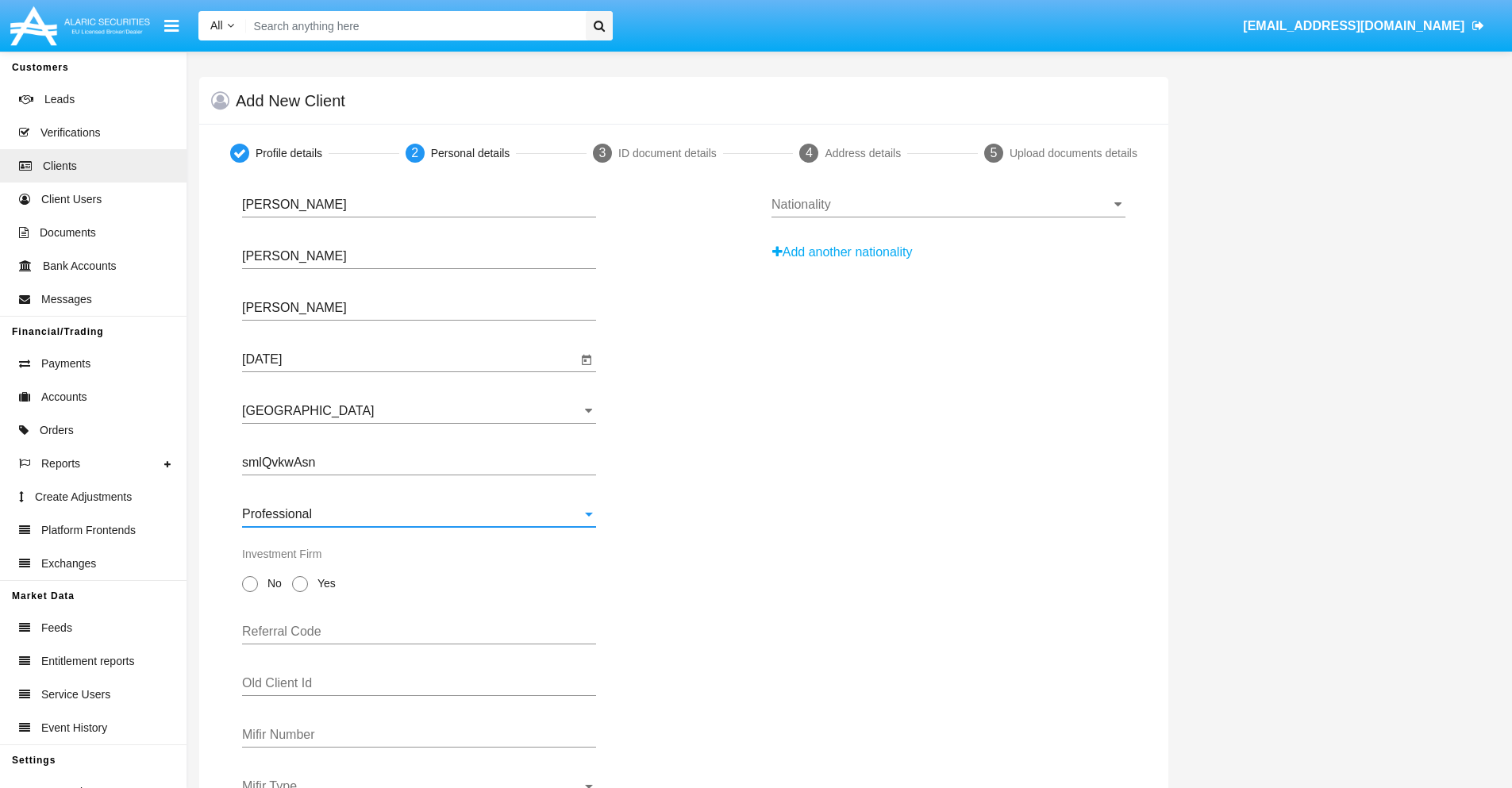
click at [272, 583] on span "No" at bounding box center [272, 583] width 28 height 17
click at [250, 592] on input "No" at bounding box center [249, 592] width 1 height 1
radio input "true"
type input "oQreWZVRXj"
type input "sRHghChNZL"
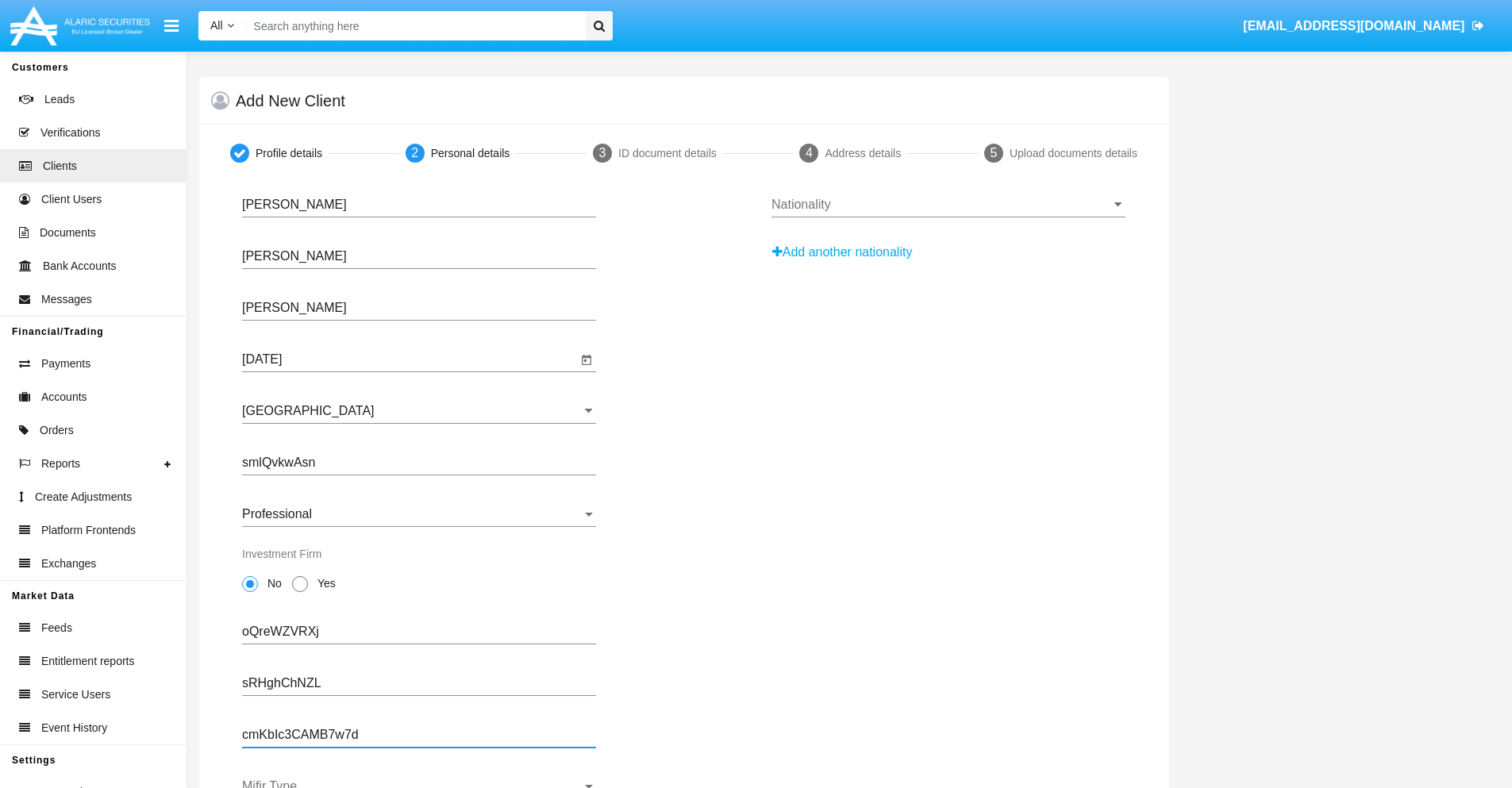
type input "cmKbIc3CAMB7w7d"
click at [419, 783] on span "Mifir Type" at bounding box center [411, 786] width 340 height 14
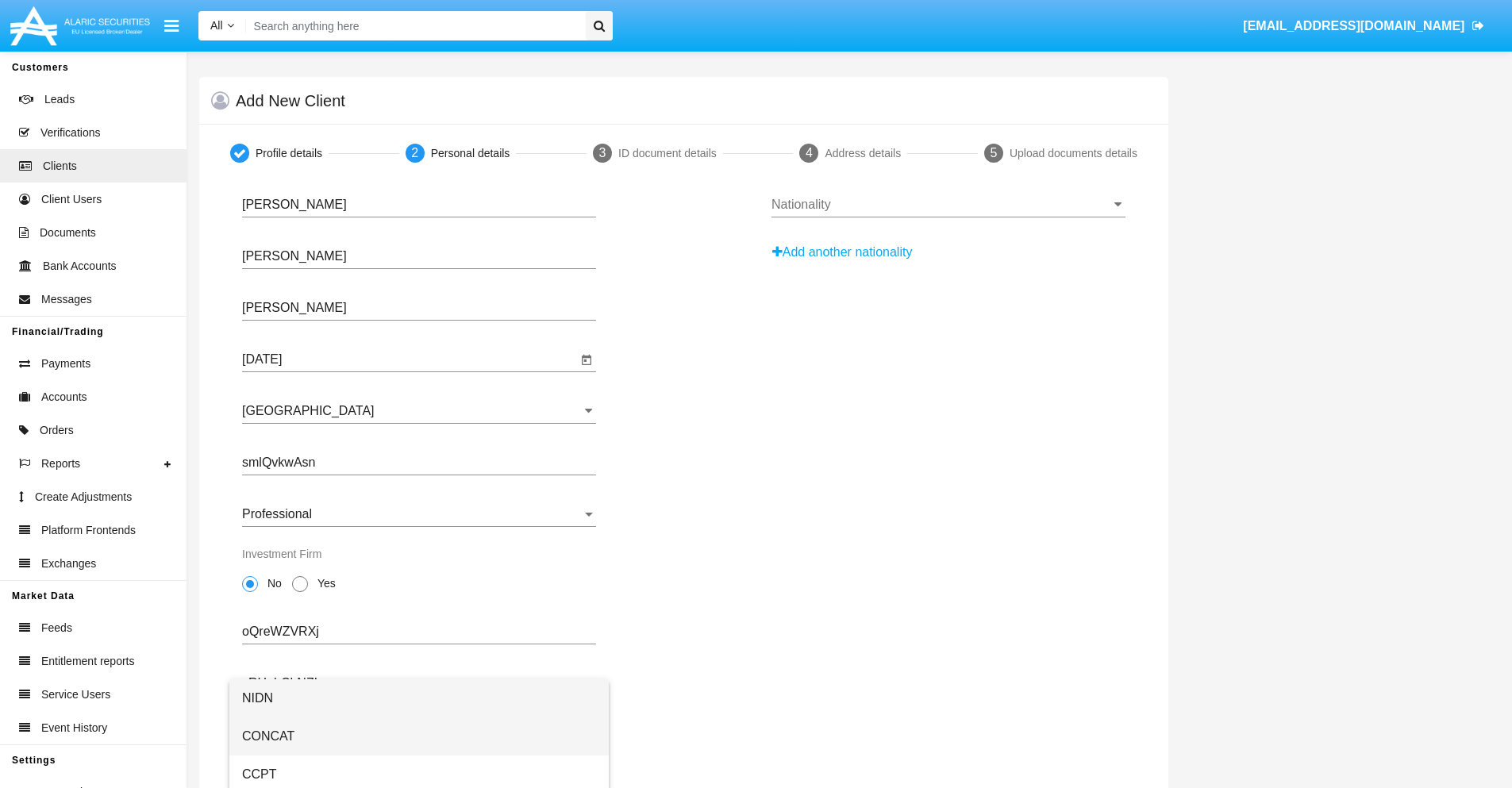
click at [419, 736] on span "CONCAT" at bounding box center [418, 736] width 354 height 38
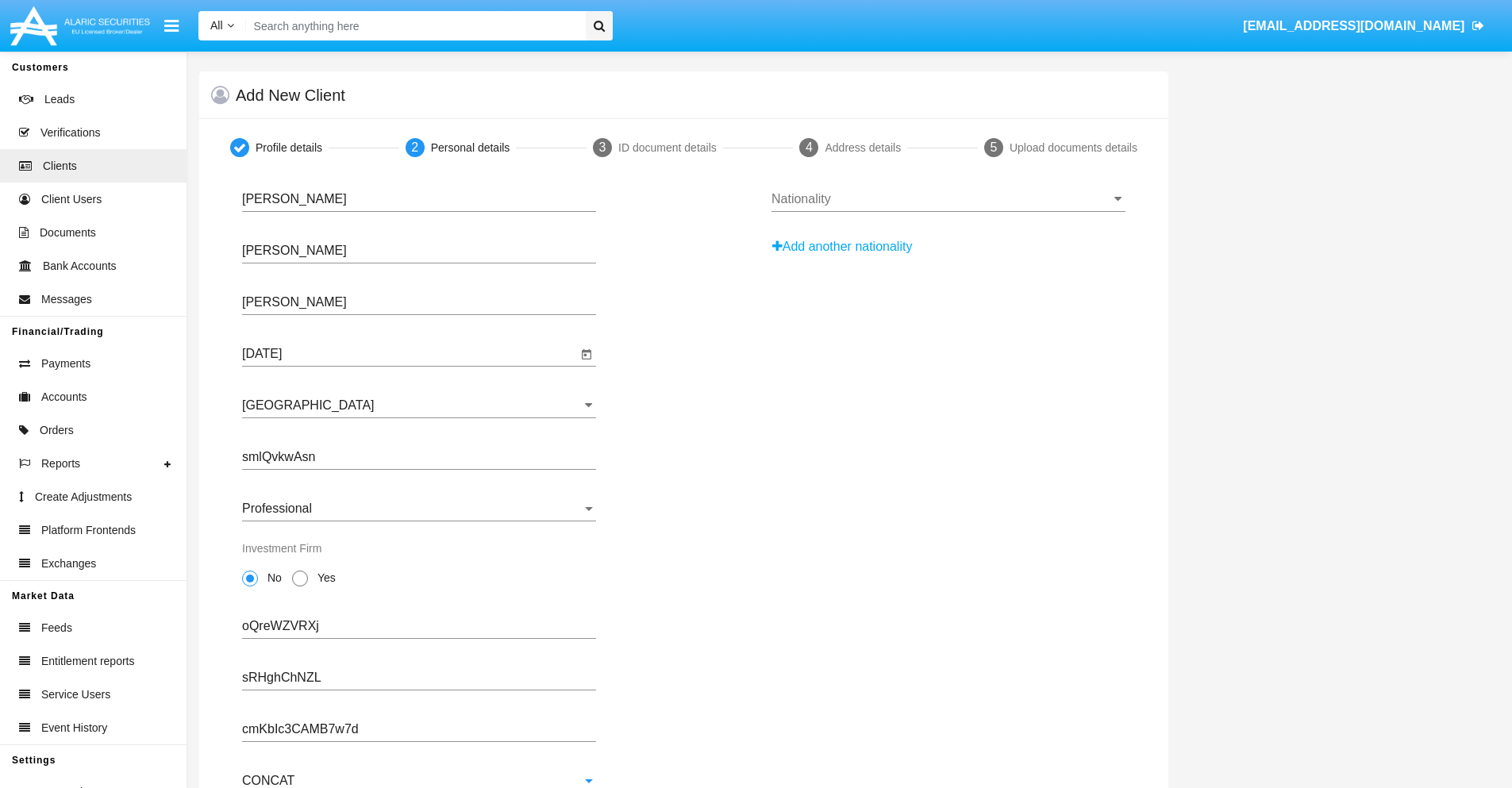
scroll to position [57, 0]
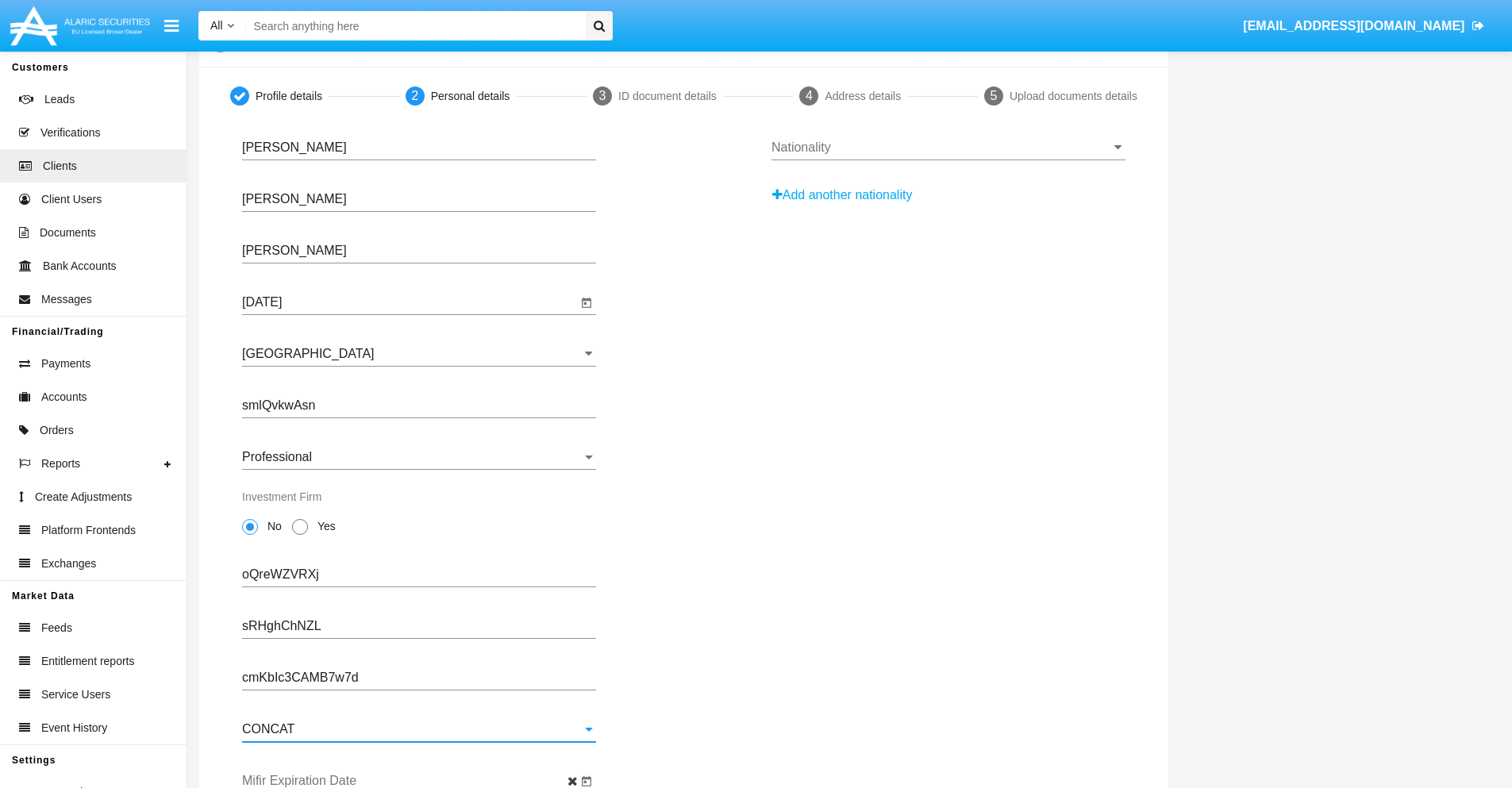
click at [409, 781] on input "Mifir Expiration Date" at bounding box center [409, 781] width 335 height 14
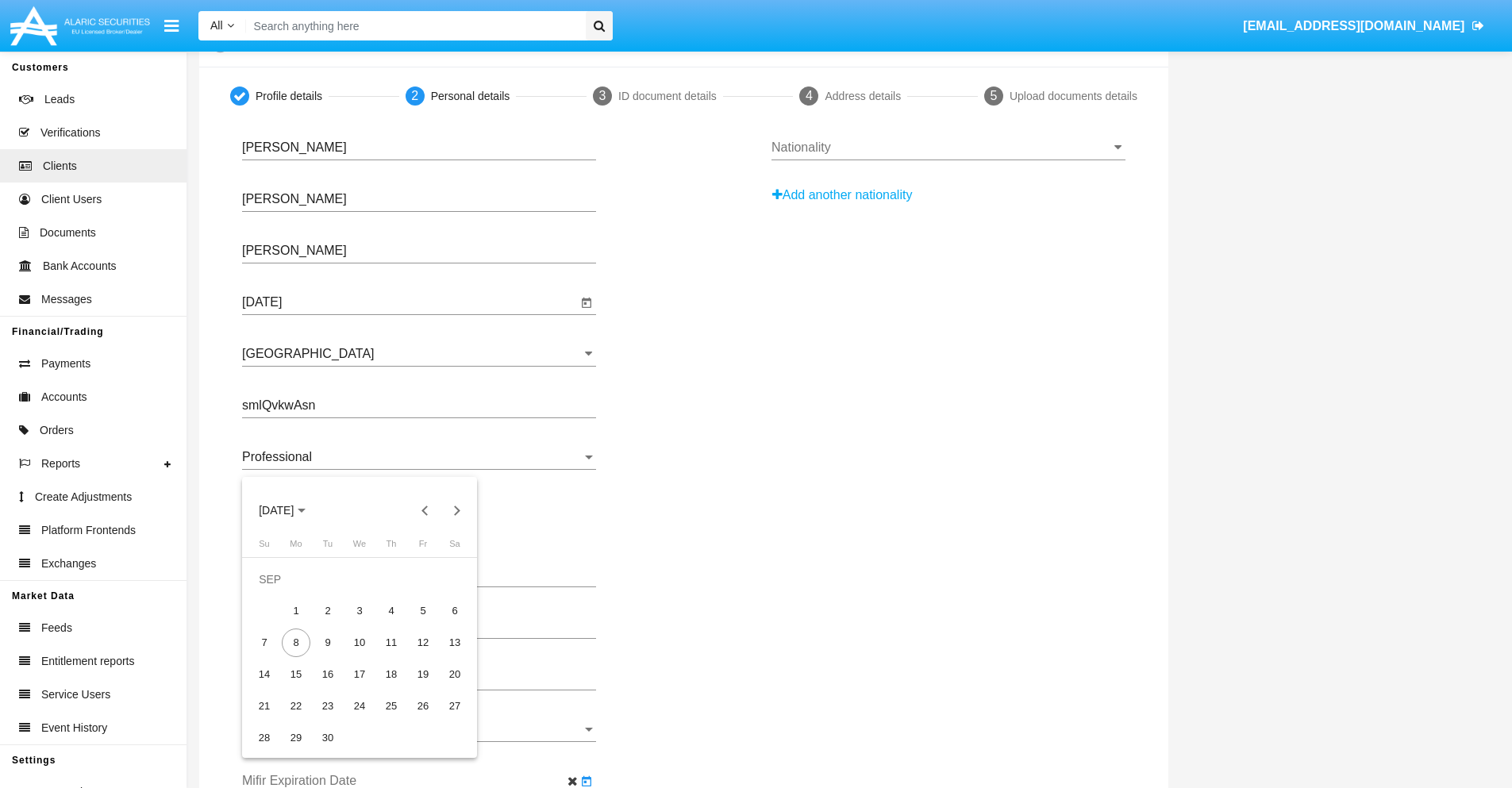
click at [290, 510] on span "[DATE]" at bounding box center [276, 510] width 35 height 13
click at [388, 655] on div "2030" at bounding box center [388, 654] width 50 height 29
click at [277, 591] on div "JAN" at bounding box center [277, 591] width 50 height 29
click at [328, 611] on div "1" at bounding box center [327, 611] width 29 height 29
type input "[DATE]"
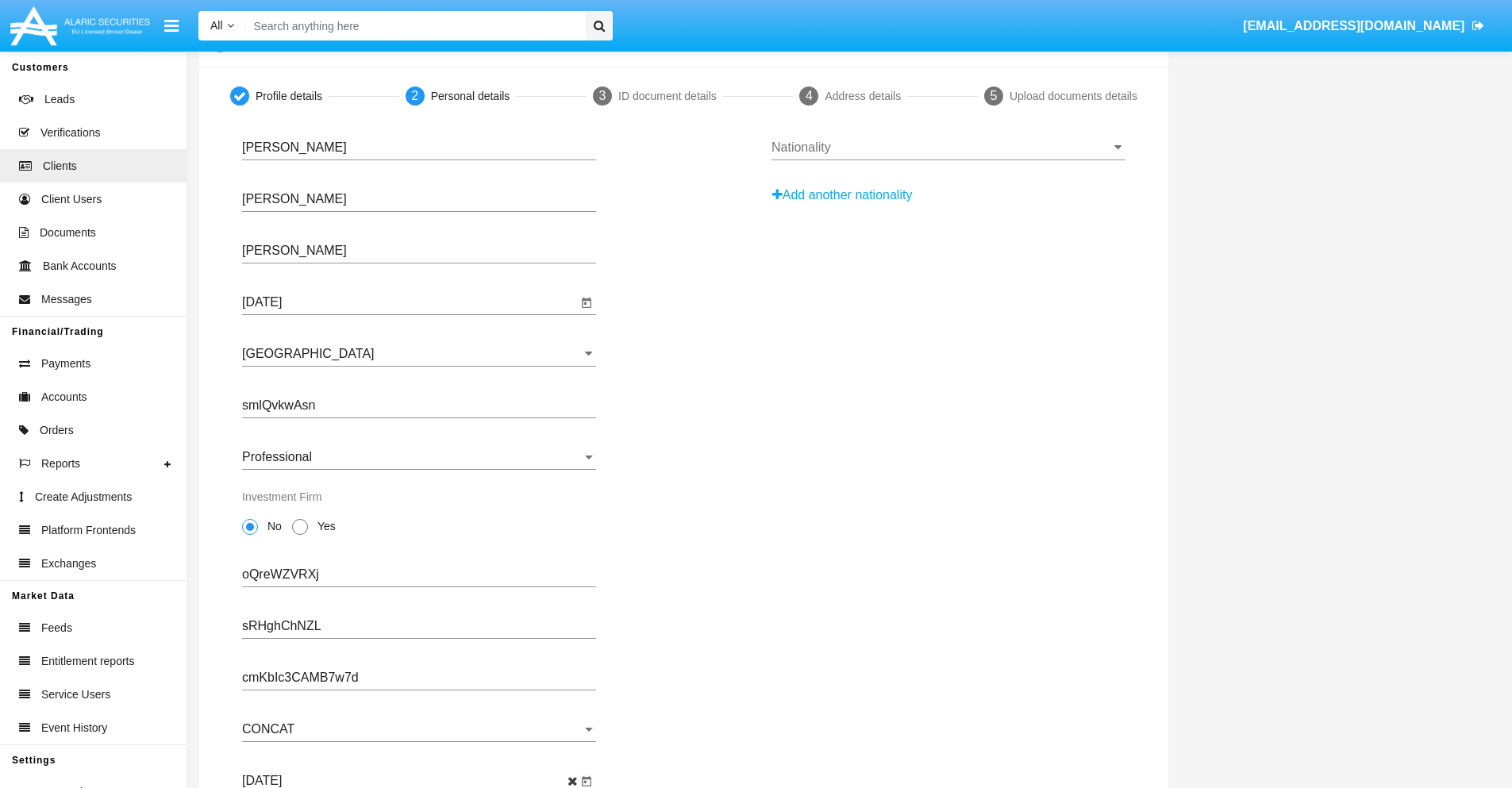
scroll to position [0, 0]
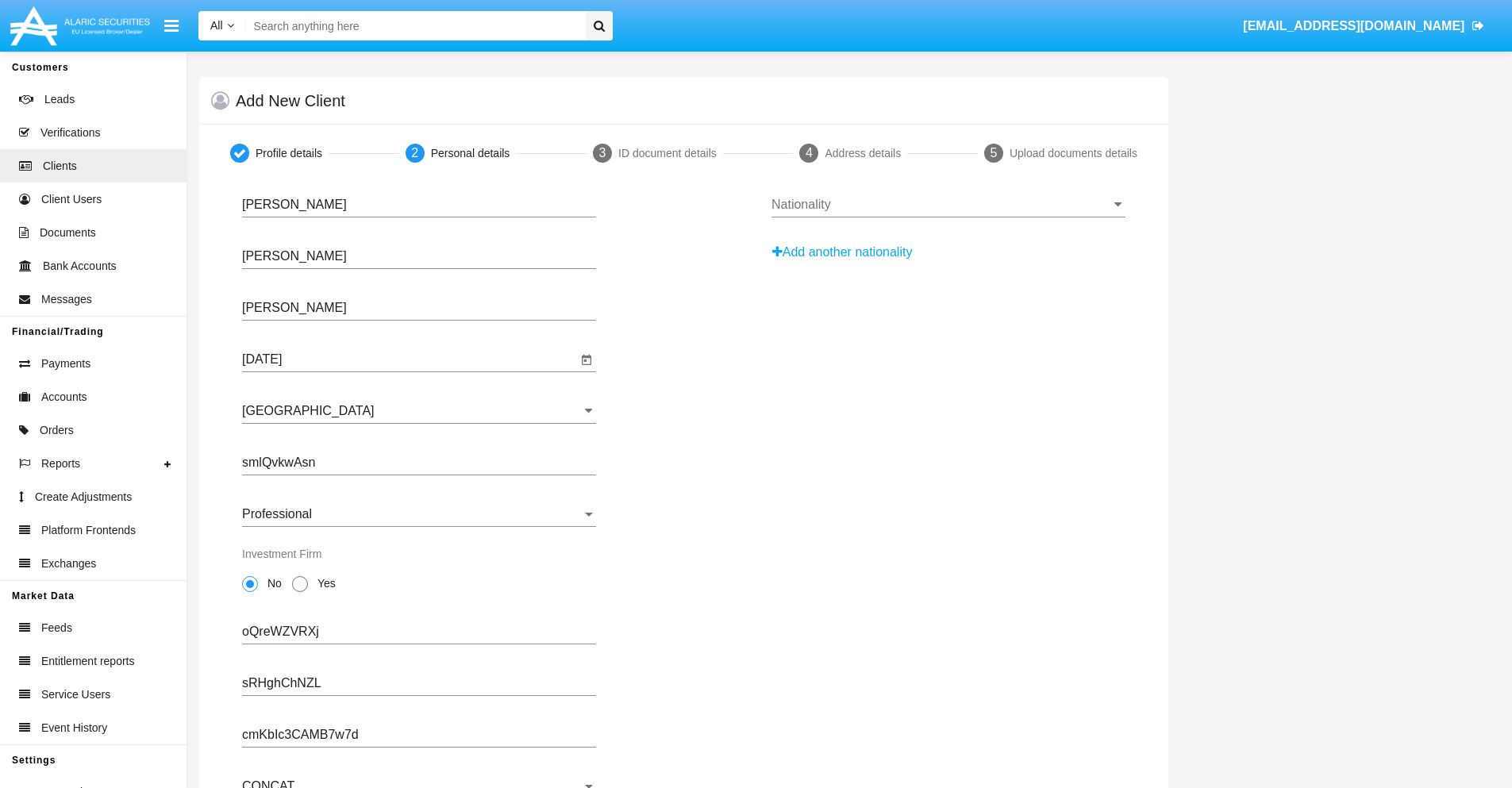
click at [948, 205] on input "Nationality" at bounding box center [948, 204] width 354 height 14
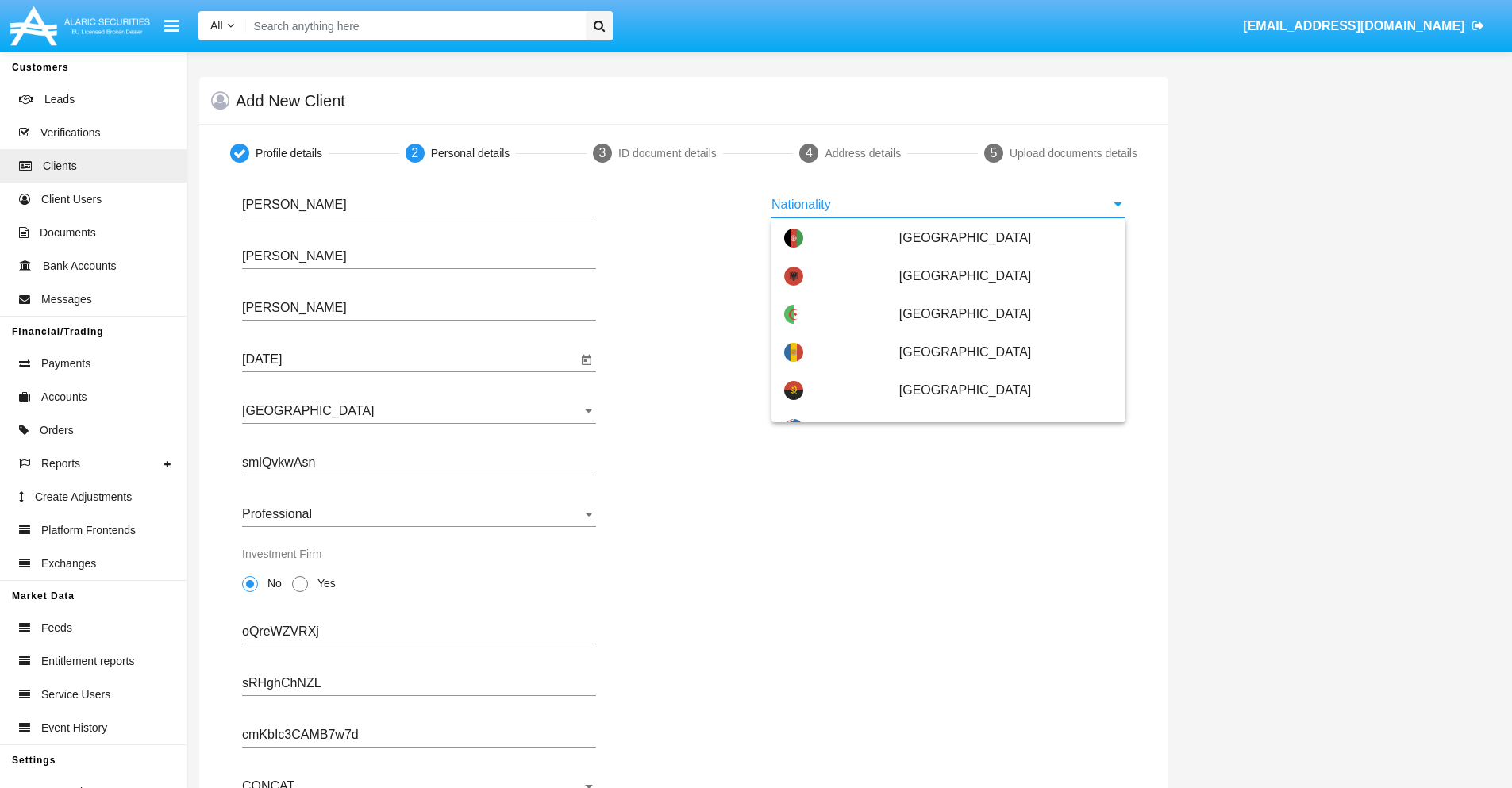
scroll to position [940, 0]
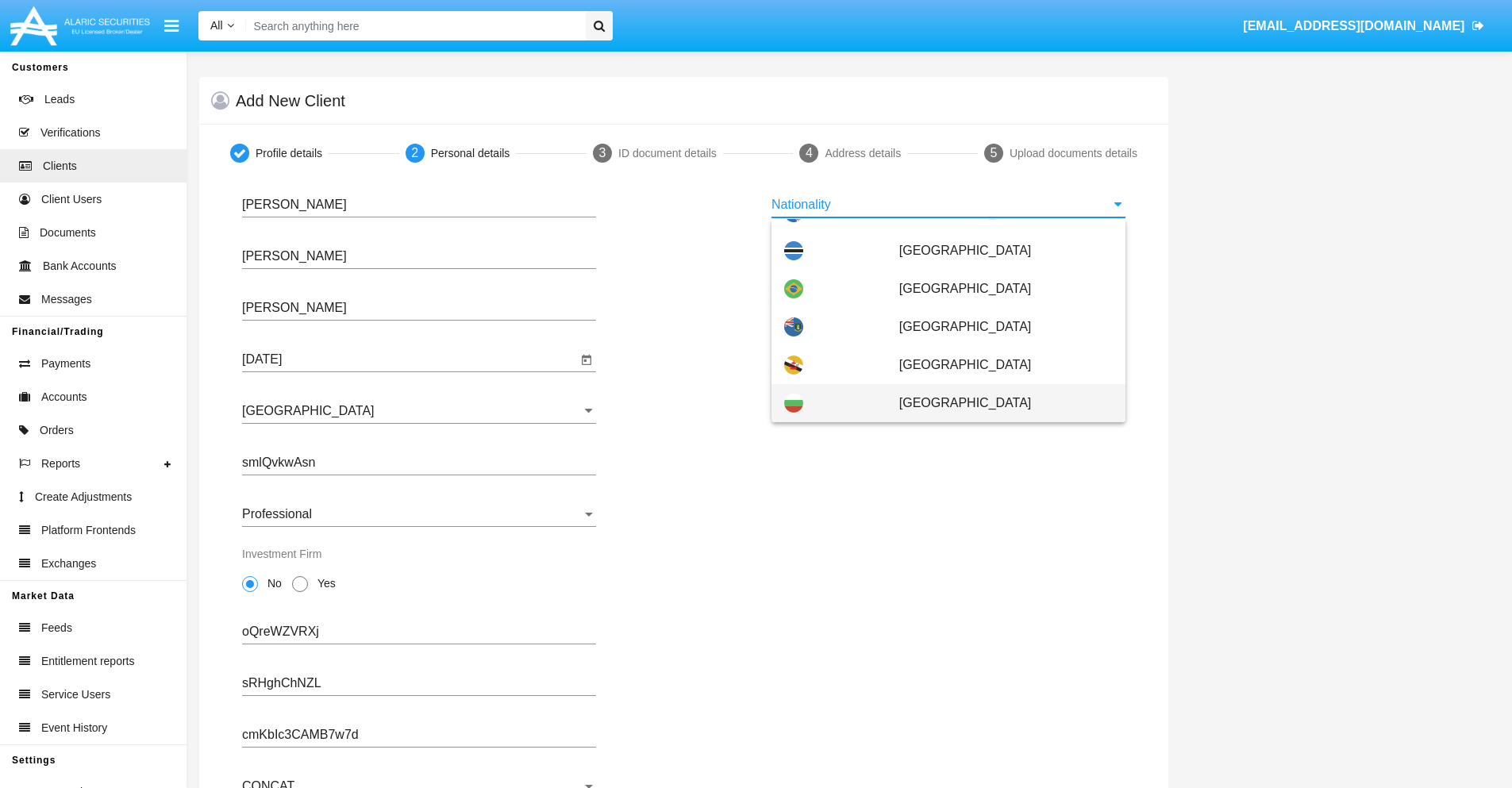
click at [997, 403] on span "[GEOGRAPHIC_DATA]" at bounding box center [1005, 403] width 213 height 38
type input "[GEOGRAPHIC_DATA]"
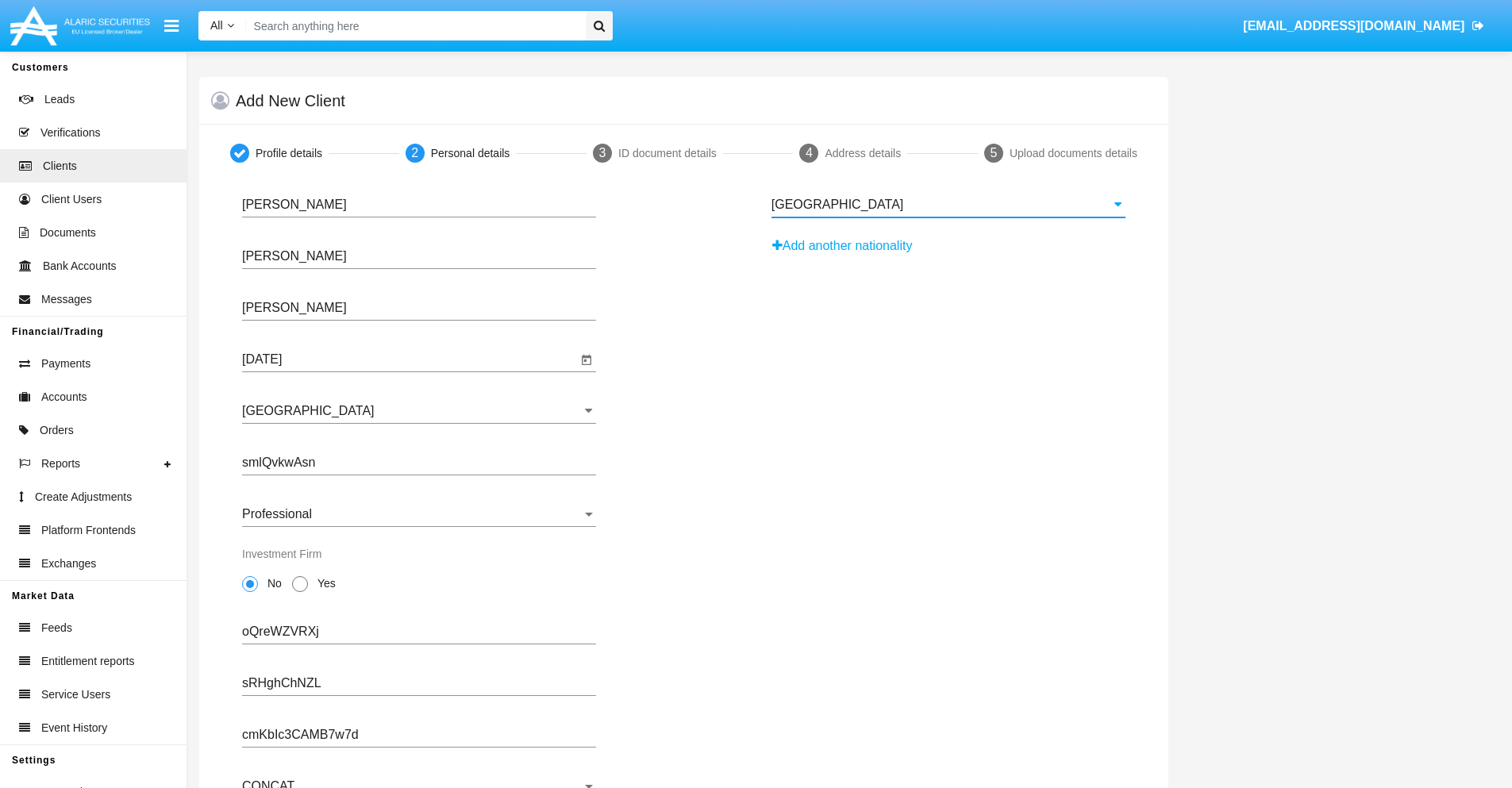
click at [848, 246] on button "Add another nationality" at bounding box center [847, 246] width 151 height 26
click at [948, 257] on input "Nationality #1" at bounding box center [948, 256] width 354 height 14
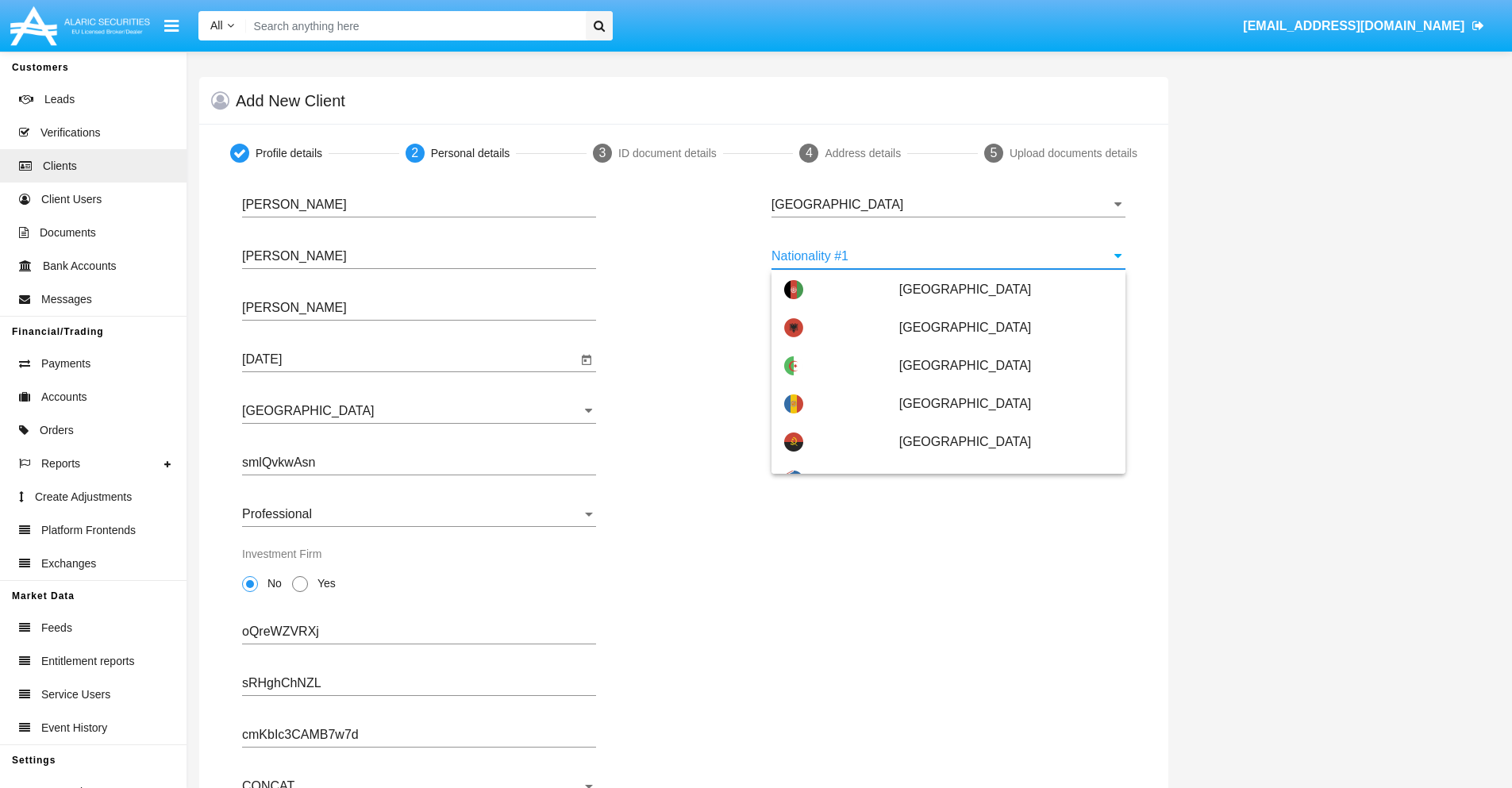
scroll to position [7072, 0]
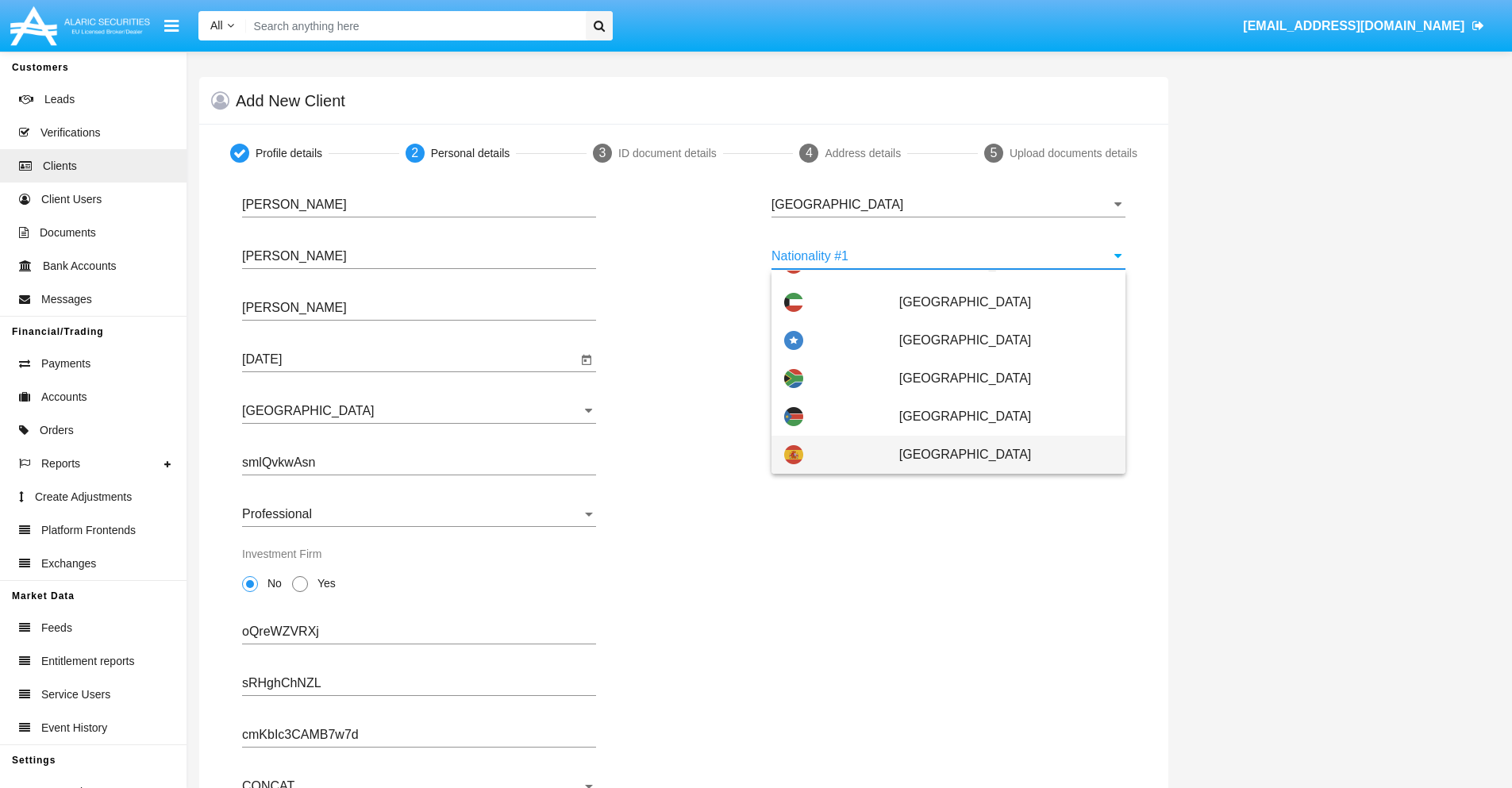
click at [997, 455] on span "[GEOGRAPHIC_DATA]" at bounding box center [1005, 455] width 213 height 38
type input "[GEOGRAPHIC_DATA]"
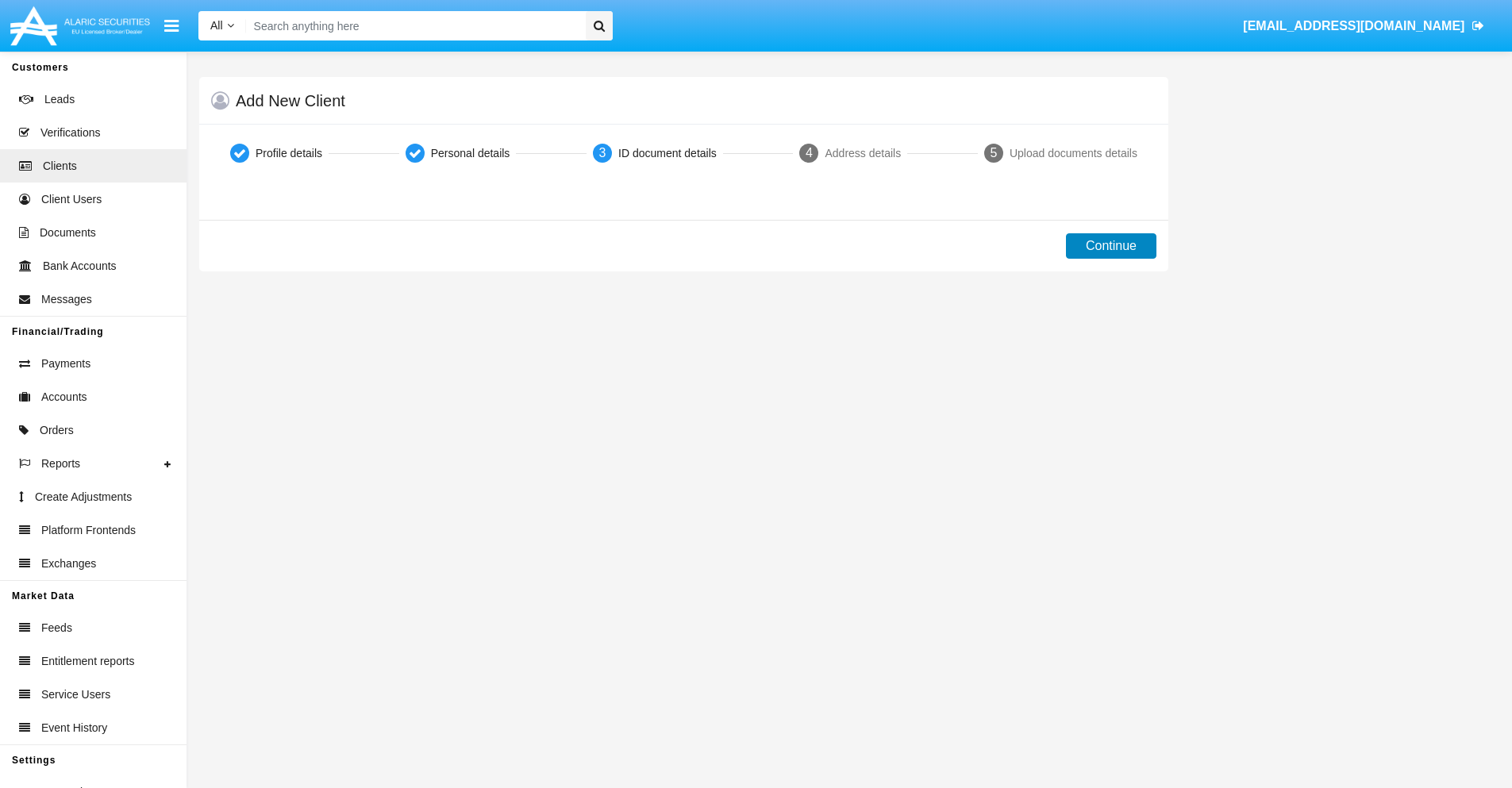
scroll to position [0, 0]
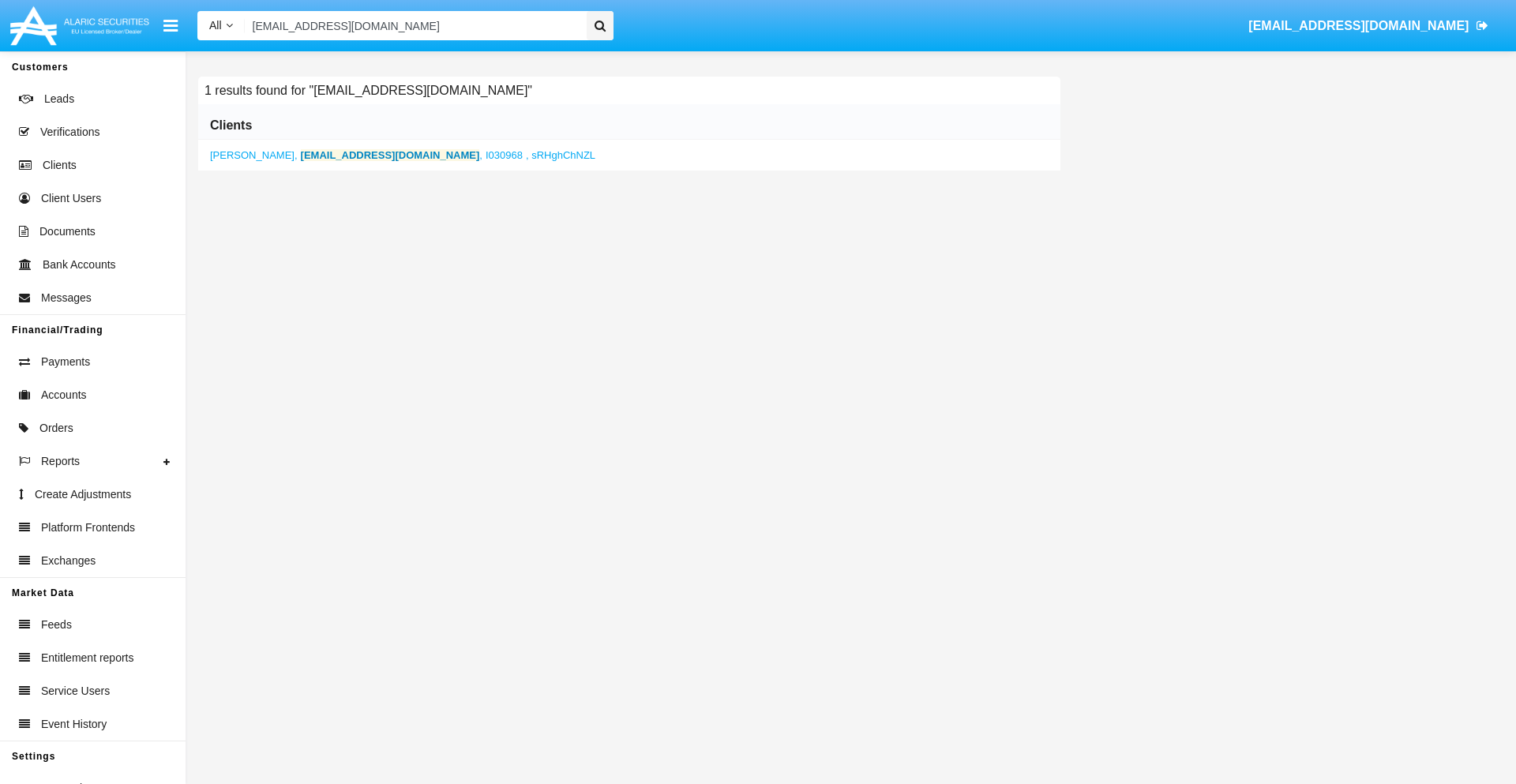
type input "[EMAIL_ADDRESS][DOMAIN_NAME]"
click at [348, 155] on b "[EMAIL_ADDRESS][DOMAIN_NAME]" at bounding box center [391, 155] width 180 height 12
